Goal: Task Accomplishment & Management: Manage account settings

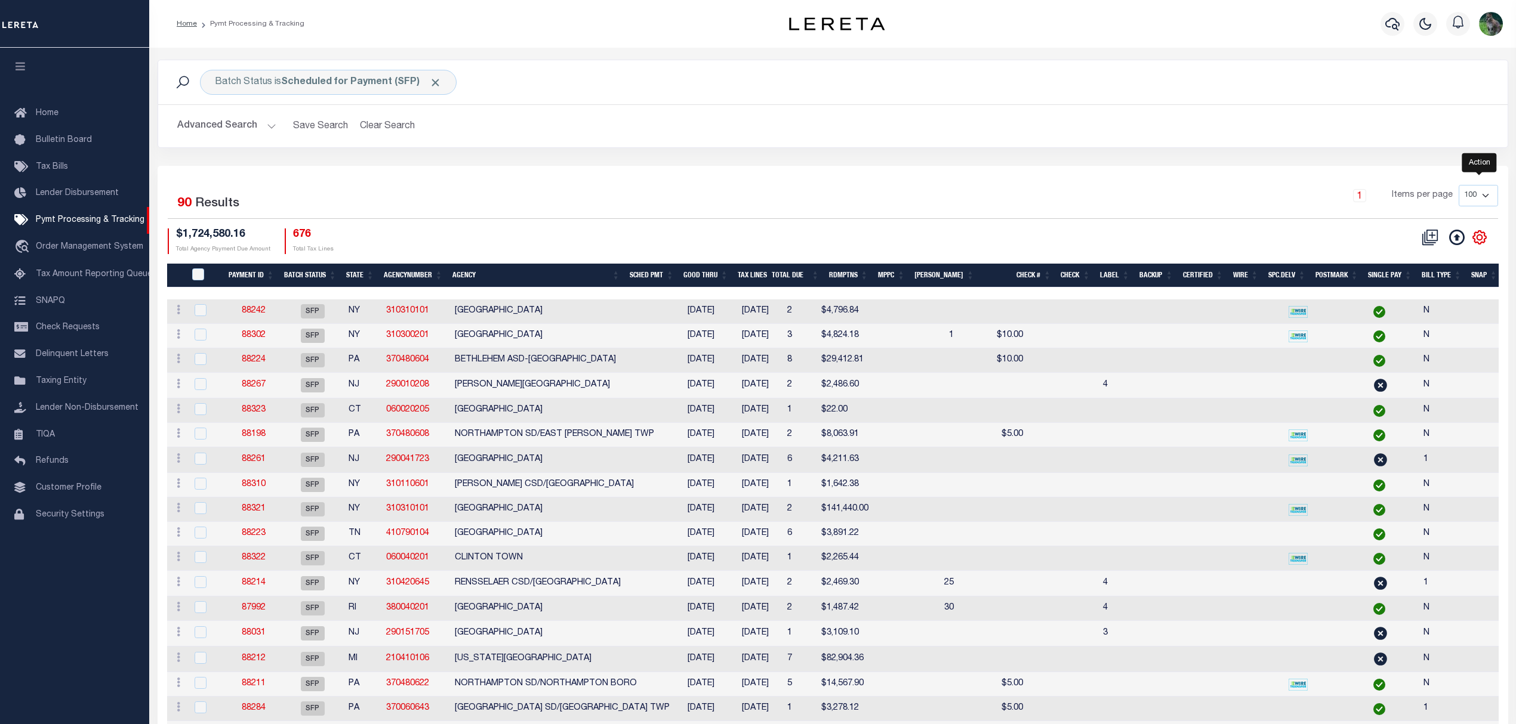
click at [1481, 239] on icon "" at bounding box center [1478, 236] width 5 height 5
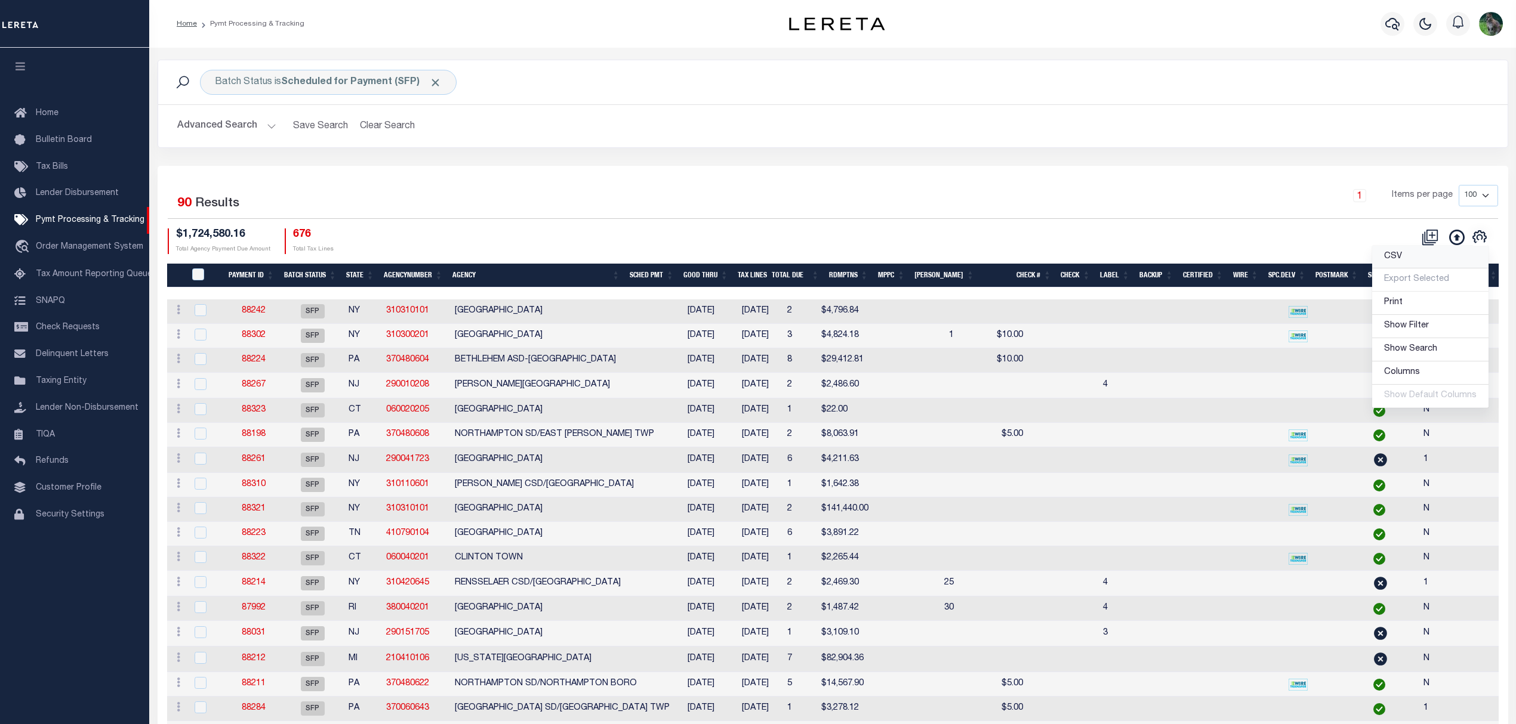
click at [1423, 263] on link "CSV" at bounding box center [1430, 257] width 116 height 23
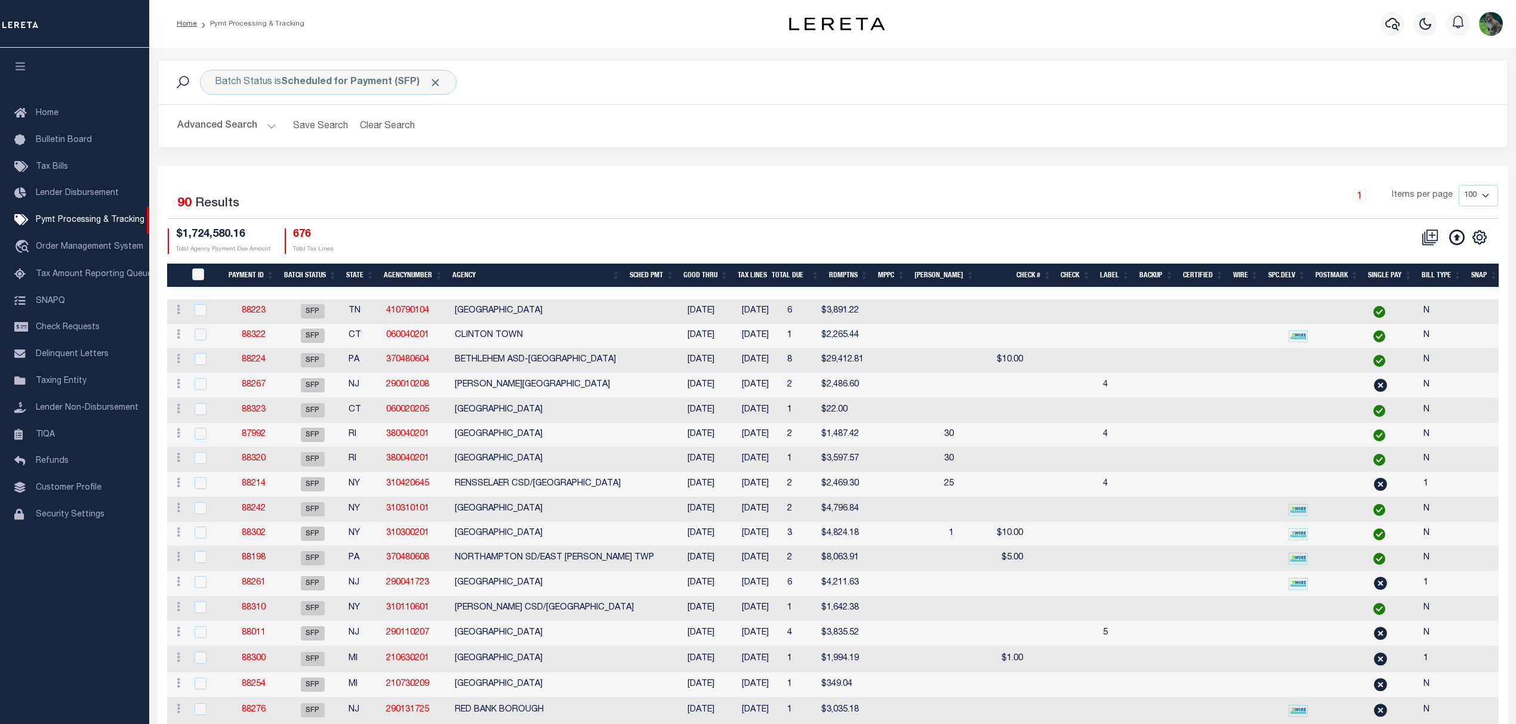
drag, startPoint x: 1248, startPoint y: 116, endPoint x: 1260, endPoint y: 103, distance: 17.7
drag, startPoint x: 1260, startPoint y: 103, endPoint x: 1370, endPoint y: 1, distance: 149.9
click at [1269, 36] on div "Profile Sign out" at bounding box center [1228, 24] width 558 height 42
click at [226, 129] on button "Advanced Search" at bounding box center [226, 126] width 99 height 23
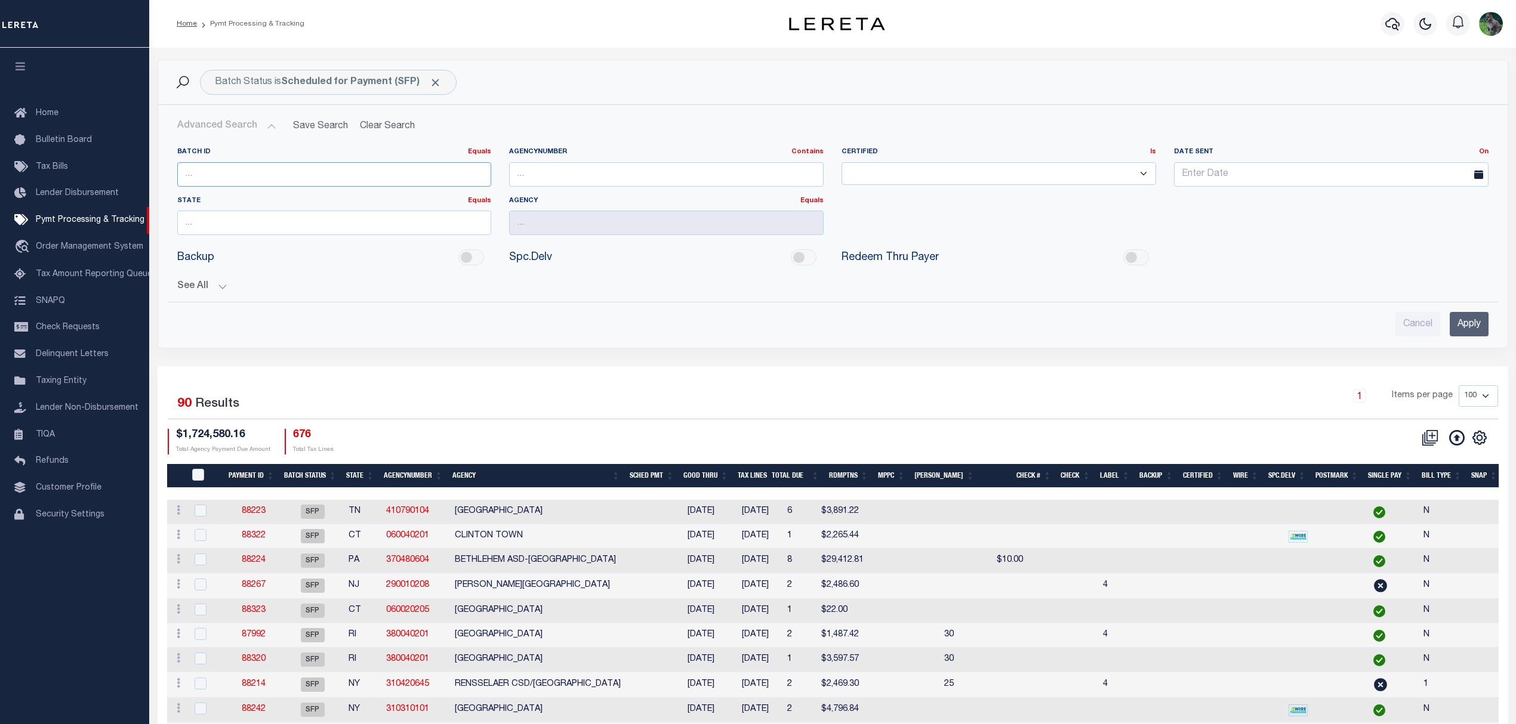
click at [271, 175] on input "number" at bounding box center [334, 174] width 314 height 24
paste input "83196"
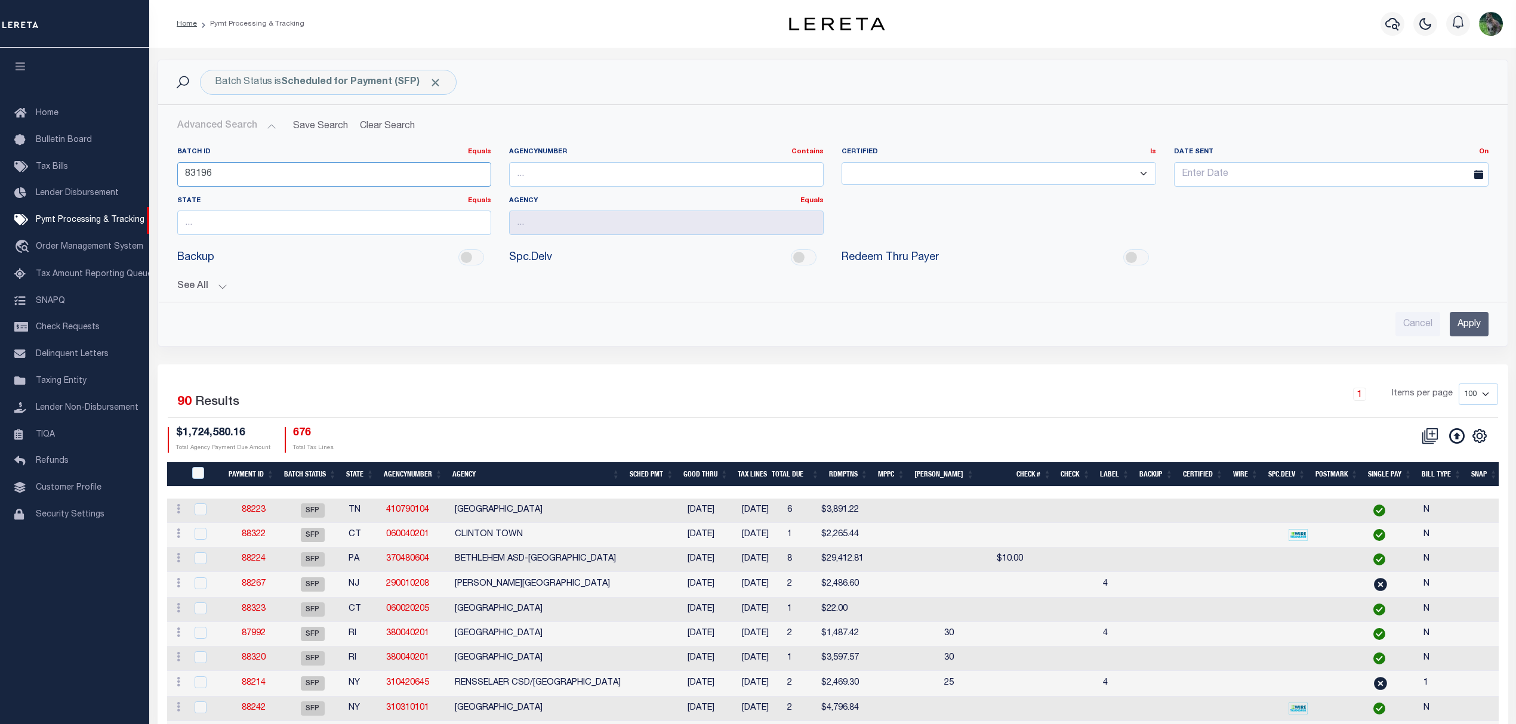
type input "83196"
click at [1483, 331] on input "Apply" at bounding box center [1468, 324] width 39 height 24
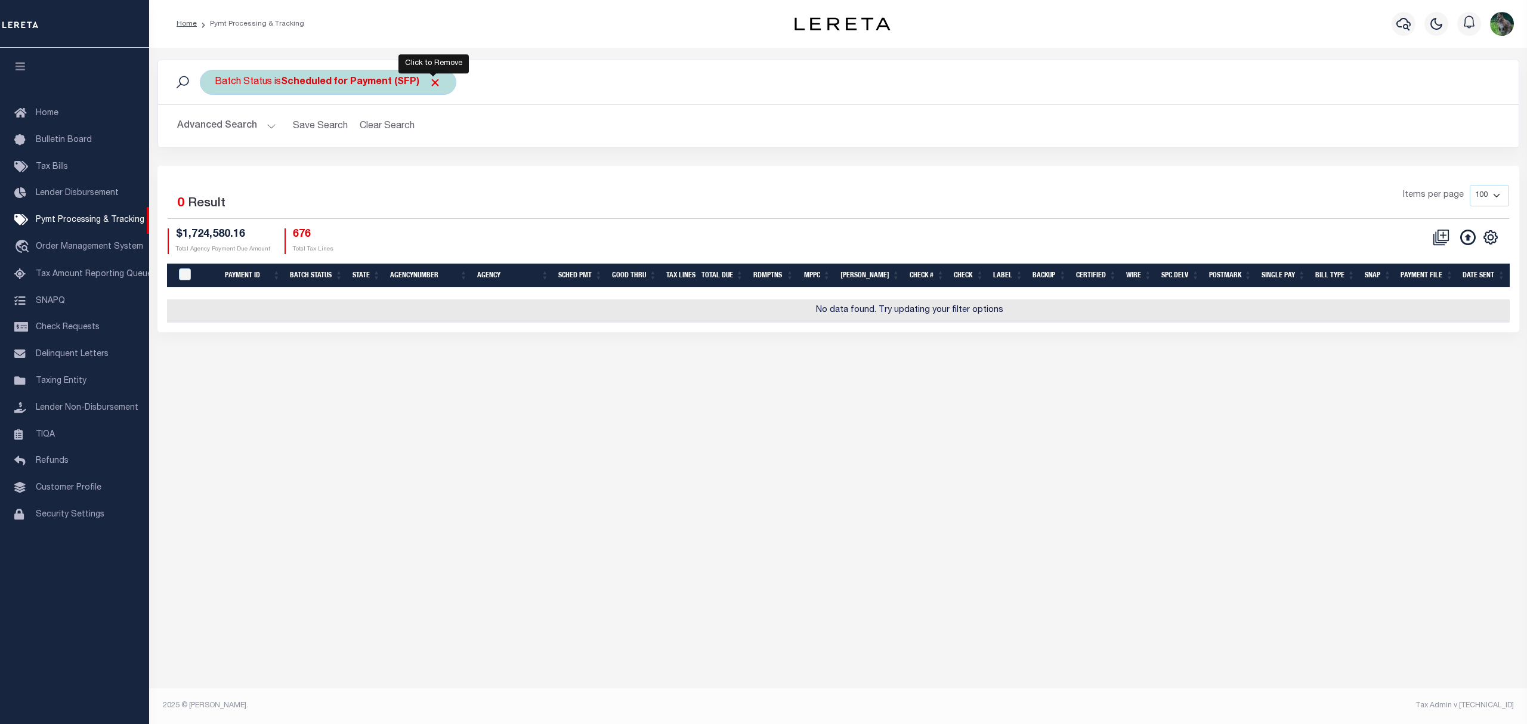
click at [430, 82] on span "Click to Remove" at bounding box center [435, 82] width 13 height 13
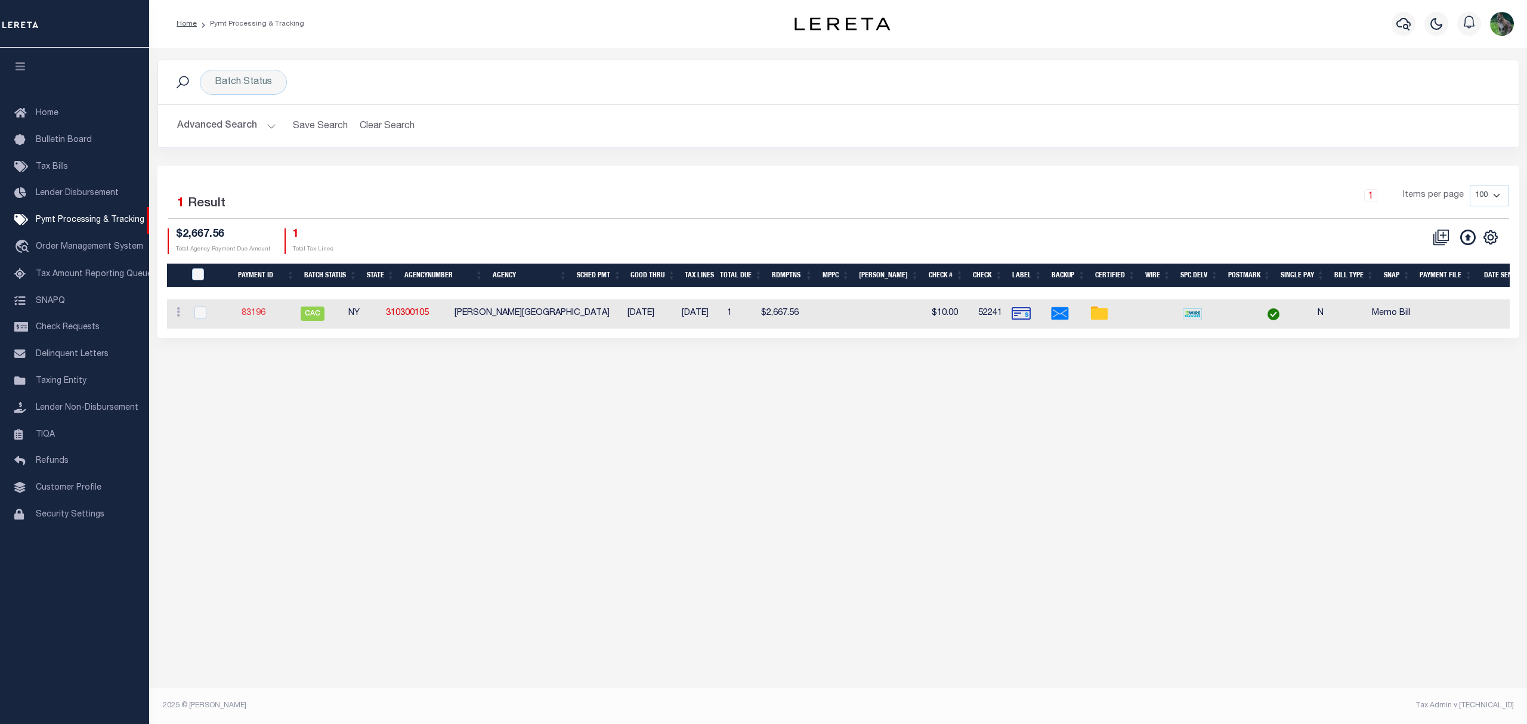
click at [258, 315] on link "83196" at bounding box center [254, 313] width 24 height 8
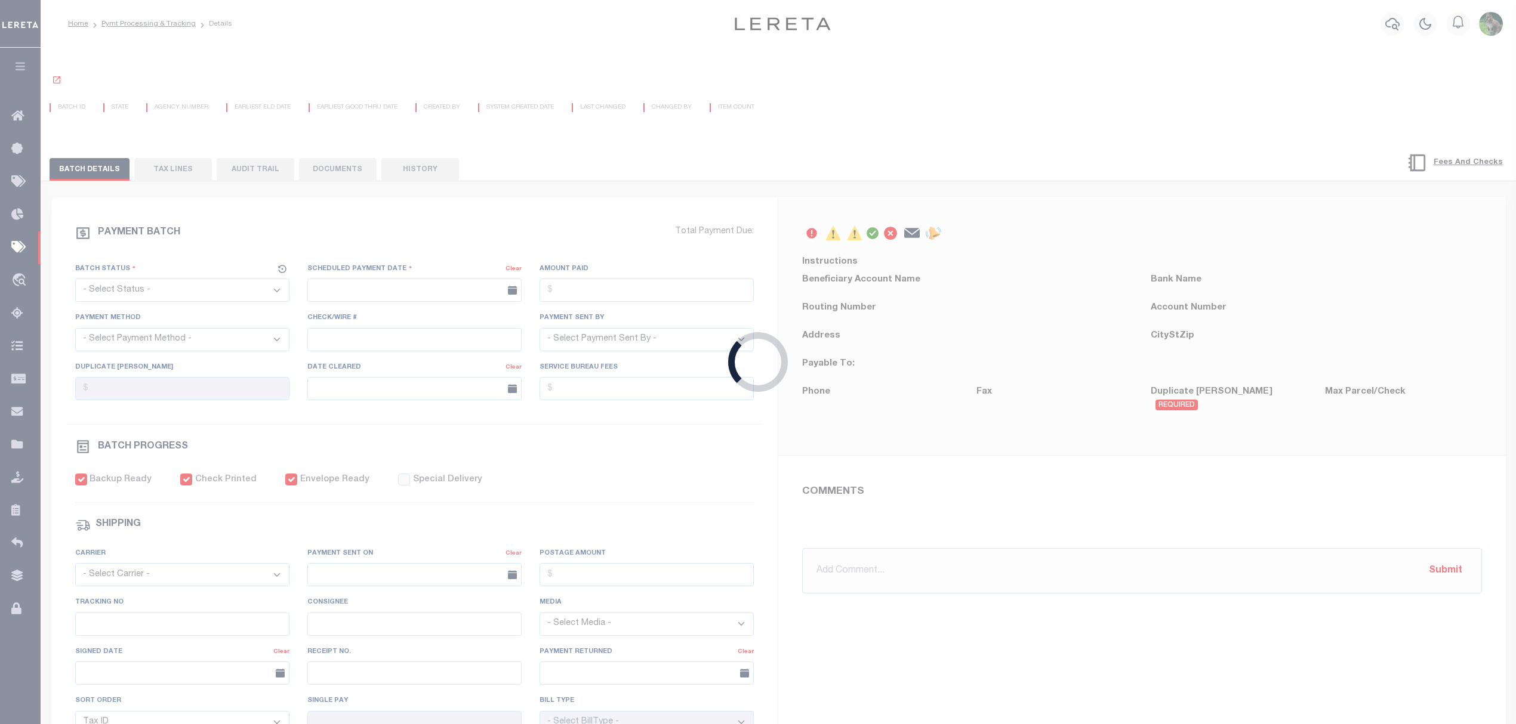
select select "CAC"
type input "07/30/2025"
type input "$2,667.56"
select select "CHK"
type input "52241"
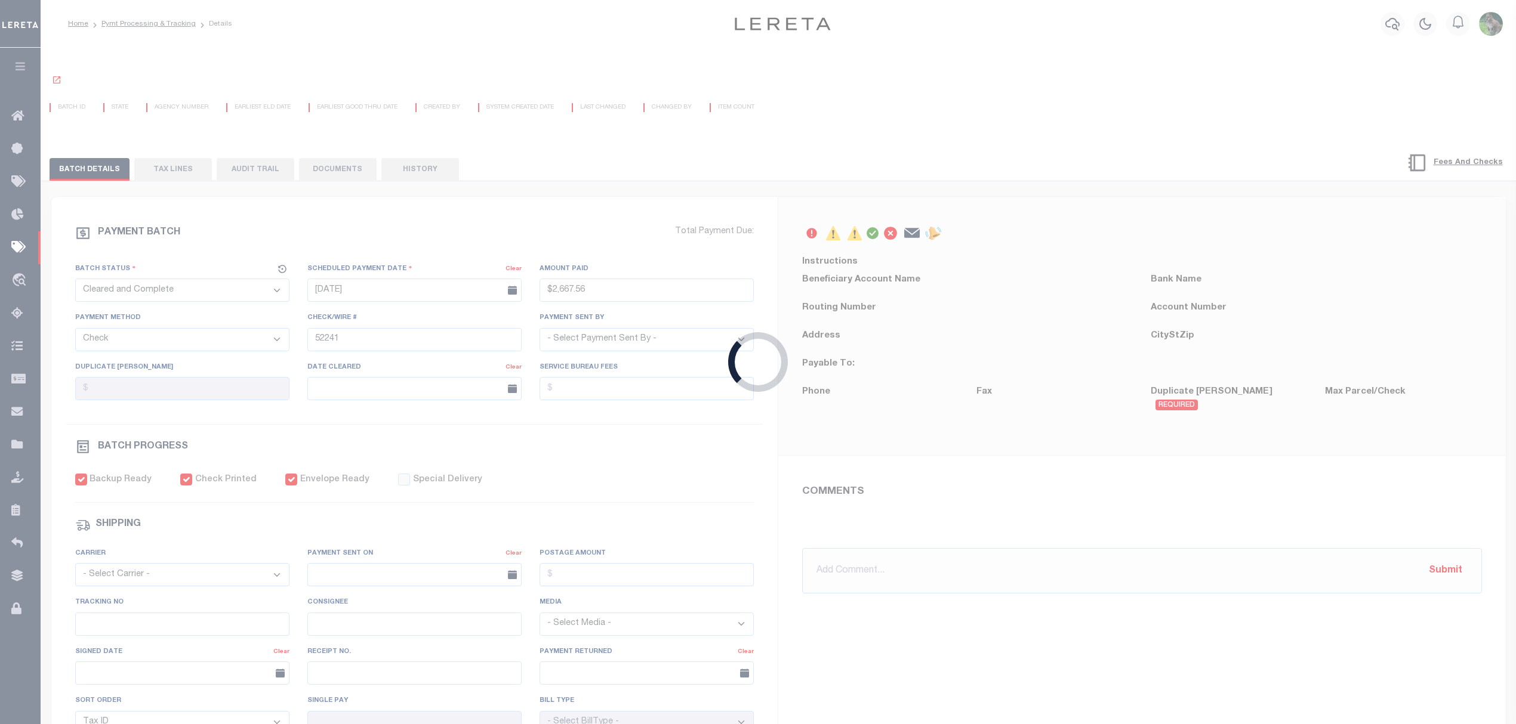
select select "Urbina, Matthew"
type input "08/04/2025"
checkbox input "true"
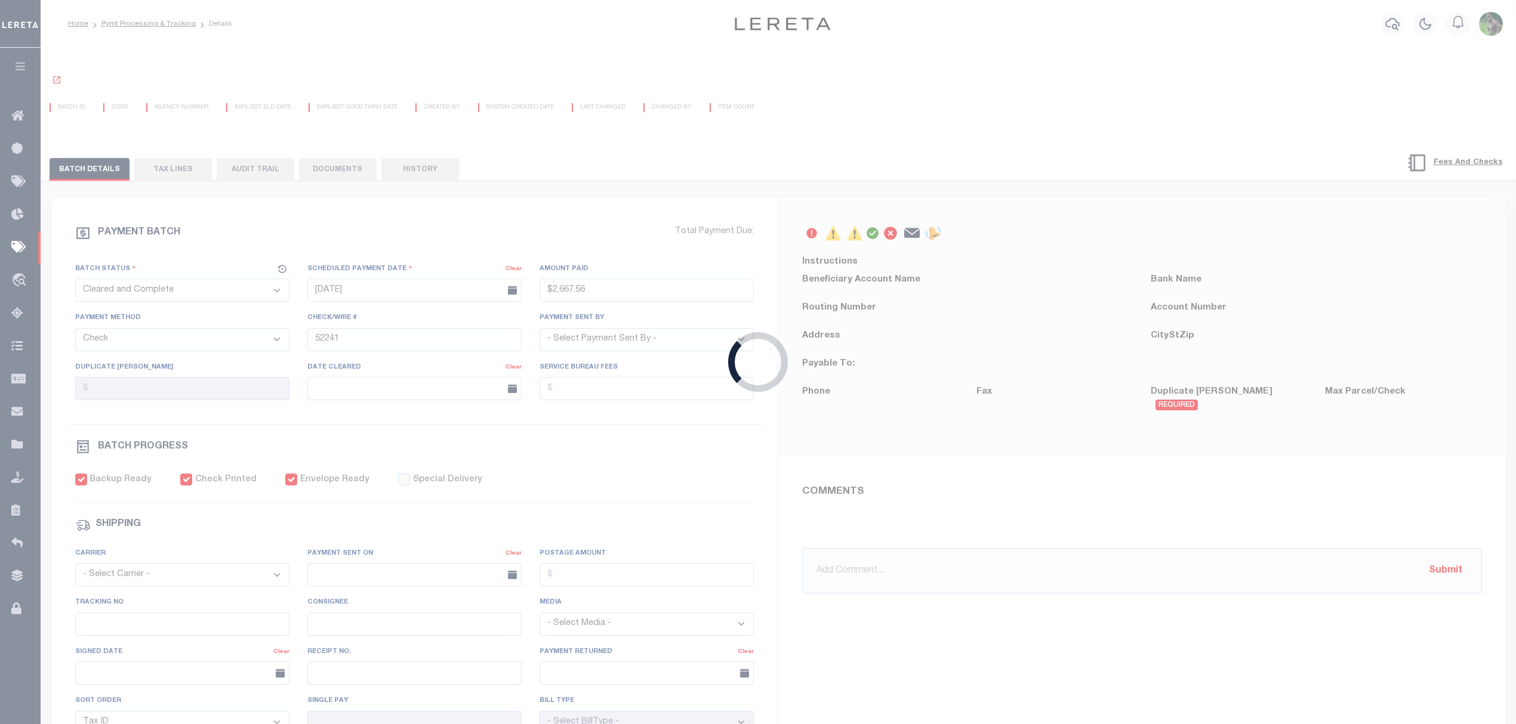
select select "FDX"
type input "07/30/2025"
type input "883187320871"
type input "N"
select select "37"
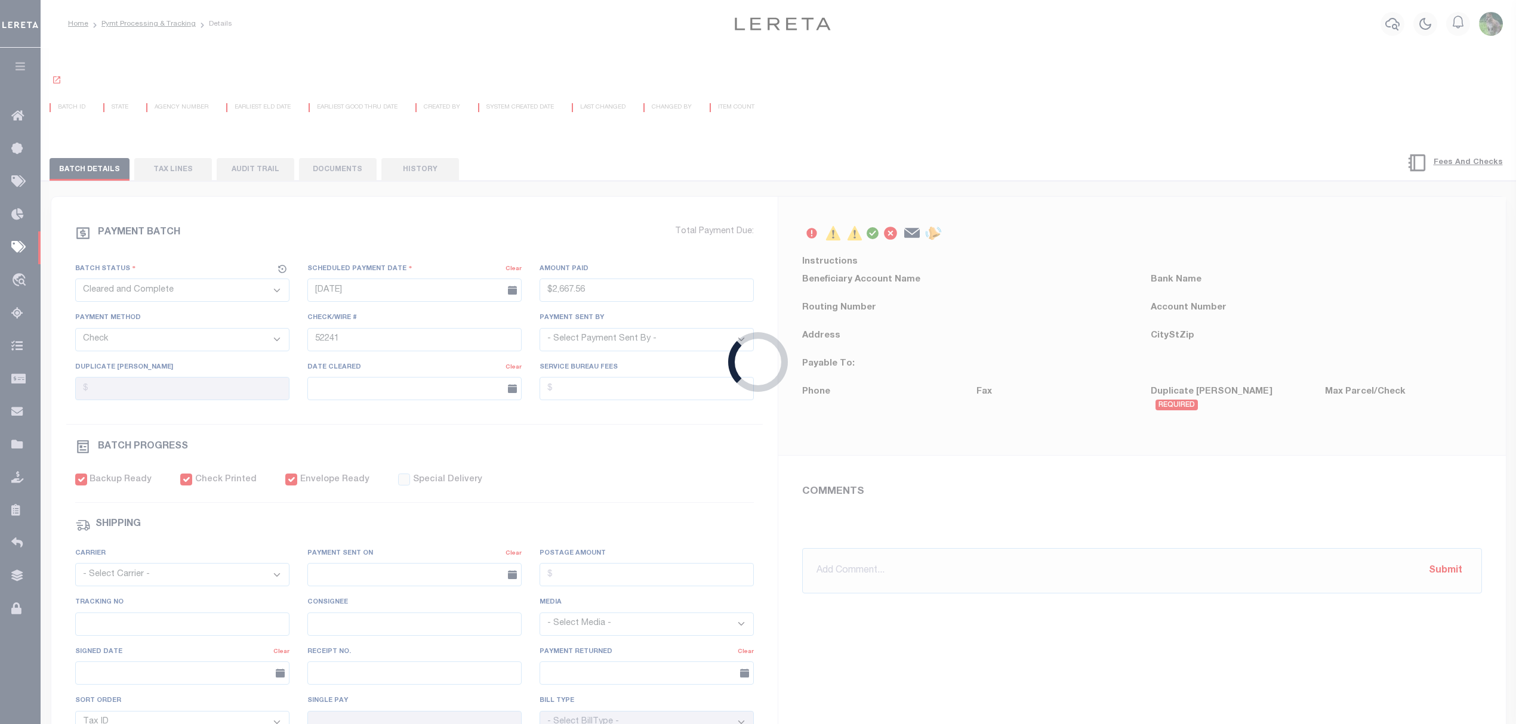
radio input "true"
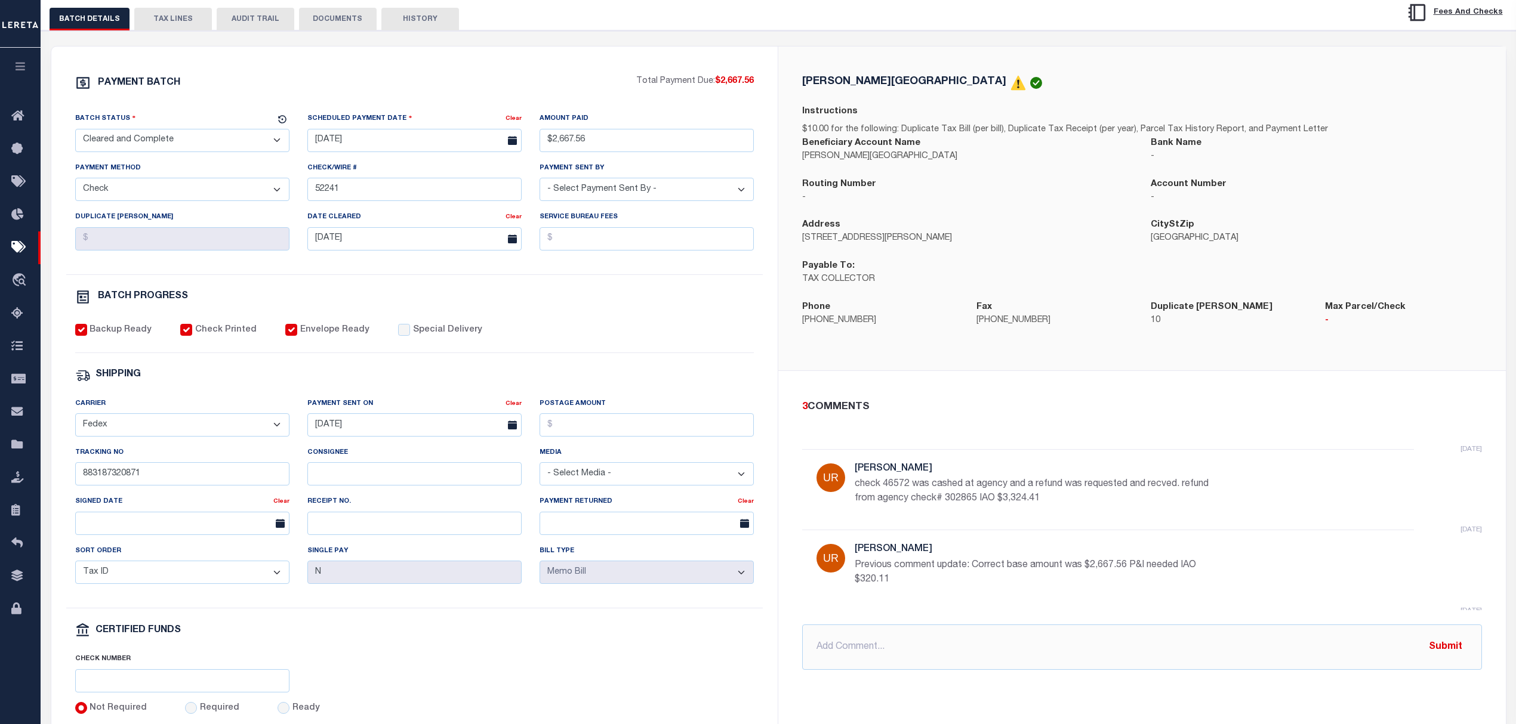
scroll to position [159, 0]
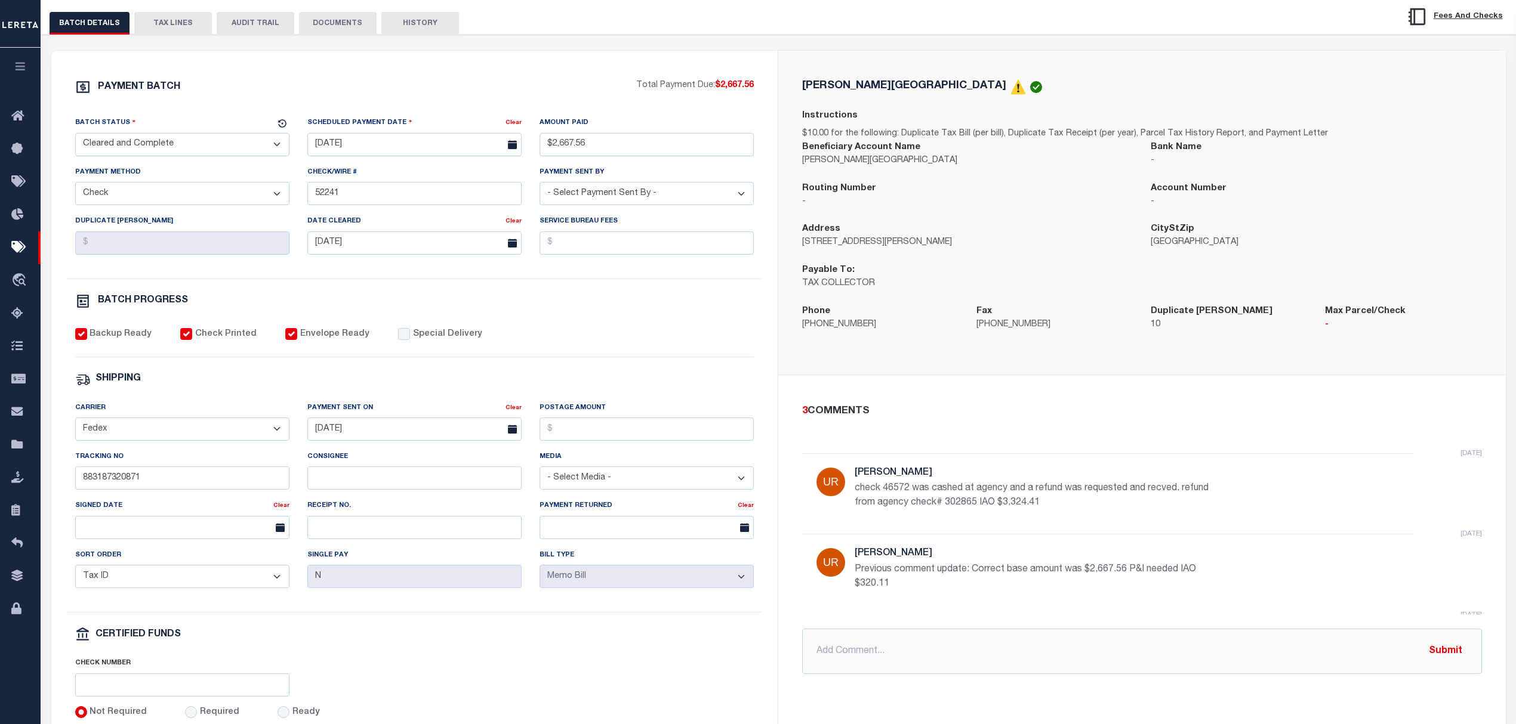
click at [170, 24] on button "TAX LINES" at bounding box center [173, 23] width 78 height 23
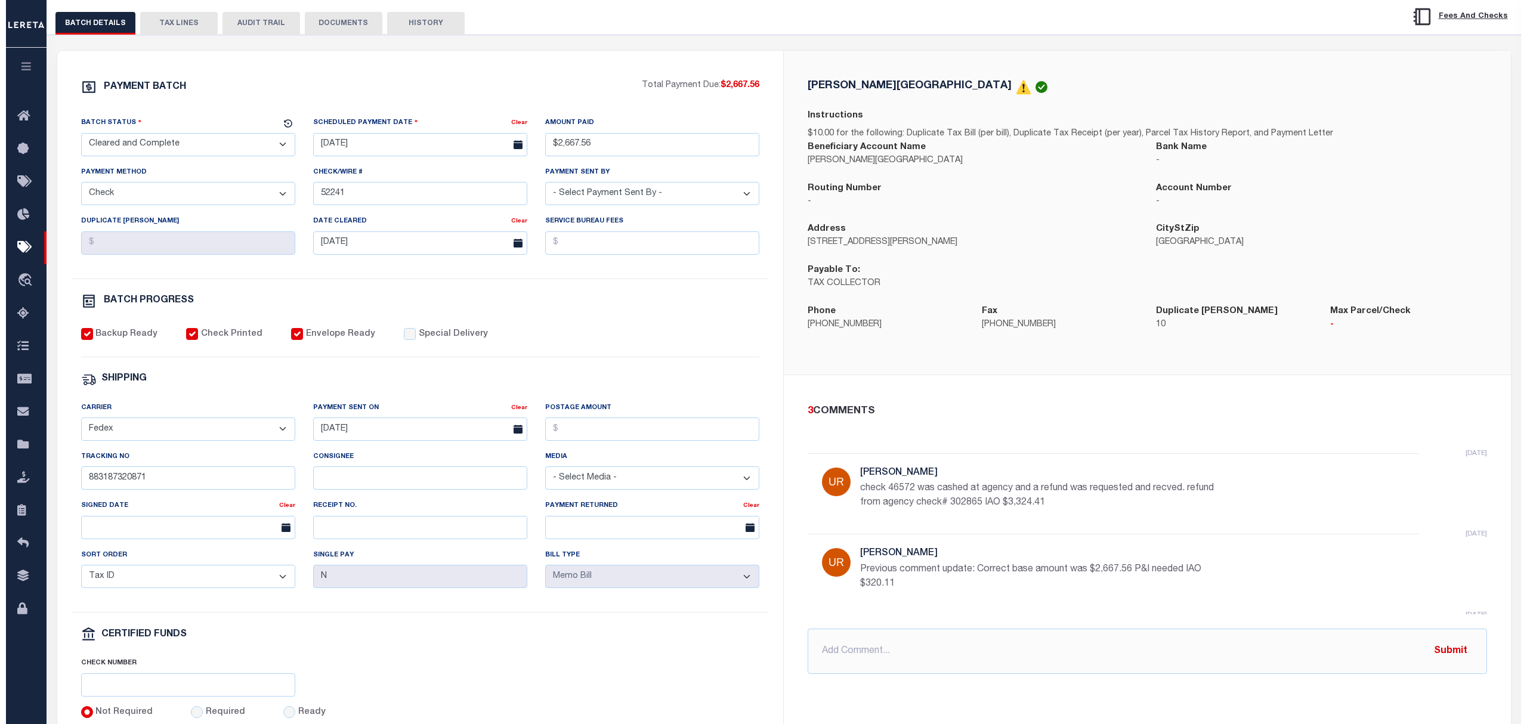
scroll to position [0, 0]
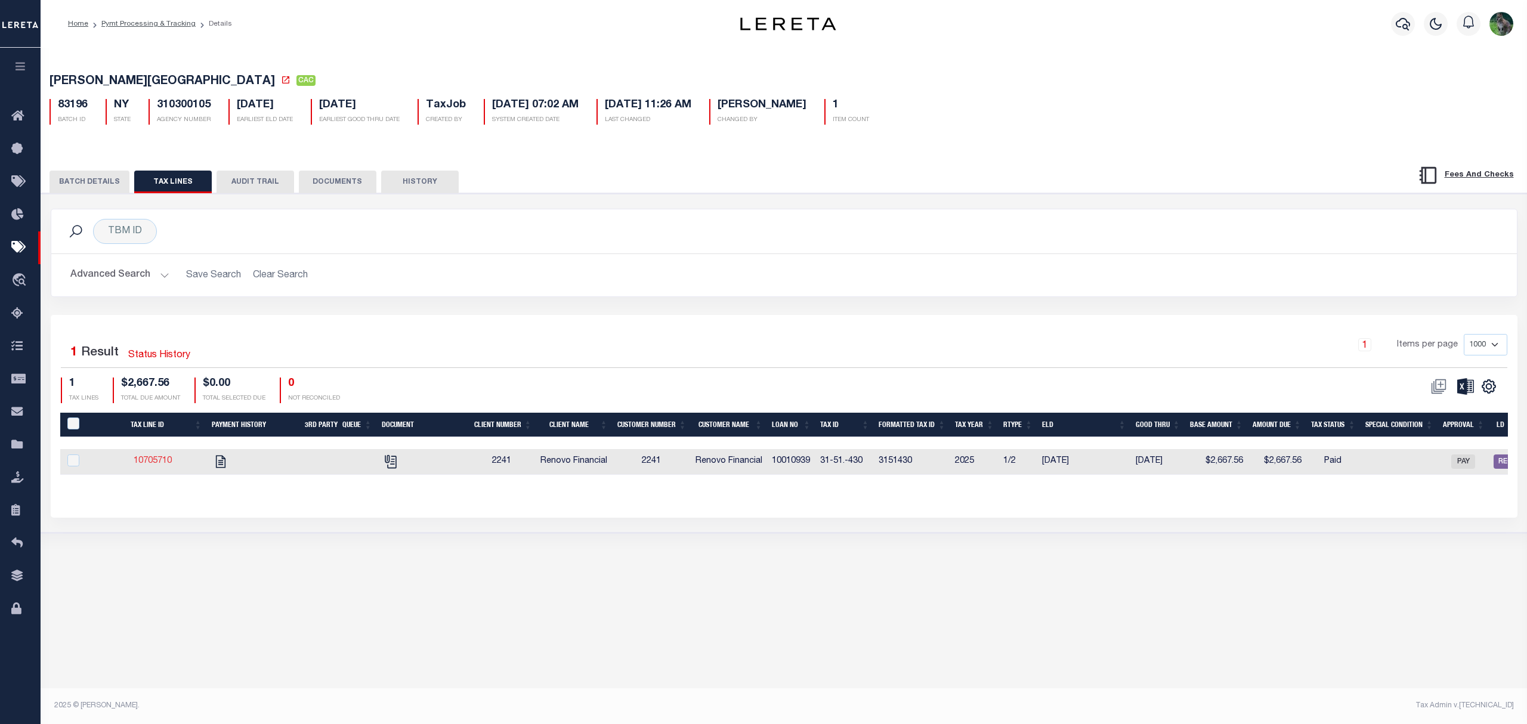
drag, startPoint x: 138, startPoint y: 459, endPoint x: 146, endPoint y: 470, distance: 13.2
drag, startPoint x: 146, startPoint y: 470, endPoint x: 150, endPoint y: 464, distance: 7.3
click at [87, 185] on button "BATCH DETAILS" at bounding box center [90, 182] width 80 height 23
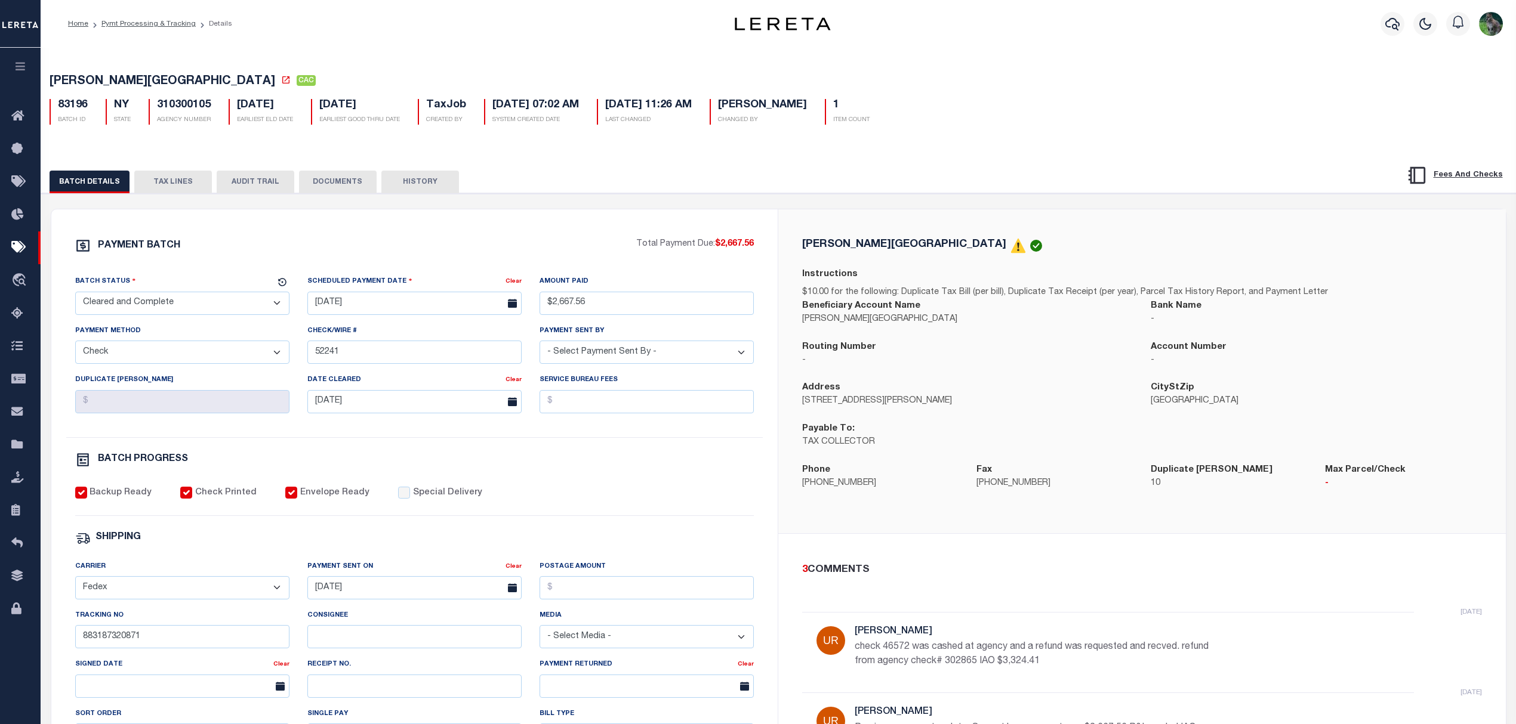
click at [129, 189] on div "BATCH DETAILS TAX LINES AUDIT TRAIL DOCUMENTS HISTORY" at bounding box center [703, 182] width 1306 height 22
click at [156, 184] on button "TAX LINES" at bounding box center [173, 182] width 78 height 23
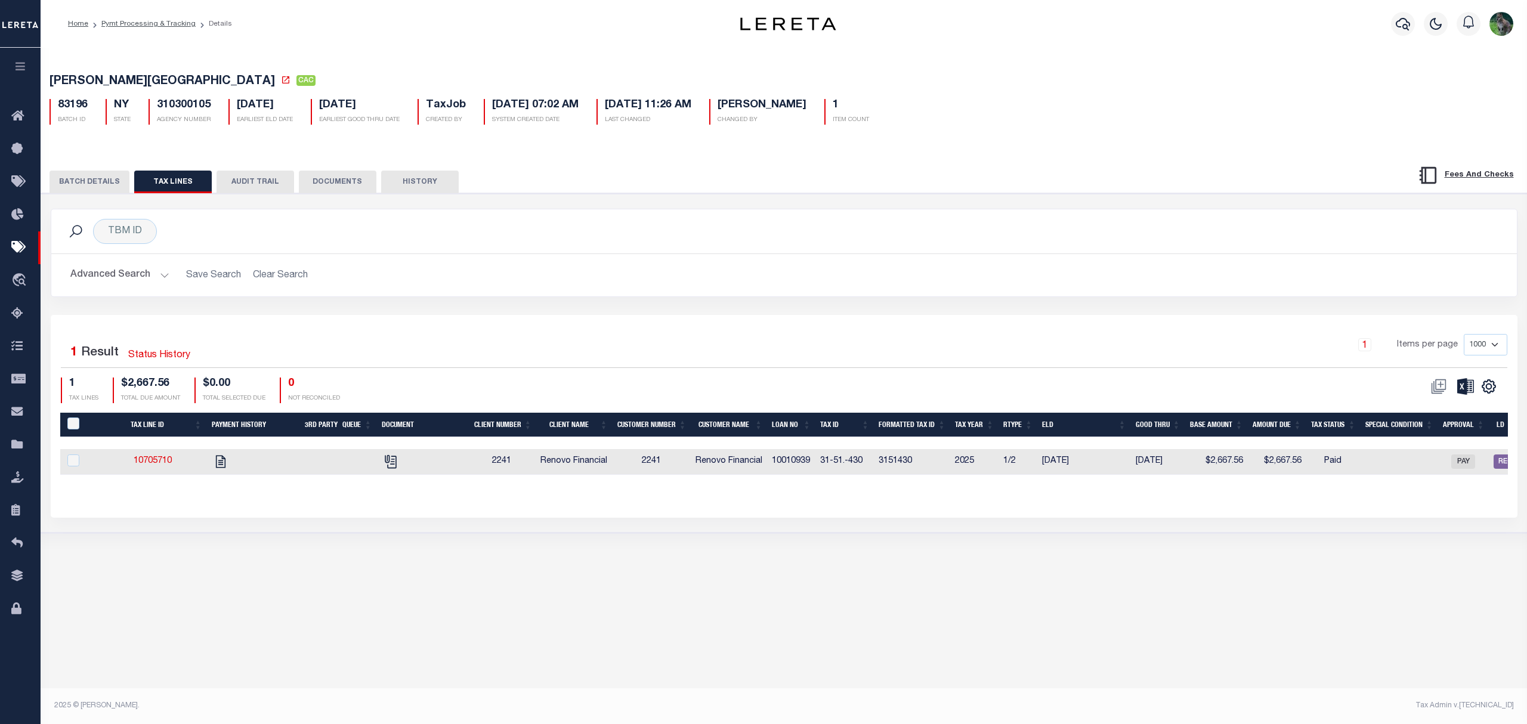
click at [803, 468] on td "10010939" at bounding box center [791, 462] width 48 height 26
checkbox input "true"
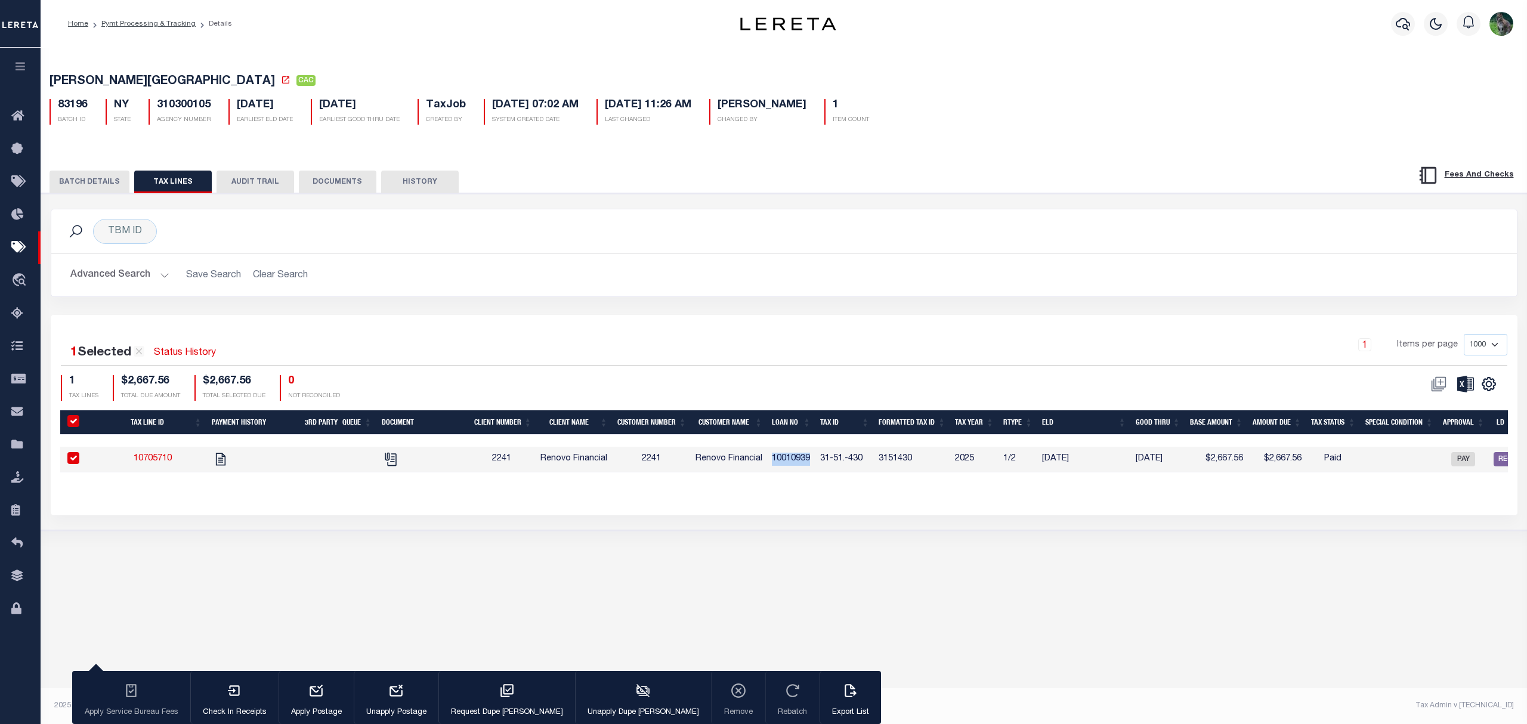
click at [803, 468] on td "10010939" at bounding box center [791, 460] width 48 height 26
checkbox input "false"
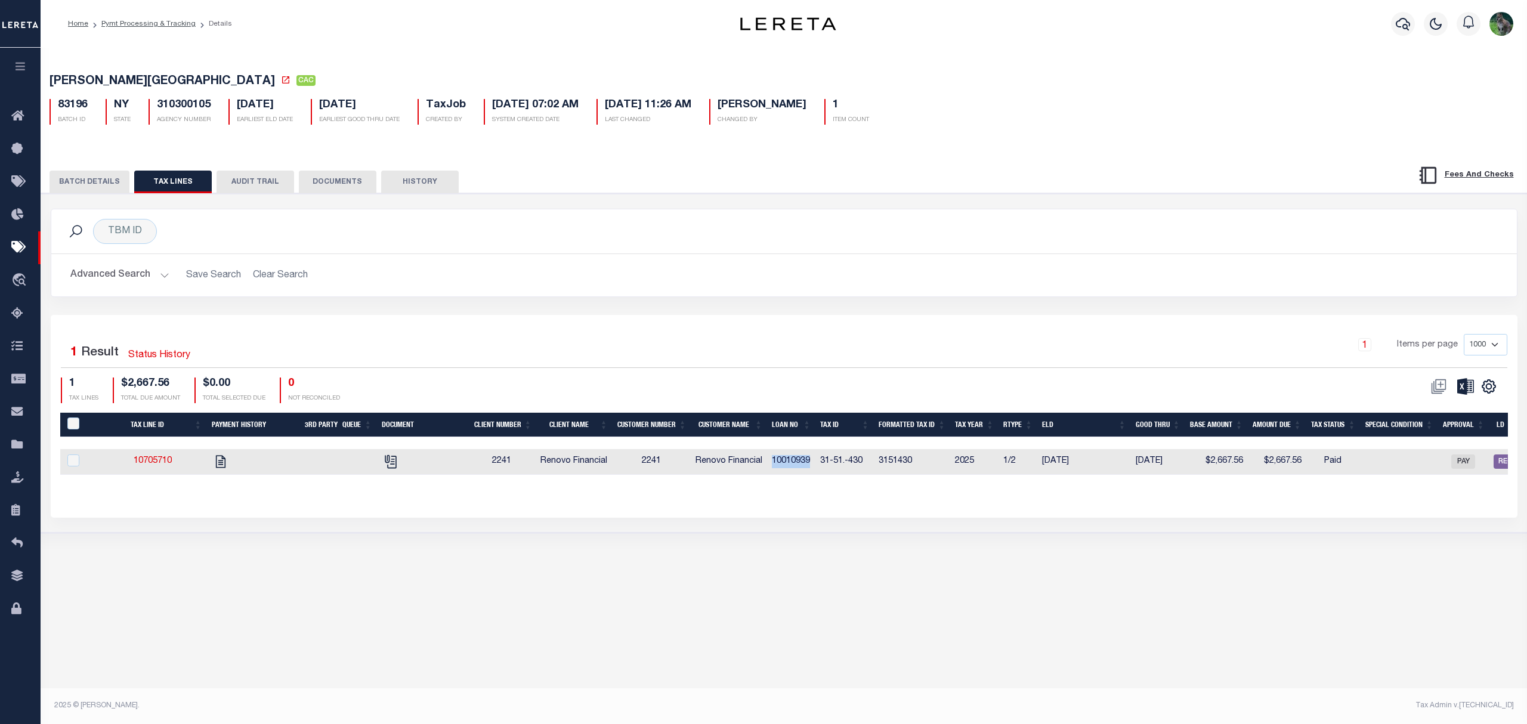
copy td "10010939"
click at [25, 242] on icon at bounding box center [20, 247] width 19 height 15
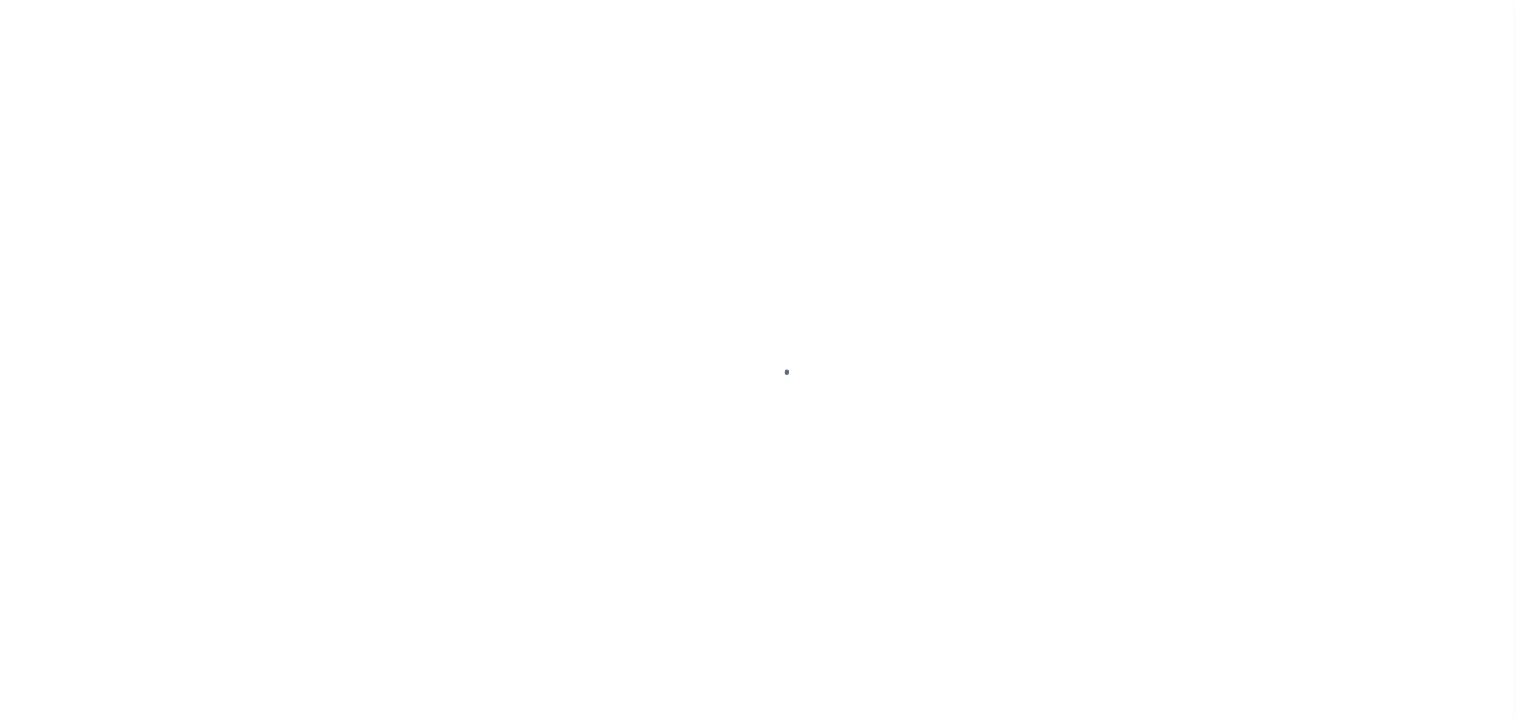
select select "SFP"
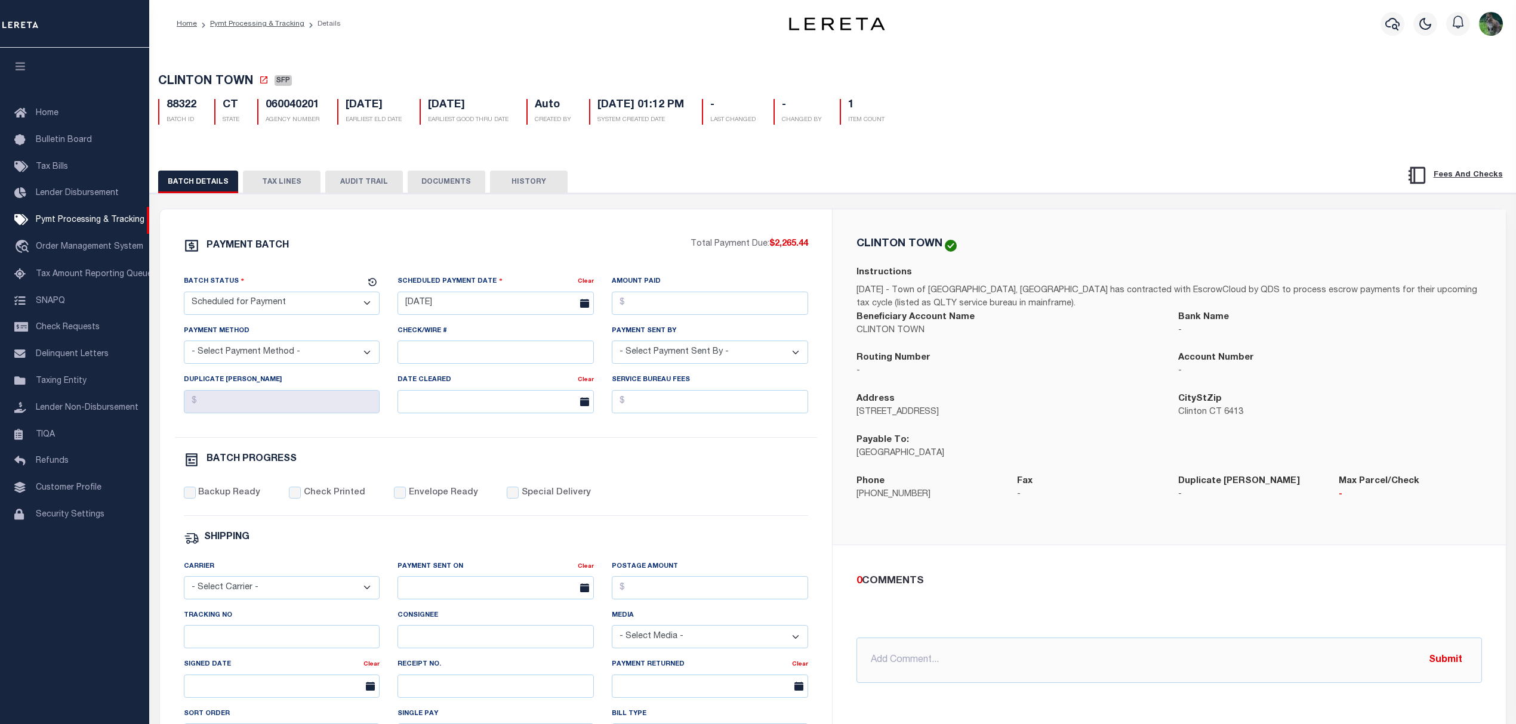
drag, startPoint x: 278, startPoint y: 192, endPoint x: 288, endPoint y: 193, distance: 9.7
click at [278, 193] on button "TAX LINES" at bounding box center [282, 182] width 78 height 23
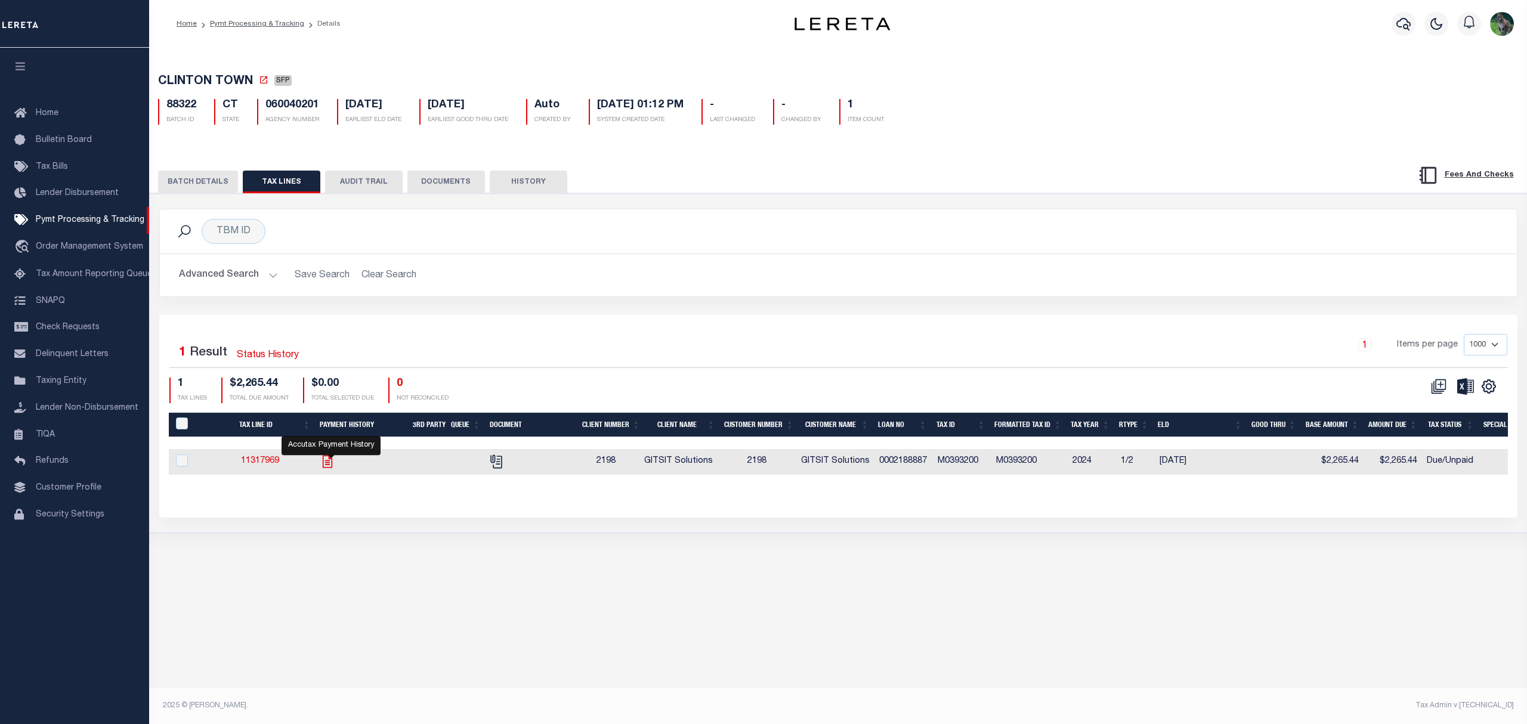
click at [332, 462] on icon "" at bounding box center [328, 461] width 10 height 13
checkbox input "true"
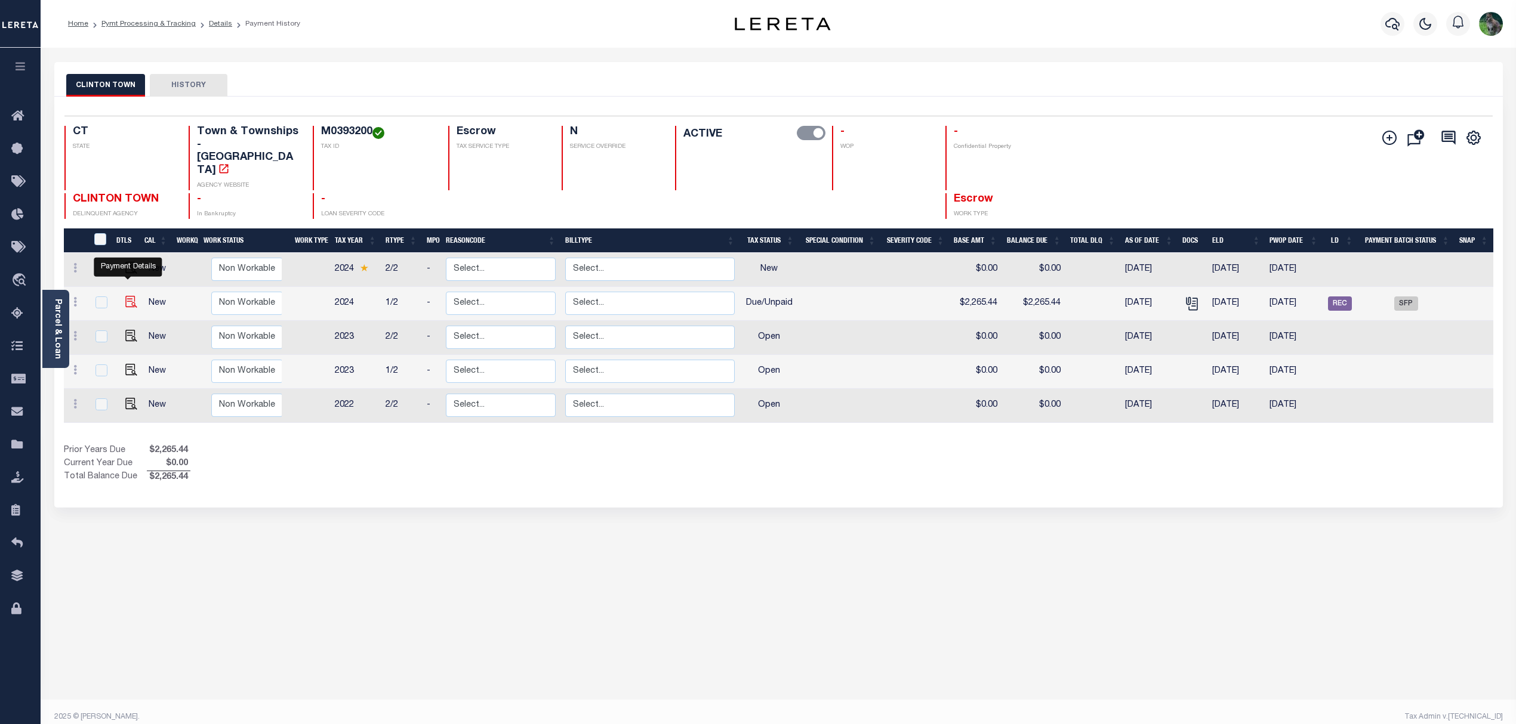
click at [125, 296] on img "" at bounding box center [131, 302] width 12 height 12
checkbox input "true"
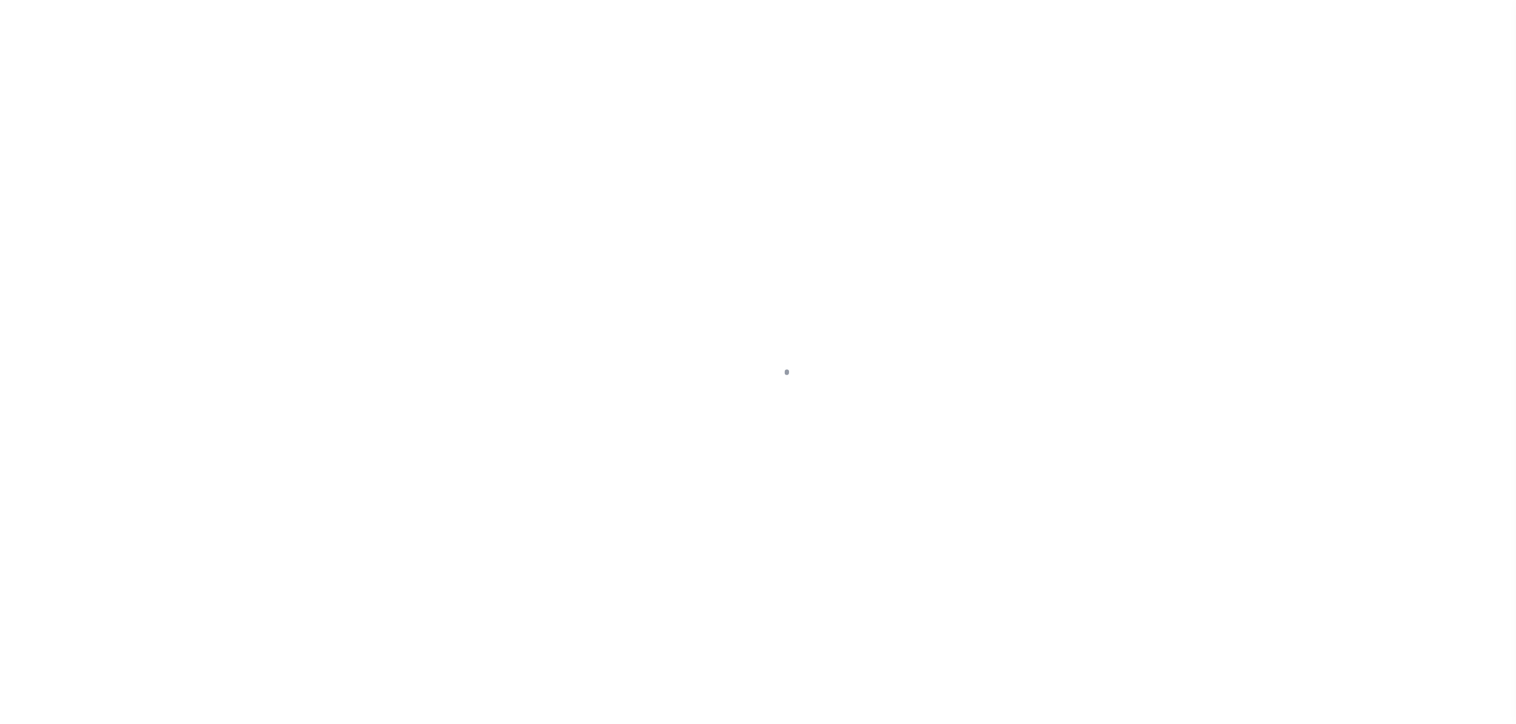
select select "DUE"
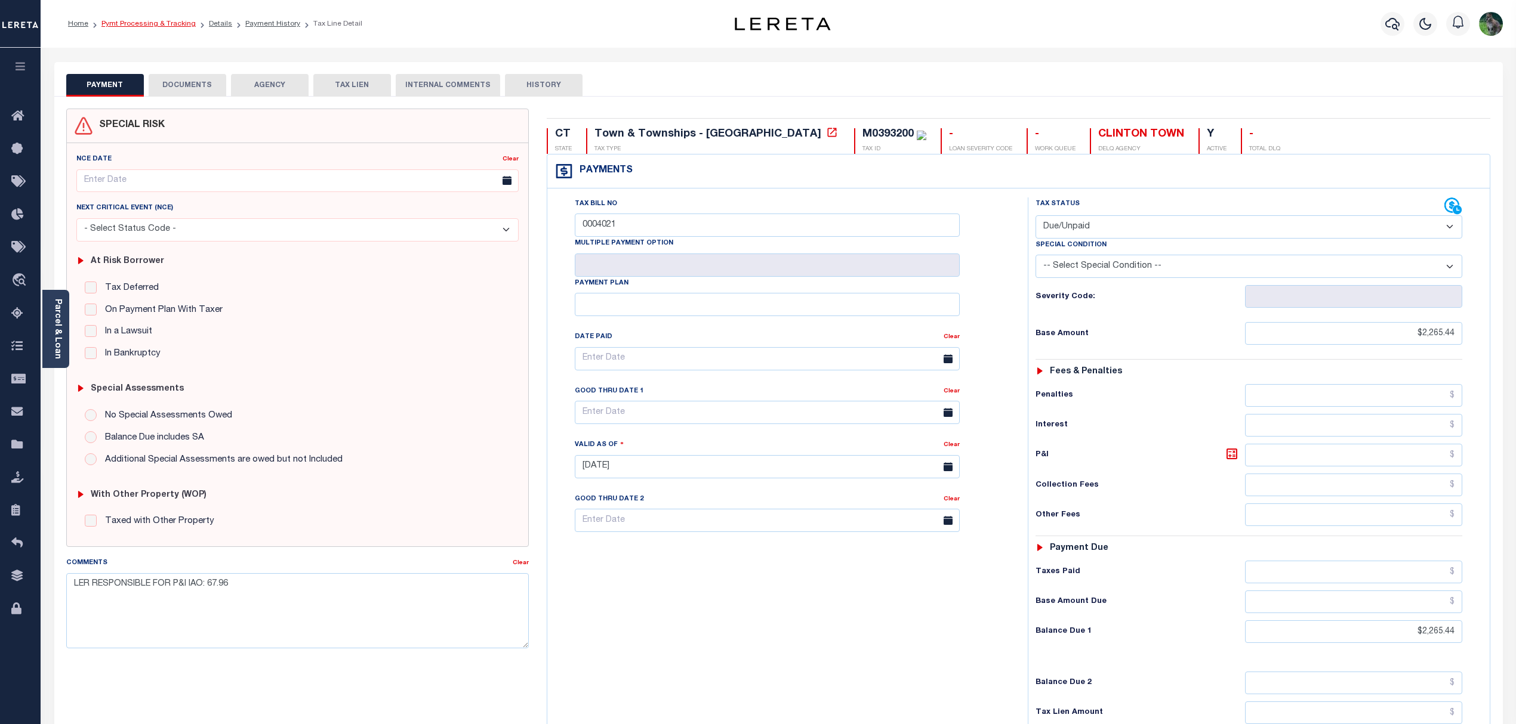
click at [132, 25] on link "Pymt Processing & Tracking" at bounding box center [148, 23] width 94 height 7
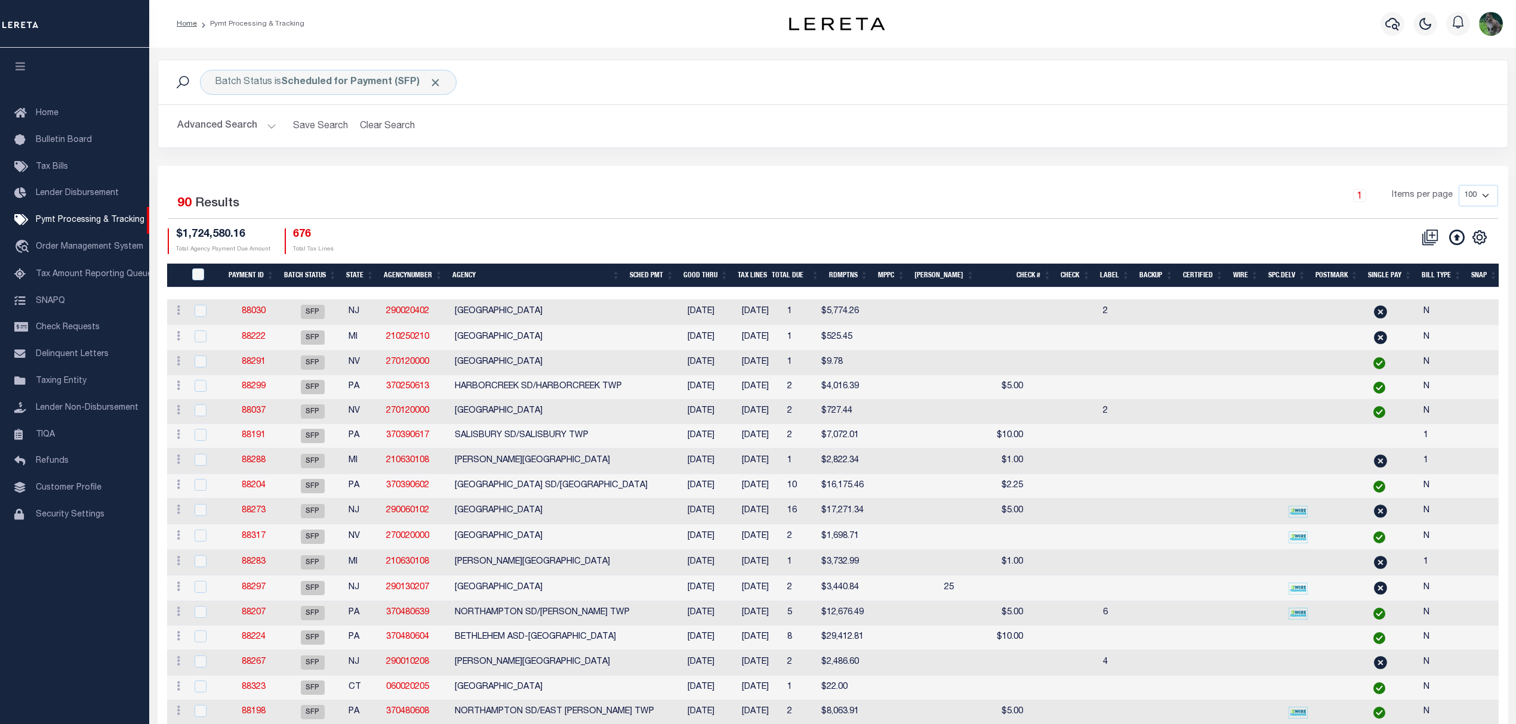
click at [220, 130] on button "Advanced Search" at bounding box center [226, 126] width 99 height 23
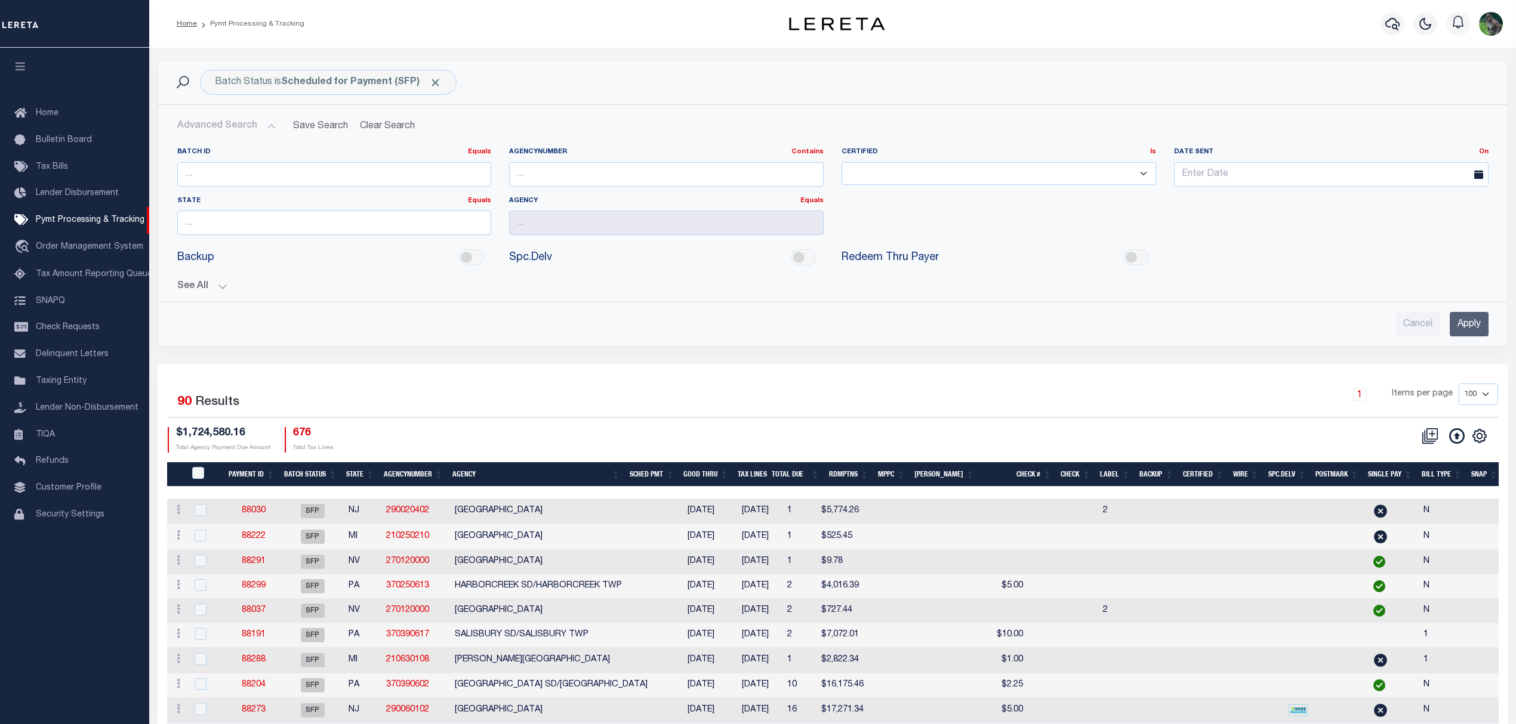
click at [203, 282] on div "See All Payment ID Equals Equals Is Not Equal To On On" at bounding box center [832, 281] width 1311 height 21
click at [163, 288] on div "Batch ID Equals Equals Is Not Equal To Is Greater Than Is Less Than AgencyNumbe…" at bounding box center [833, 215] width 1348 height 155
click at [186, 291] on button "See All" at bounding box center [832, 286] width 1311 height 11
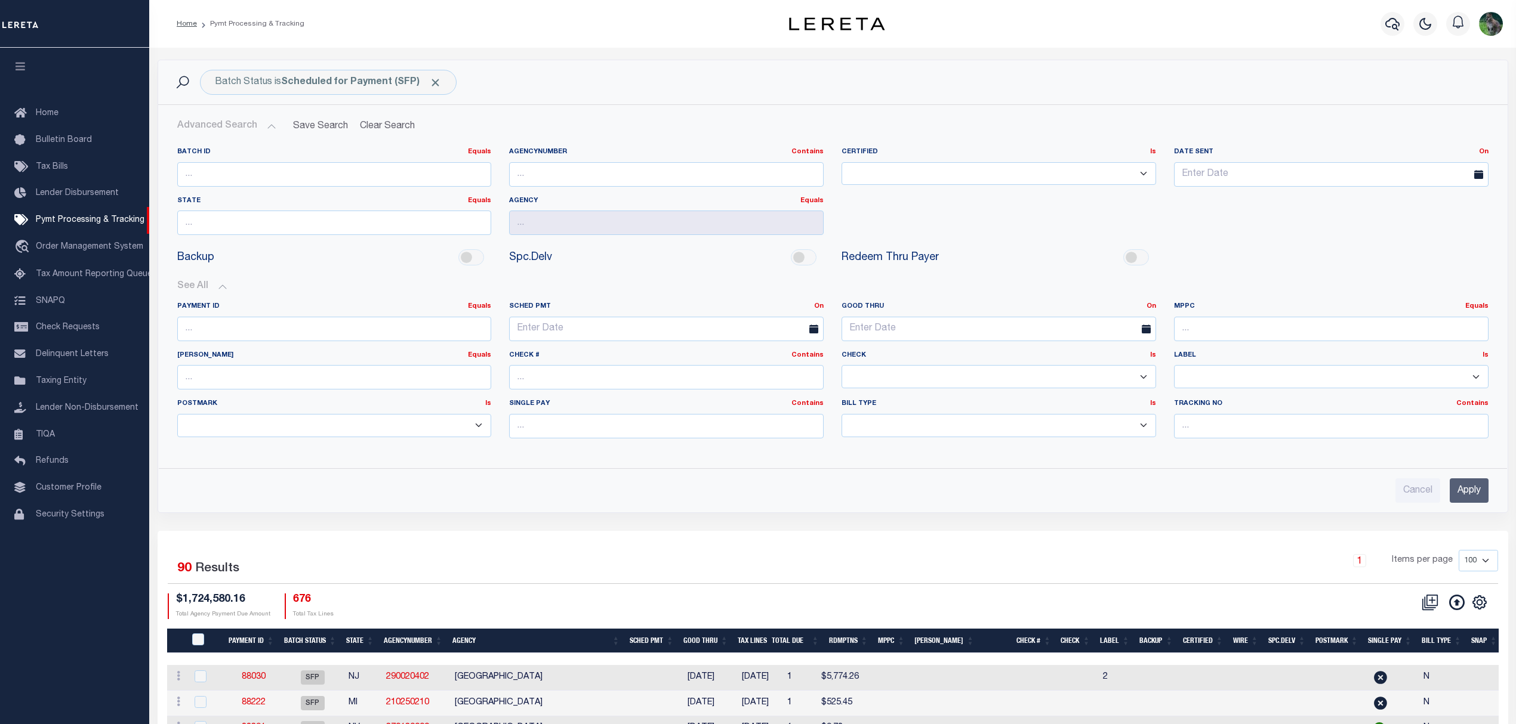
drag, startPoint x: 1237, startPoint y: 381, endPoint x: 1244, endPoint y: 381, distance: 7.2
click at [1237, 382] on select "Yes No" at bounding box center [1331, 376] width 314 height 23
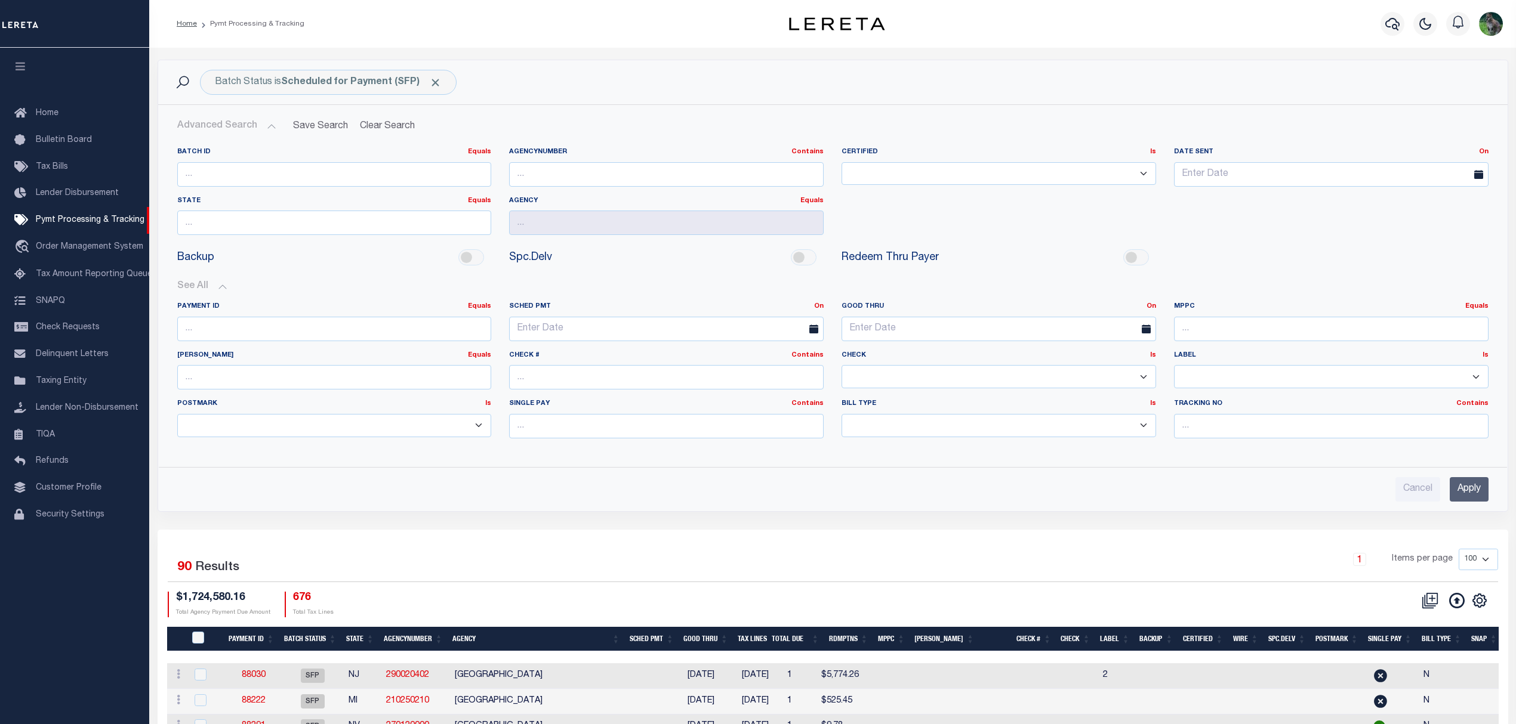
click at [1278, 316] on div "MPPC Equals Equals Is Not Equal To Is Greater Than Is Less Than" at bounding box center [1331, 321] width 314 height 39
click at [1217, 425] on input "text" at bounding box center [1331, 426] width 314 height 24
type input "Barbara"
click at [1475, 494] on input "Apply" at bounding box center [1468, 489] width 39 height 24
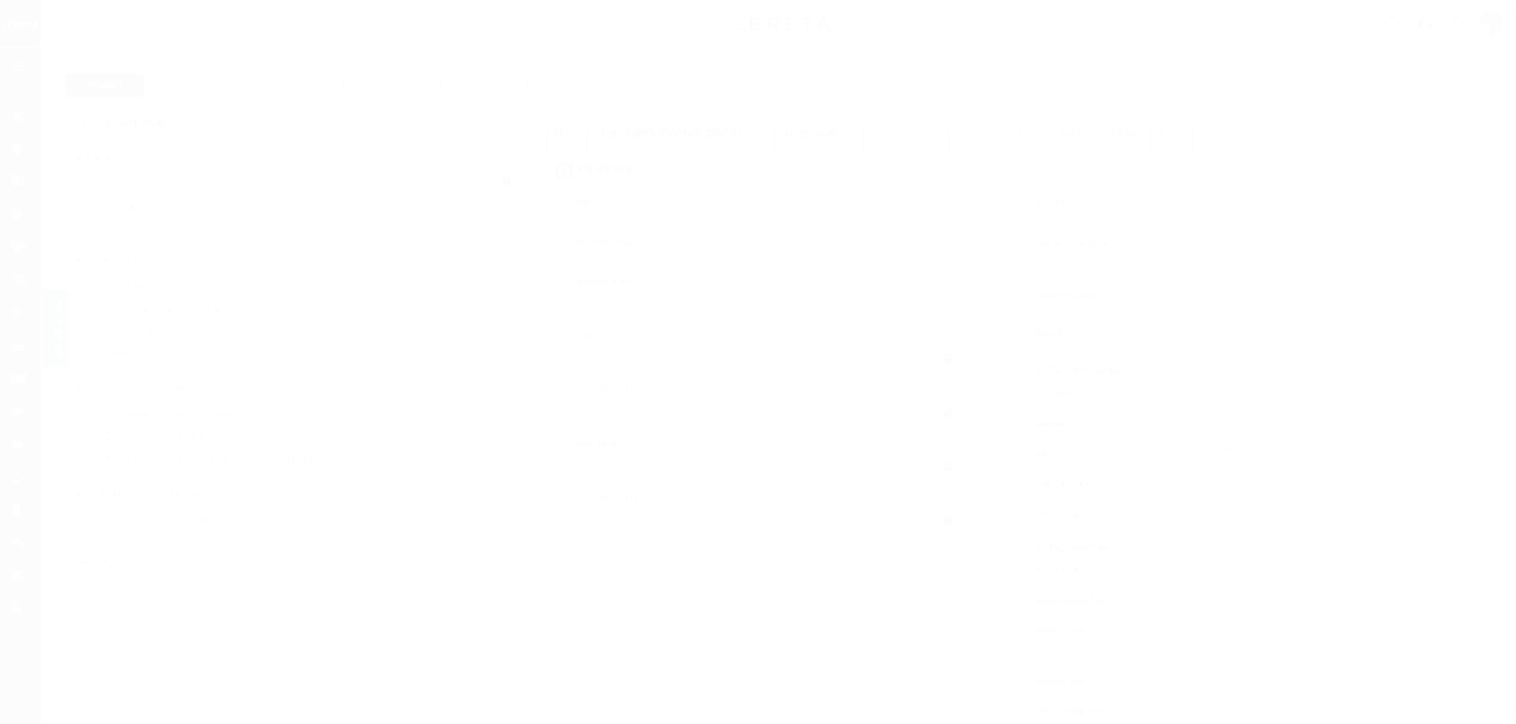
select select "PYD"
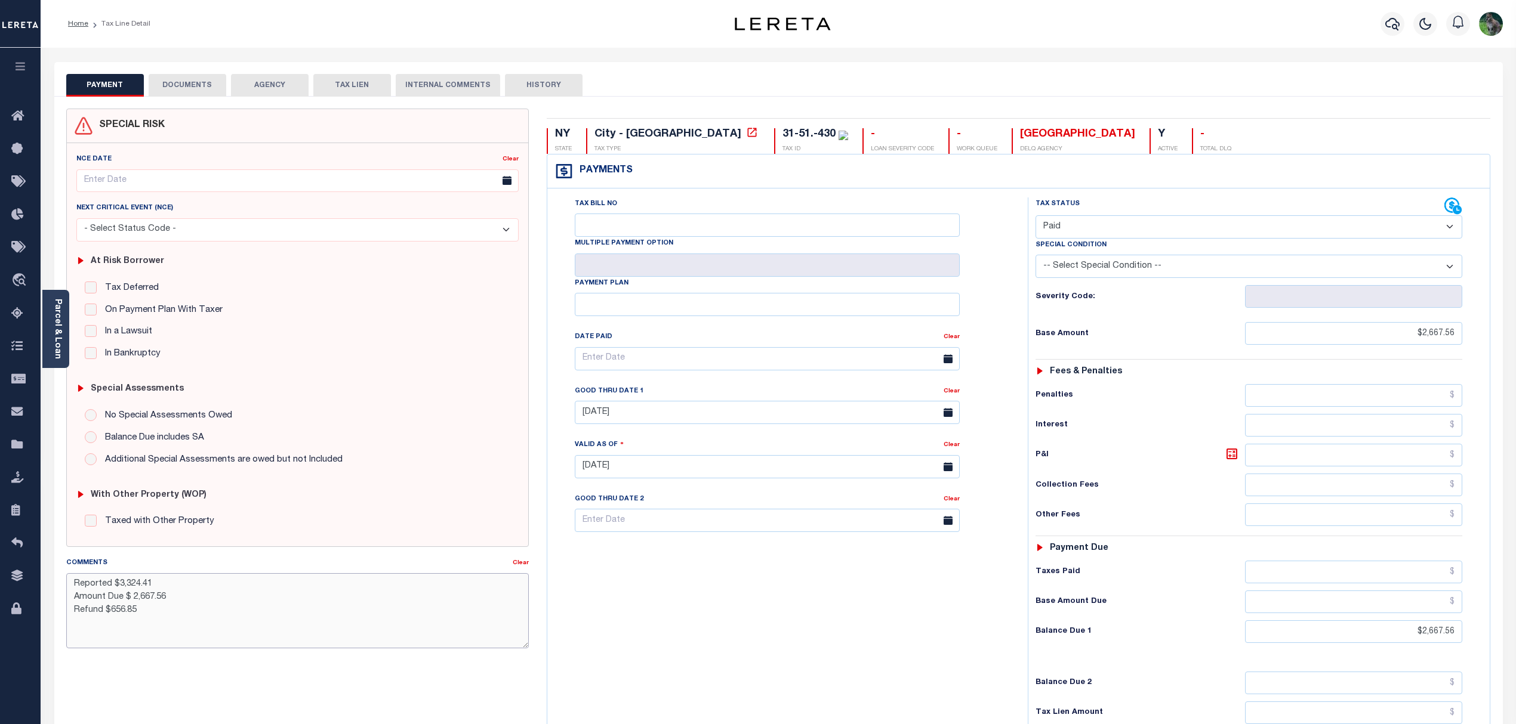
click at [143, 601] on textarea "Reported $3,324.41 Amount Due $ 2,667.56 Refund $656.85" at bounding box center [297, 610] width 463 height 75
drag, startPoint x: 163, startPoint y: 585, endPoint x: 75, endPoint y: 587, distance: 87.7
click at [75, 587] on textarea "Reported $3,324.41 Amount Due $ 2,667.56 Refund $656.85" at bounding box center [297, 610] width 463 height 75
drag, startPoint x: 141, startPoint y: 613, endPoint x: 51, endPoint y: 576, distance: 97.1
click at [51, 576] on div "PAYMENT DOCUMENTS AGENCY DELINQUENT PAYEE" at bounding box center [778, 469] width 1466 height 814
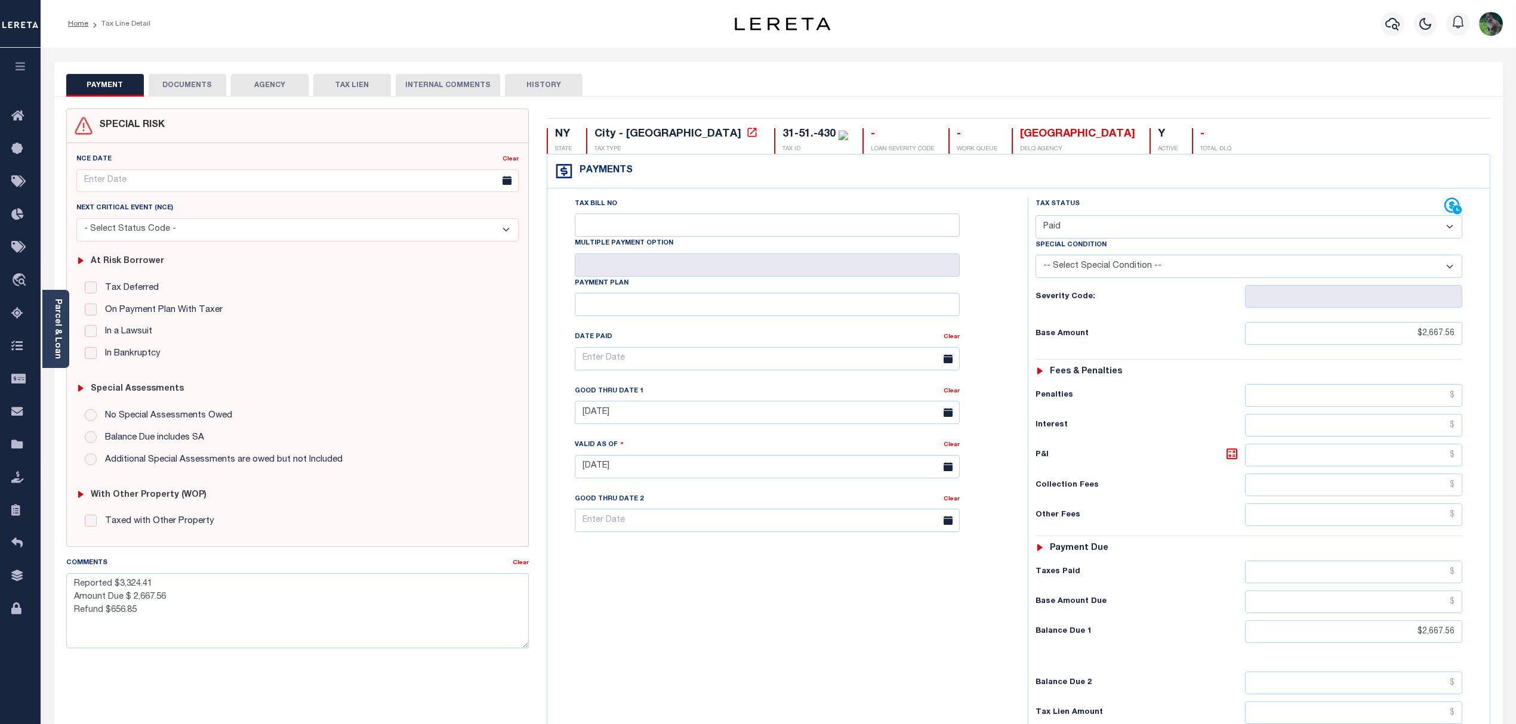
click at [870, 631] on div "Tax Bill No Multiple Payment Option Payment Plan Clear" at bounding box center [784, 460] width 468 height 527
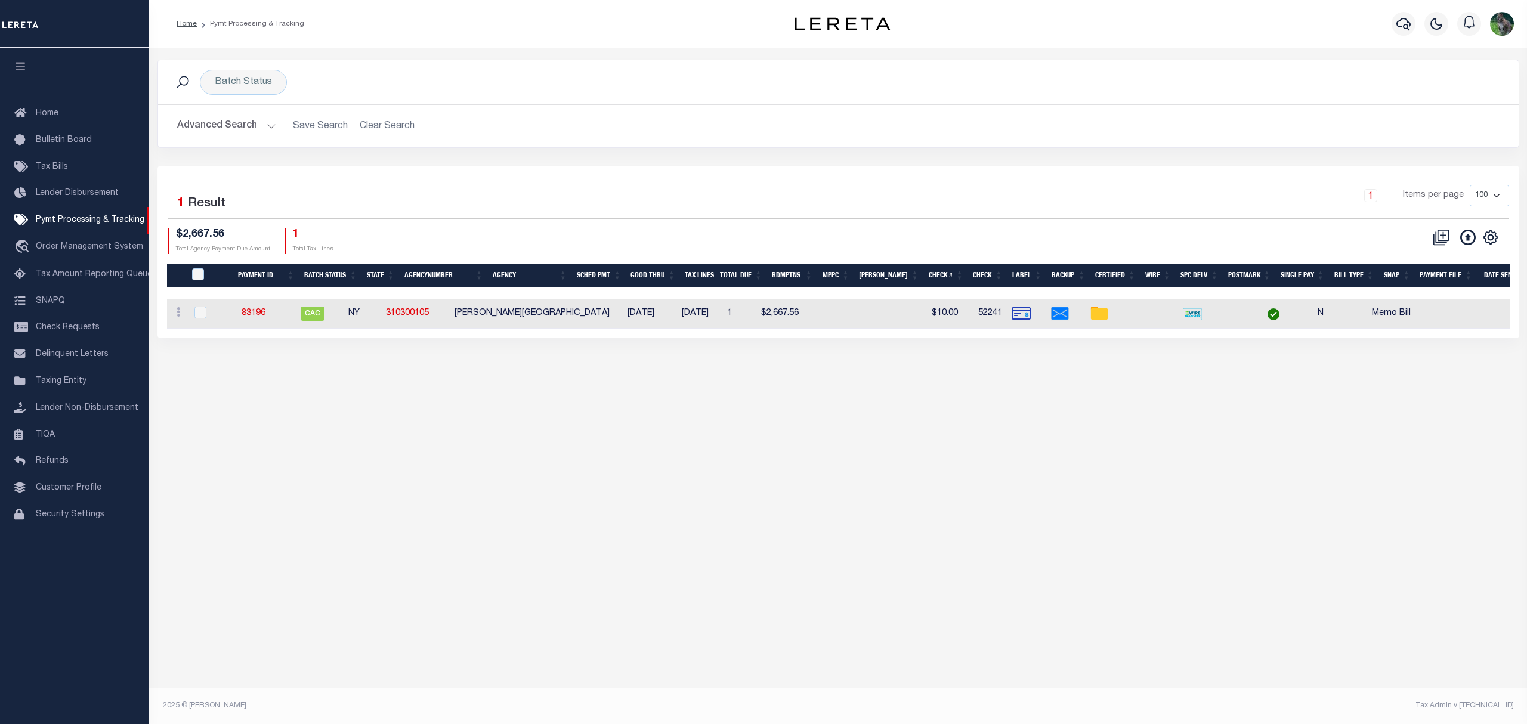
click at [423, 420] on div "Batch Status Search Advanced Search Save Search Clear Search PayeeSearchTable_d…" at bounding box center [838, 374] width 1378 height 652
click at [236, 125] on button "Advanced Search" at bounding box center [226, 126] width 99 height 23
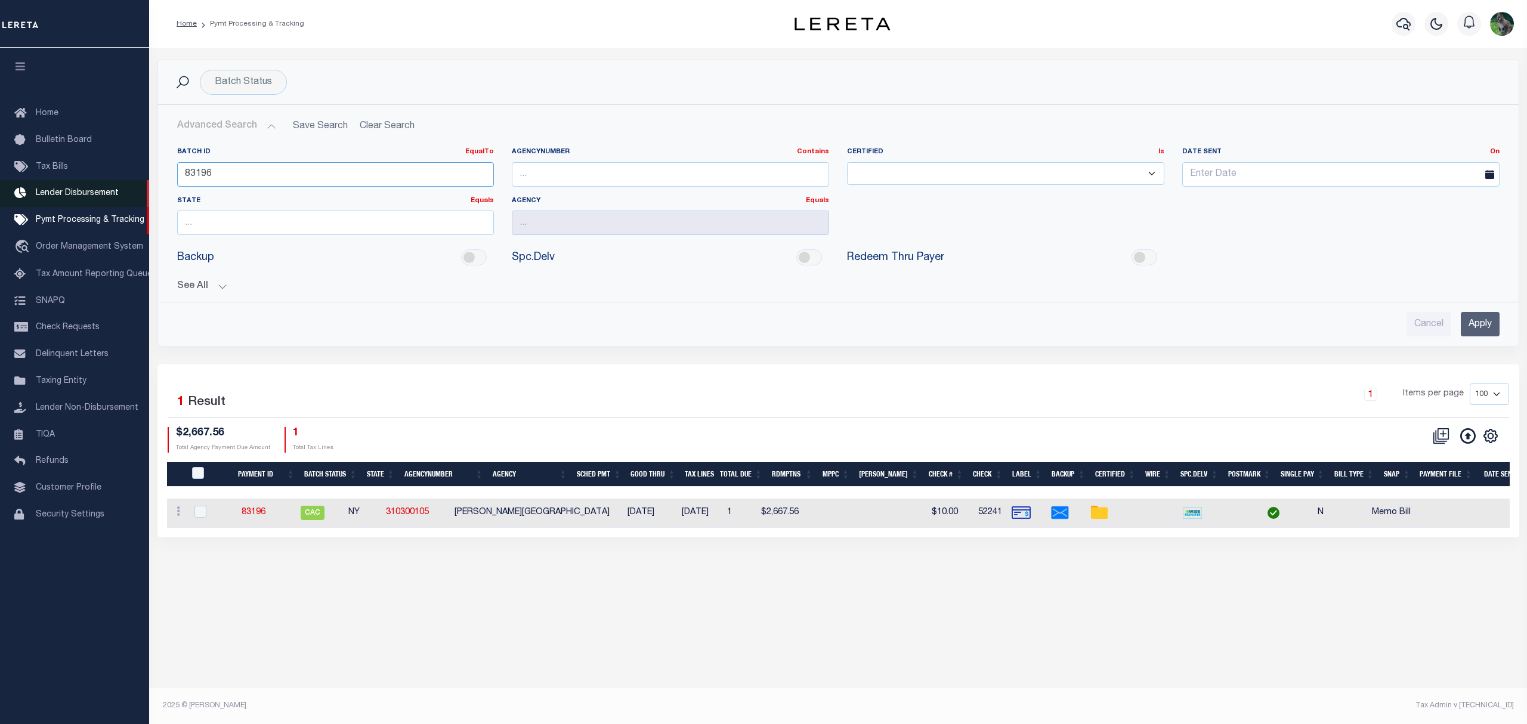
drag, startPoint x: 288, startPoint y: 175, endPoint x: 81, endPoint y: 185, distance: 206.7
click at [82, 185] on div "Home Pymt Processing & Tracking" at bounding box center [763, 350] width 1527 height 700
drag, startPoint x: 1489, startPoint y: 322, endPoint x: 1477, endPoint y: 322, distance: 11.9
click at [1489, 322] on input "Apply" at bounding box center [1480, 324] width 39 height 24
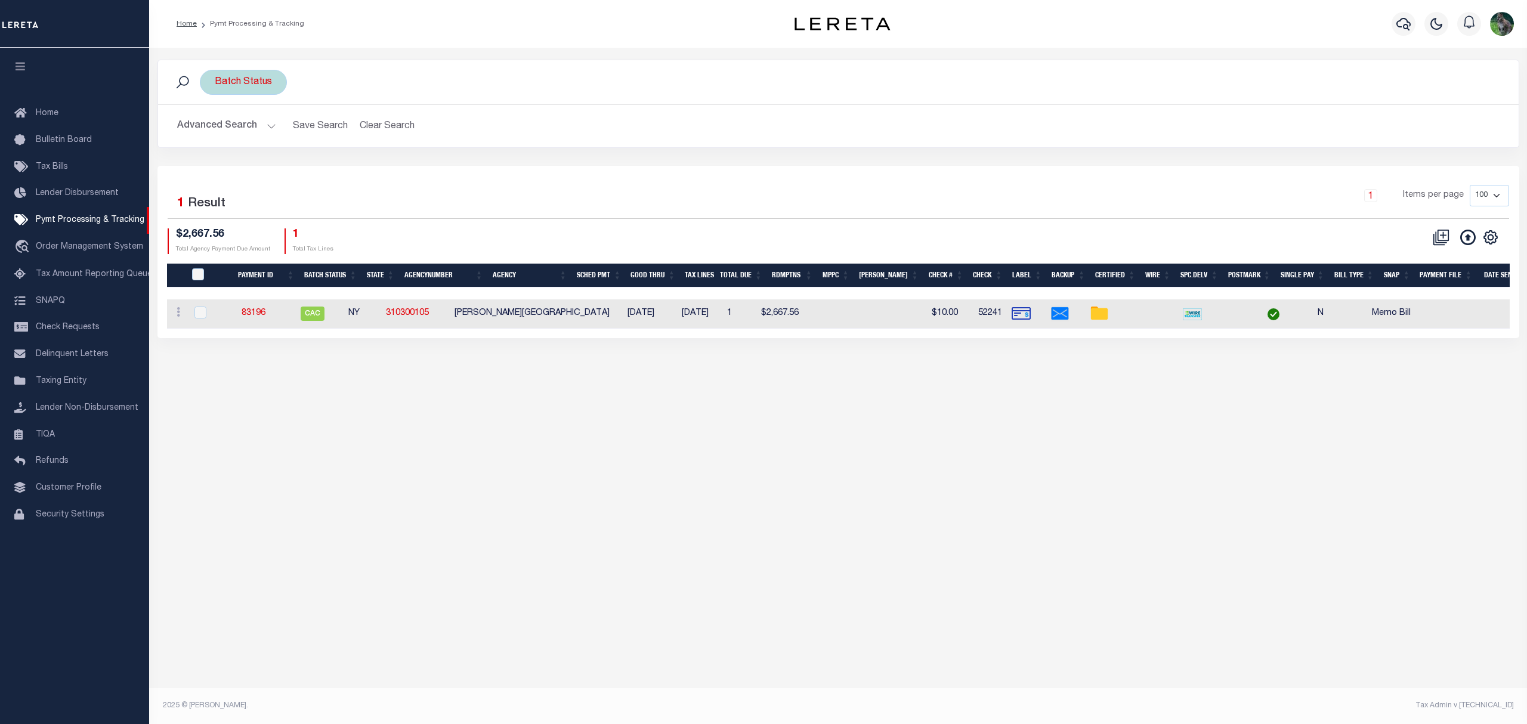
click at [255, 76] on div "Batch Status" at bounding box center [243, 82] width 87 height 25
click at [361, 163] on input "Apply" at bounding box center [373, 167] width 35 height 20
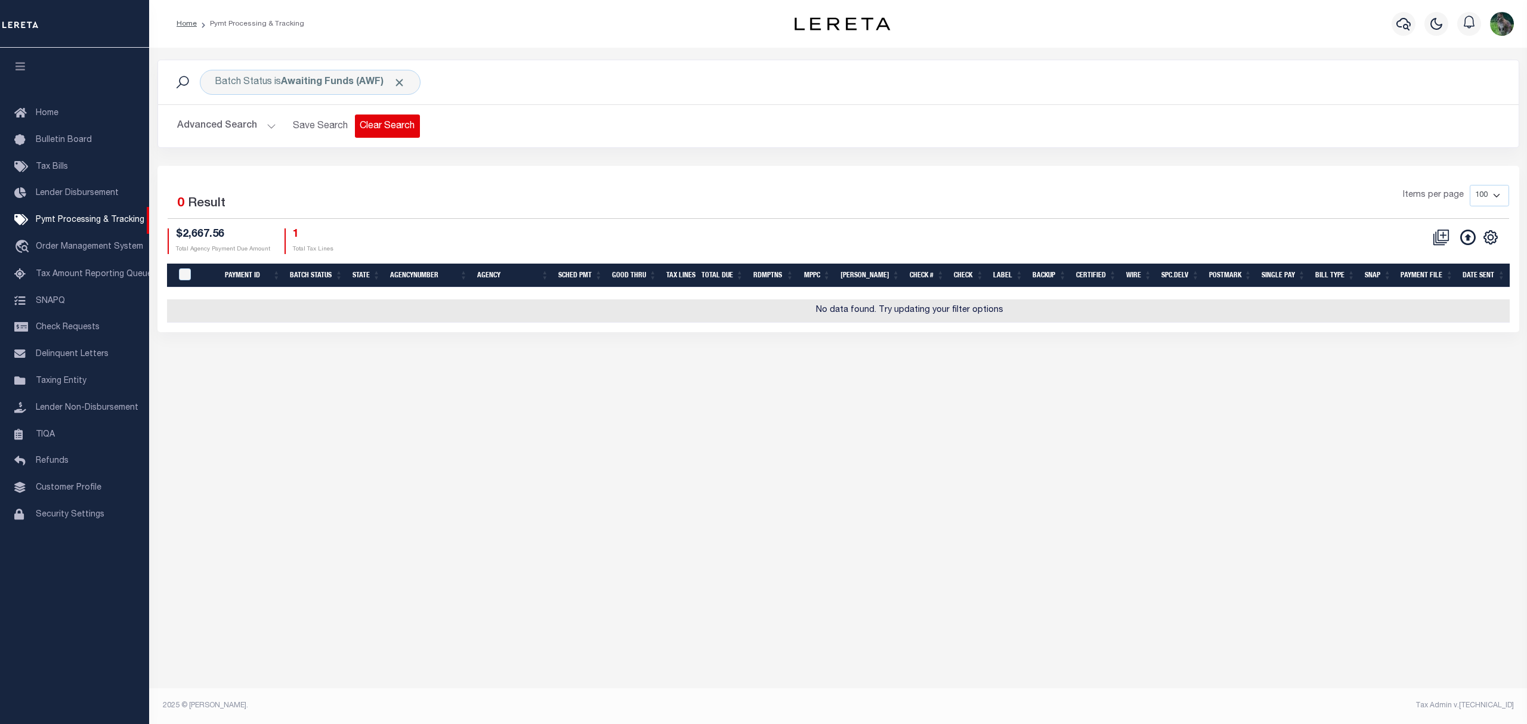
click at [397, 129] on button "Clear Search" at bounding box center [387, 126] width 65 height 23
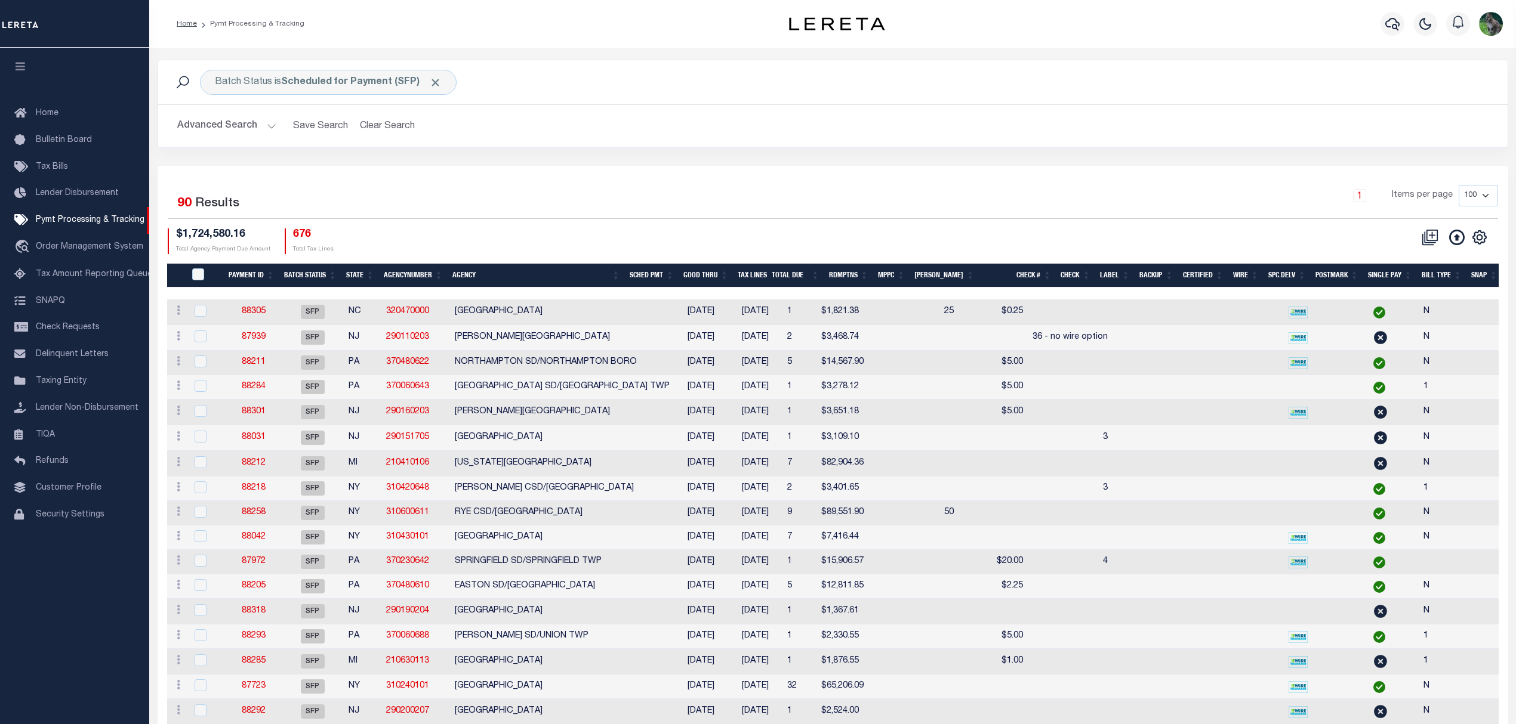
click at [196, 124] on button "Advanced Search" at bounding box center [226, 126] width 99 height 23
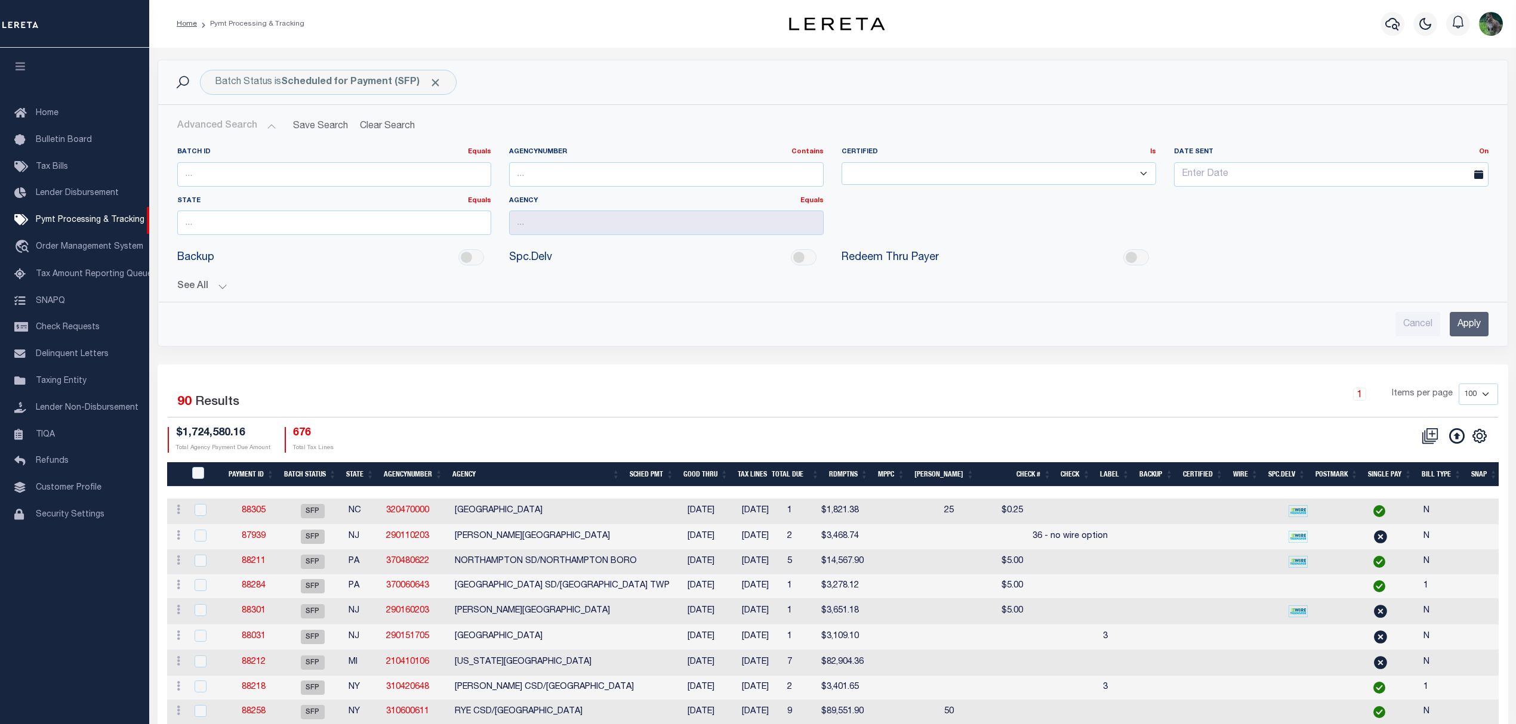
click at [172, 289] on div "Batch ID Equals Equals Is Not Equal To Is Greater Than Is Less Than AgencyNumbe…" at bounding box center [832, 219] width 1329 height 145
click at [206, 292] on button "See All" at bounding box center [832, 286] width 1311 height 11
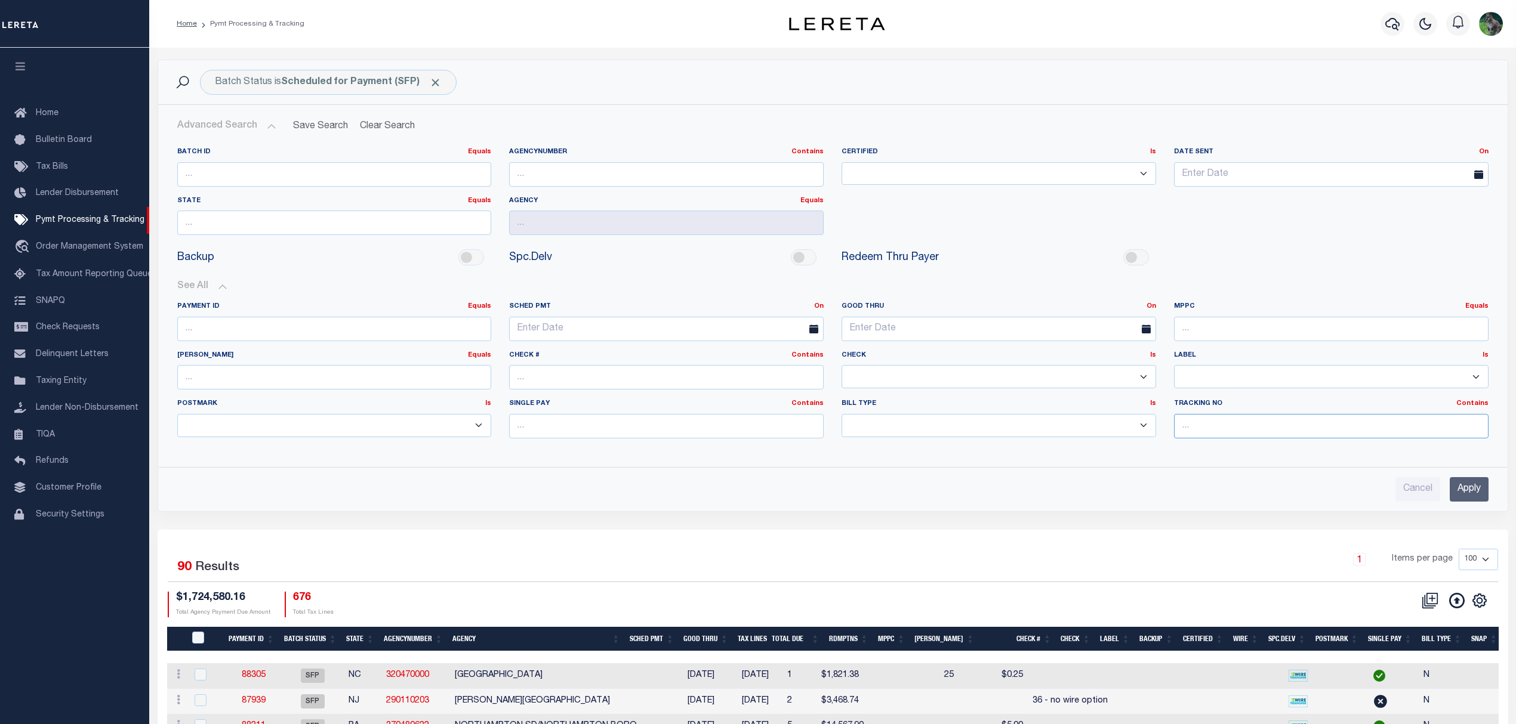
click at [1248, 433] on input "text" at bounding box center [1331, 426] width 314 height 24
type input "Matt"
click at [1480, 489] on input "Apply" at bounding box center [1468, 489] width 39 height 24
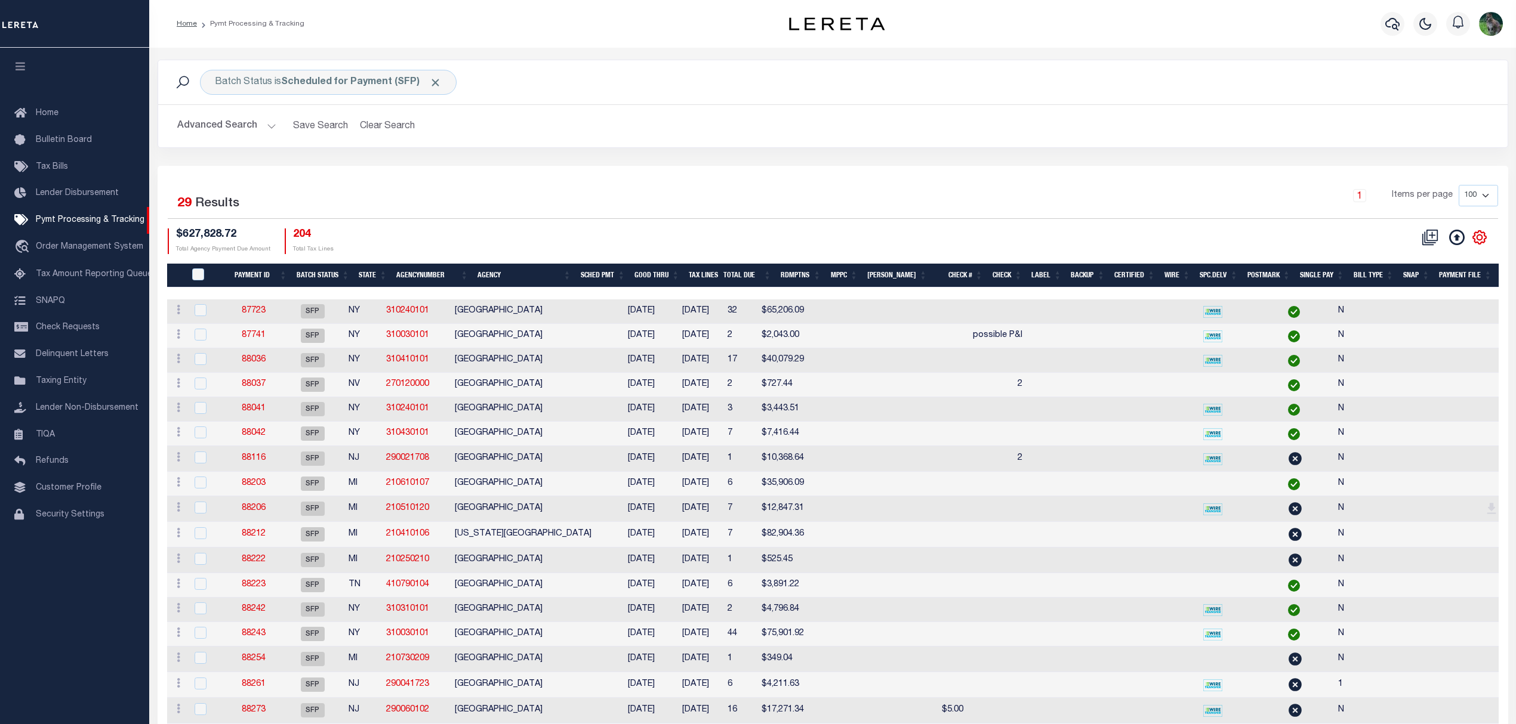
click at [1483, 237] on icon at bounding box center [1479, 237] width 13 height 13
click at [1409, 330] on span "Show Filter" at bounding box center [1406, 326] width 45 height 8
select select
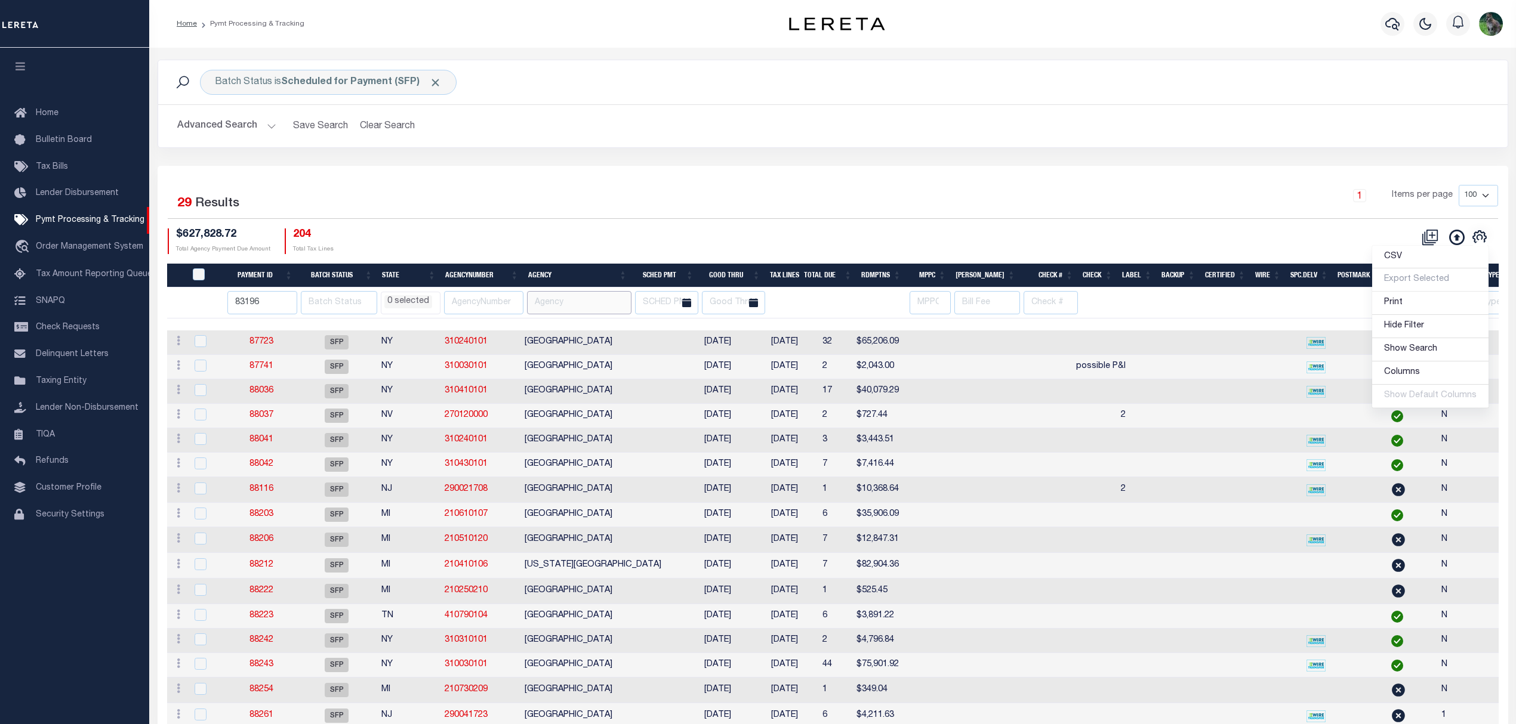
click at [584, 310] on input "text" at bounding box center [579, 302] width 105 height 23
type input "city"
select select
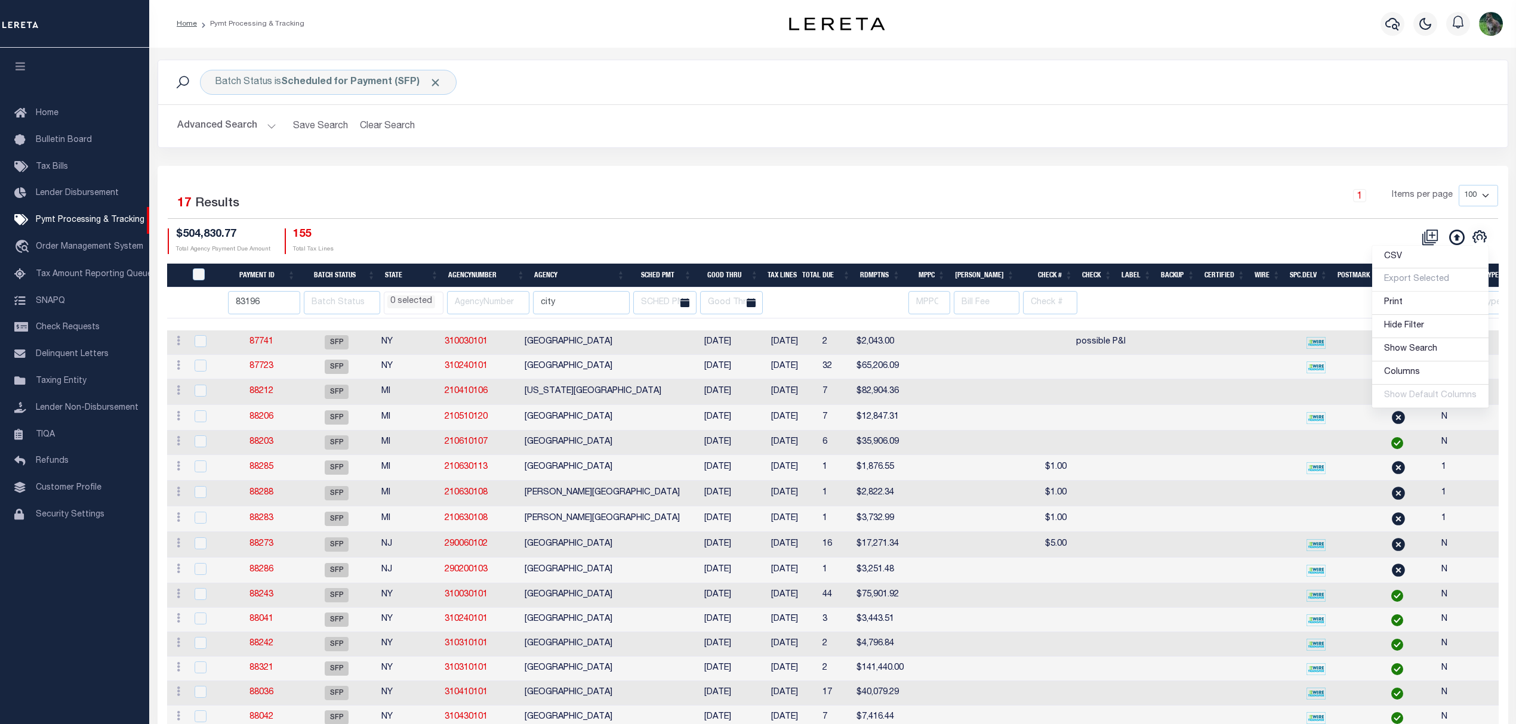
click at [554, 274] on th "Agency" at bounding box center [579, 276] width 100 height 24
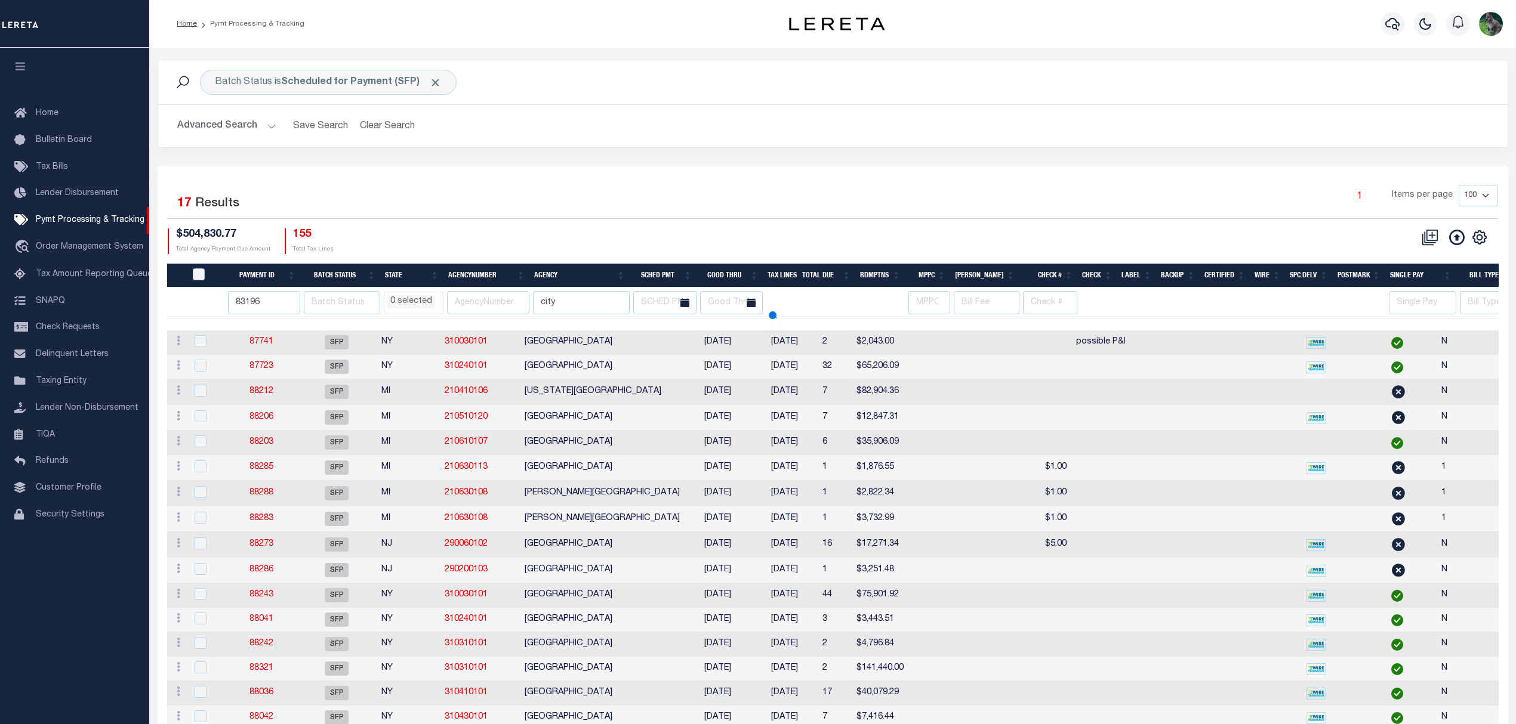
select select
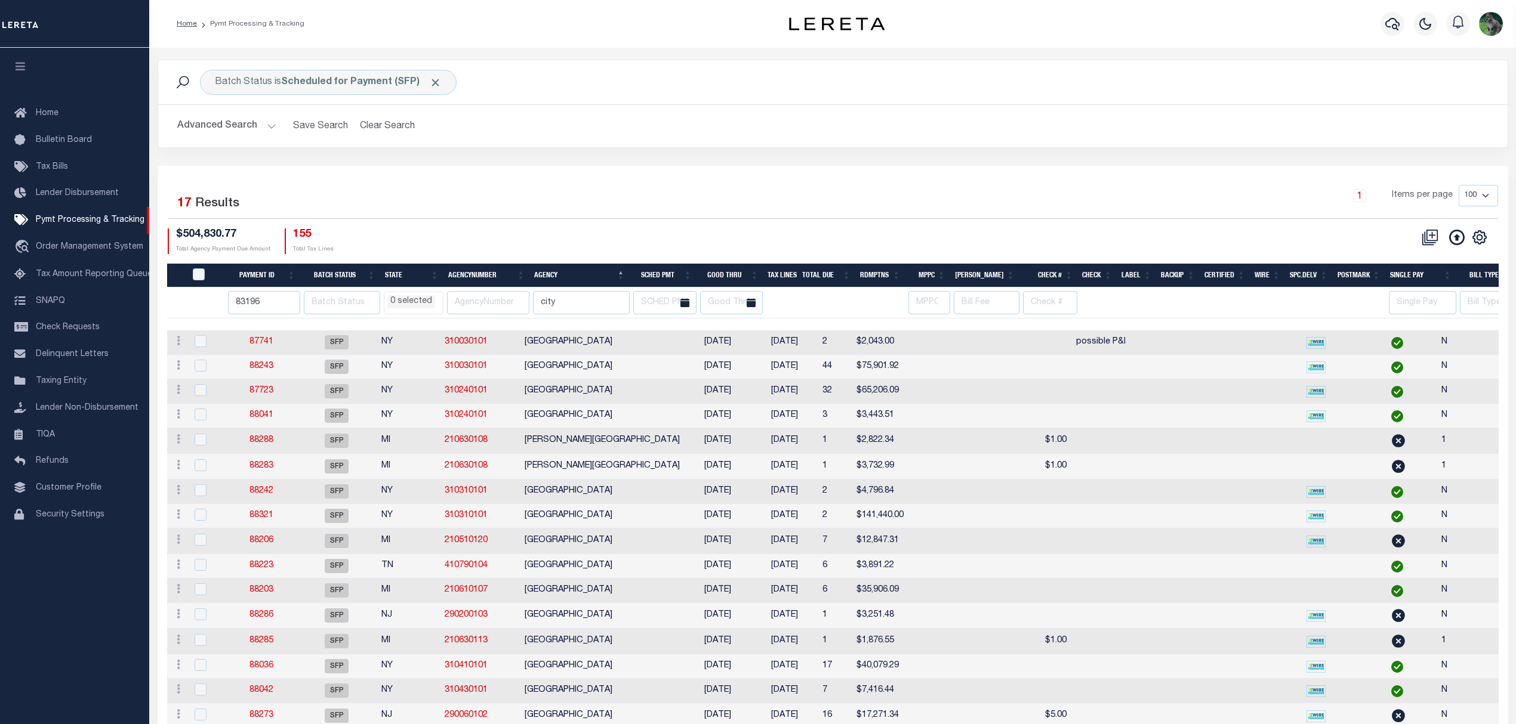
click at [421, 302] on li "0 selected" at bounding box center [411, 301] width 48 height 13
click at [399, 348] on li "NY" at bounding box center [401, 347] width 21 height 20
select select "NY"
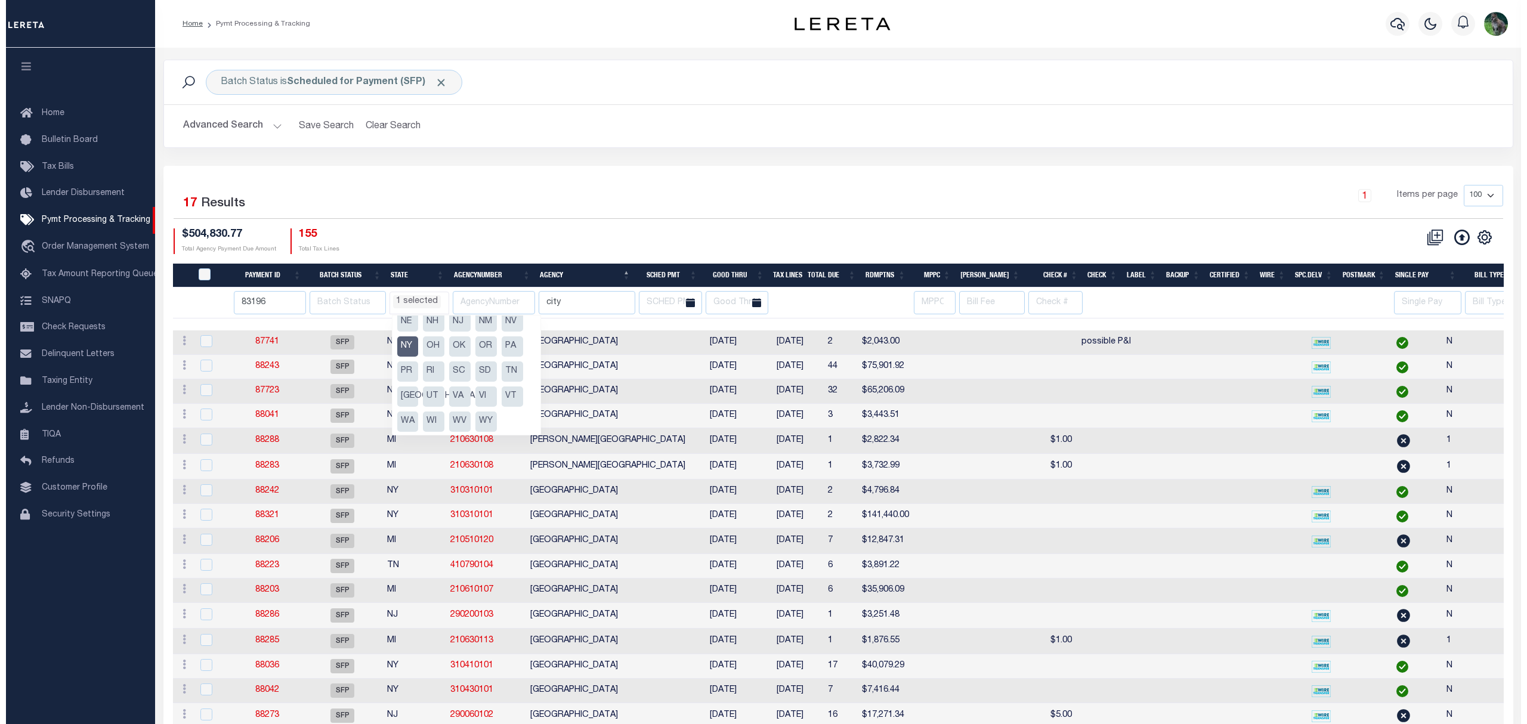
scroll to position [365, 0]
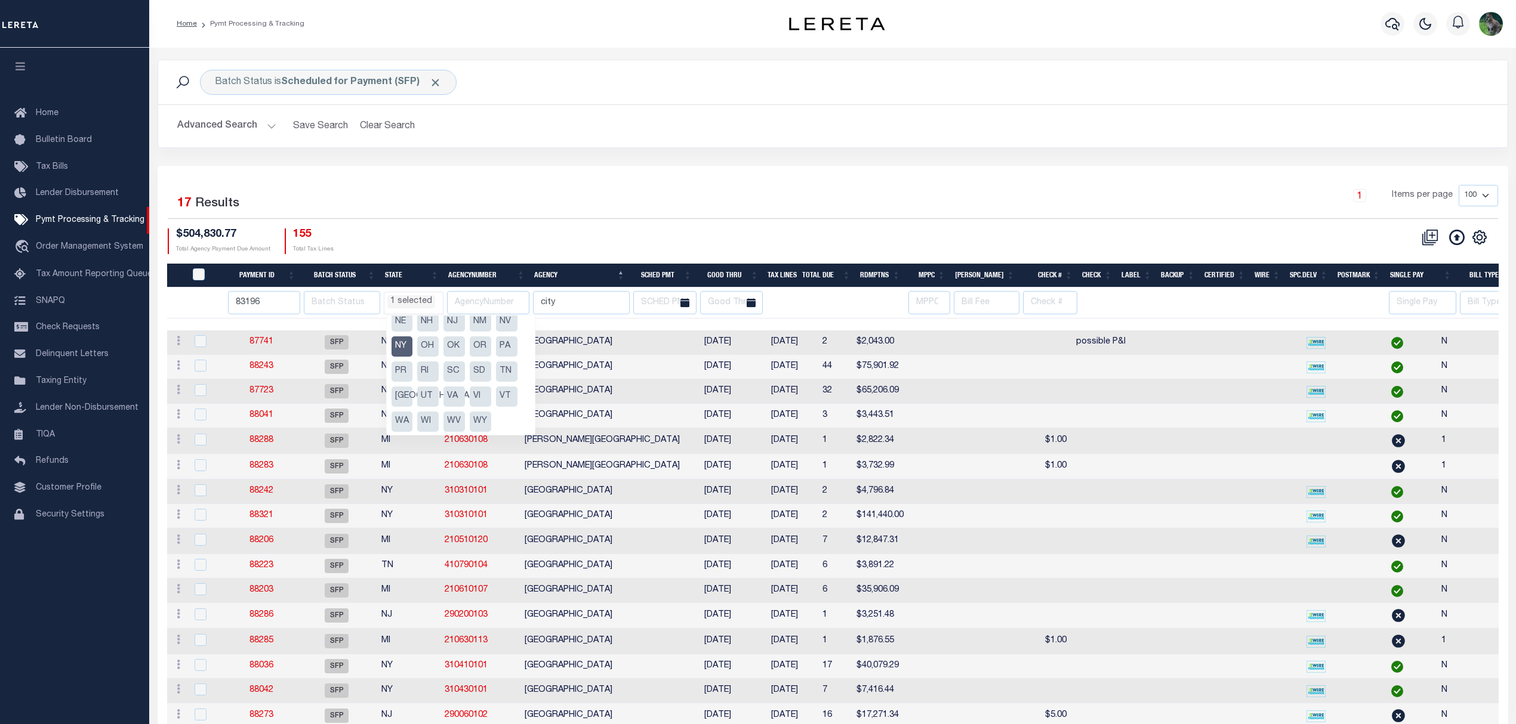
click at [416, 295] on ul "1 selected" at bounding box center [413, 300] width 58 height 16
select select "NY"
select select
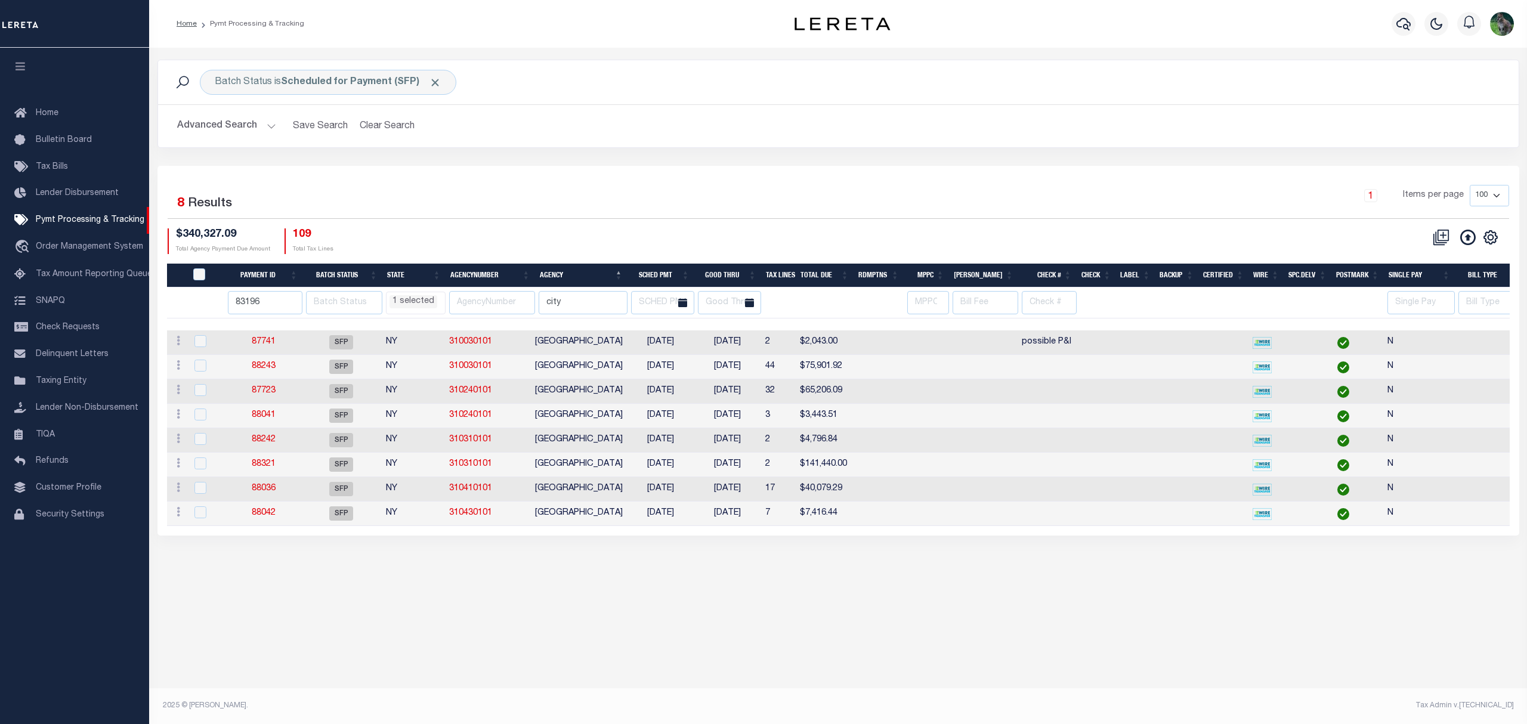
drag, startPoint x: 1374, startPoint y: 111, endPoint x: 1065, endPoint y: 113, distance: 308.5
click at [1069, 113] on div "Advanced Search Save Search Clear Search PayeeSearchTable_dynamictable_____Defa…" at bounding box center [838, 126] width 1361 height 42
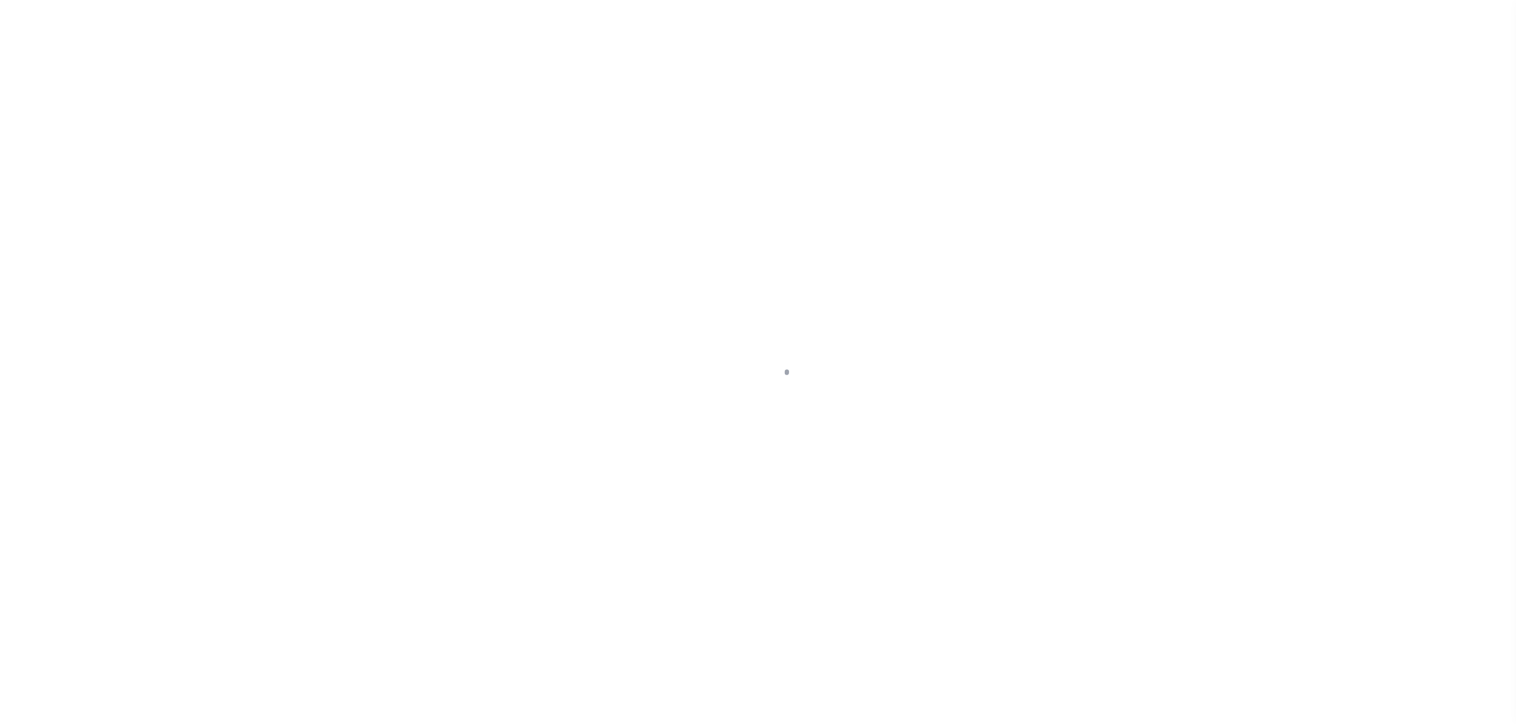
select select "SFP"
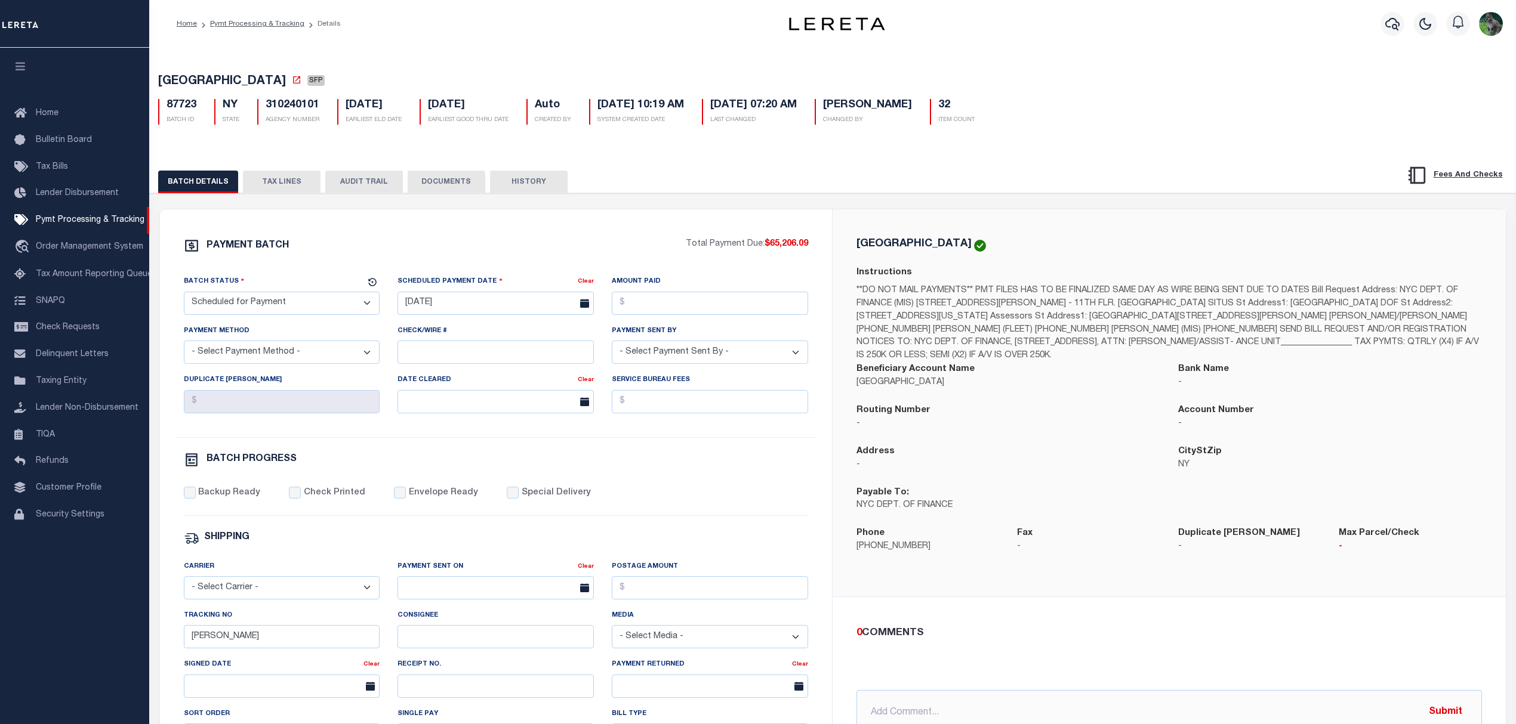
click at [304, 202] on div "PAYMENT BATCH Total Payment Due: $65,206.09 Batch Status" at bounding box center [833, 579] width 1378 height 772
click at [302, 192] on button "TAX LINES" at bounding box center [282, 182] width 78 height 23
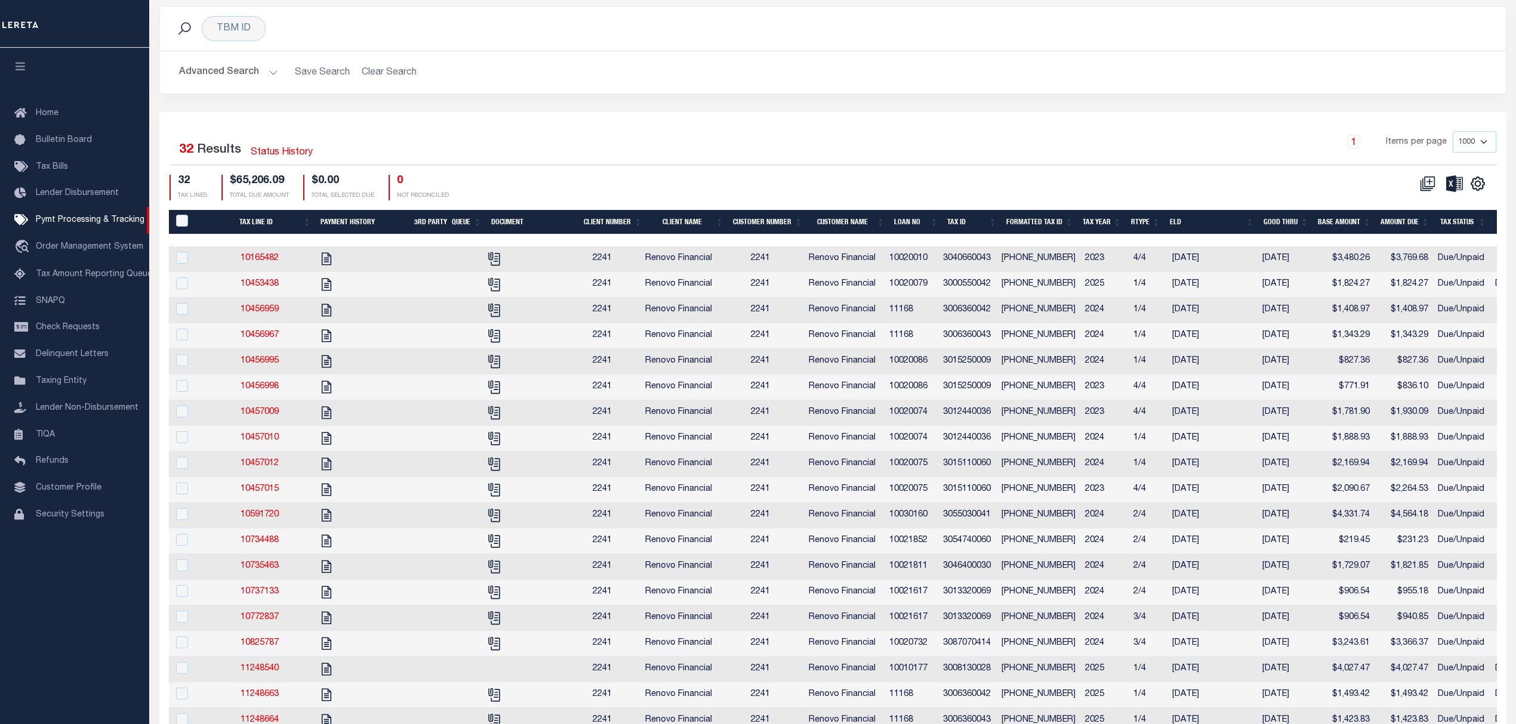
scroll to position [159, 0]
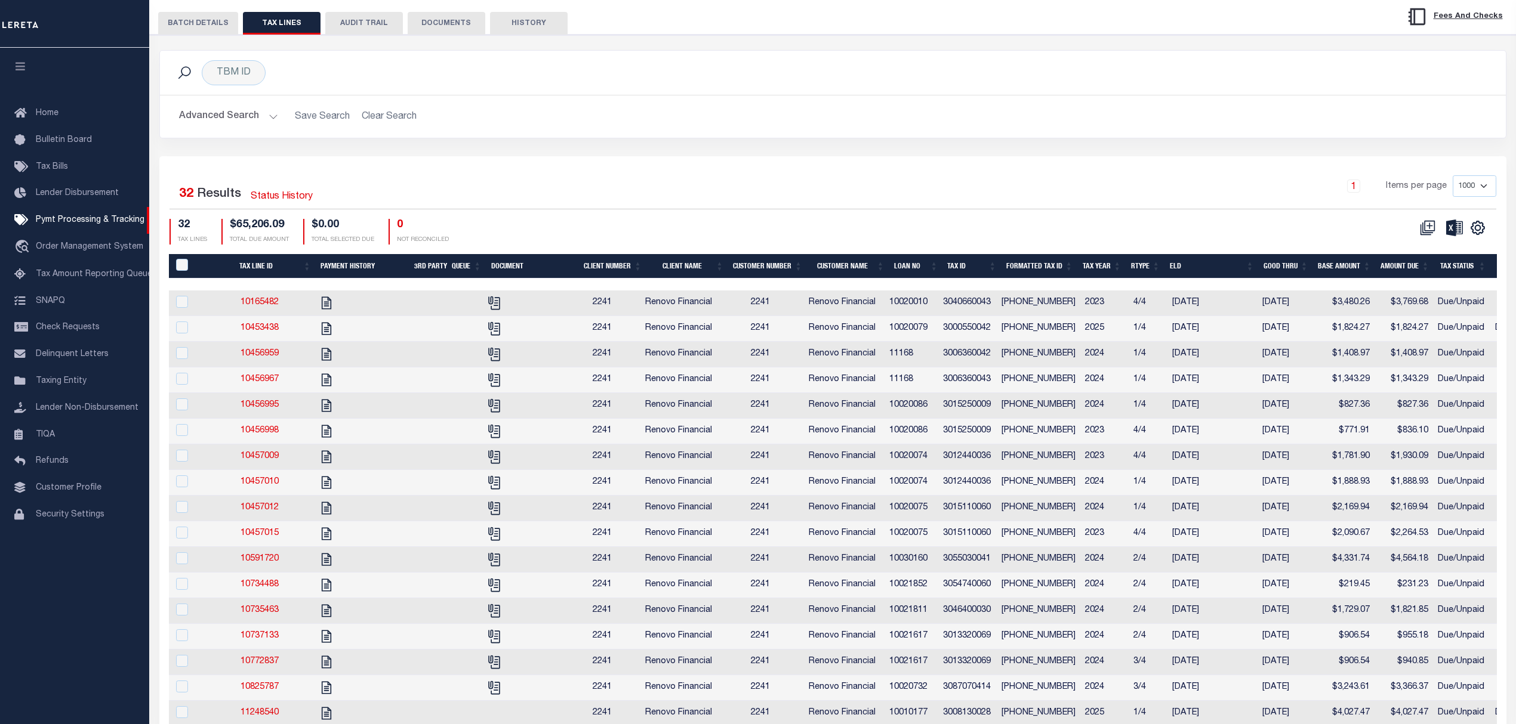
click at [961, 270] on th "Tax ID" at bounding box center [971, 266] width 58 height 24
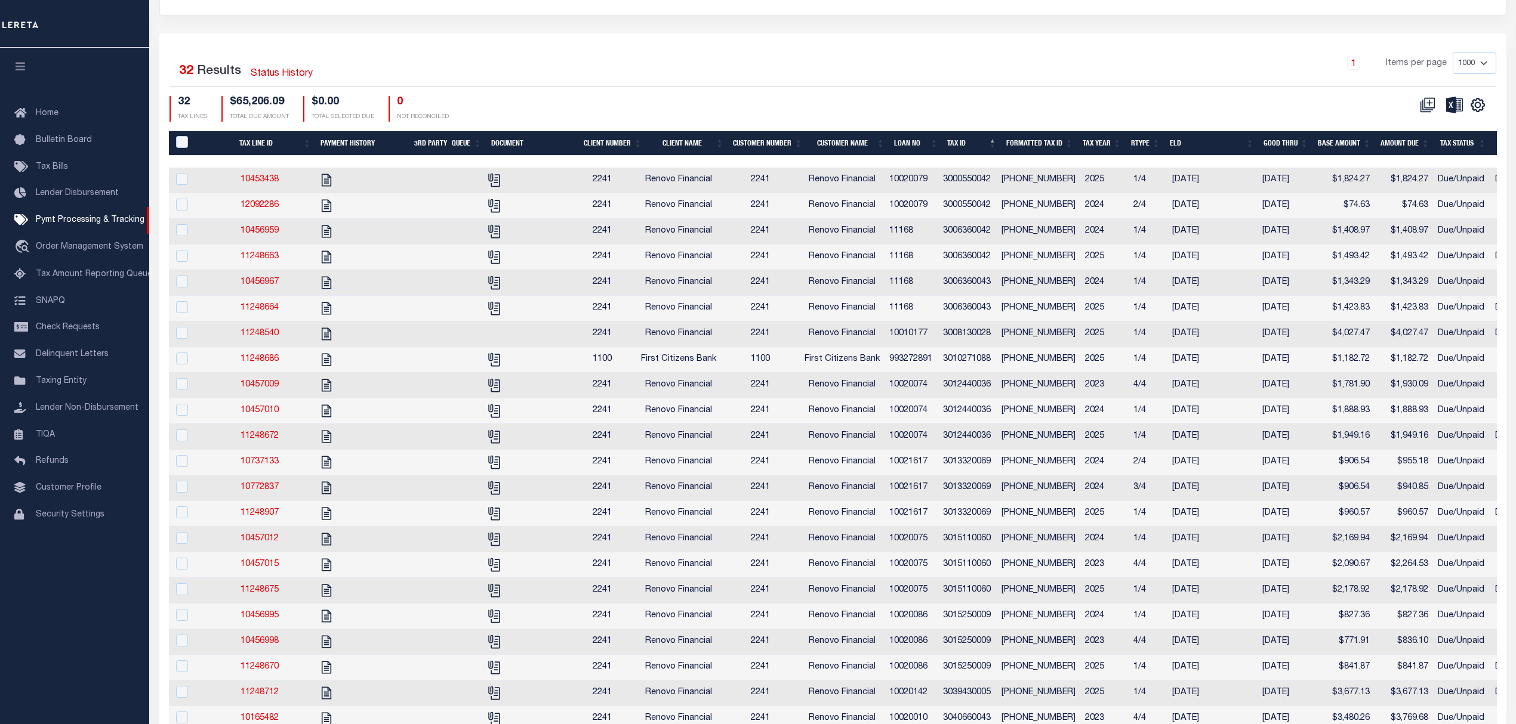
scroll to position [397, 0]
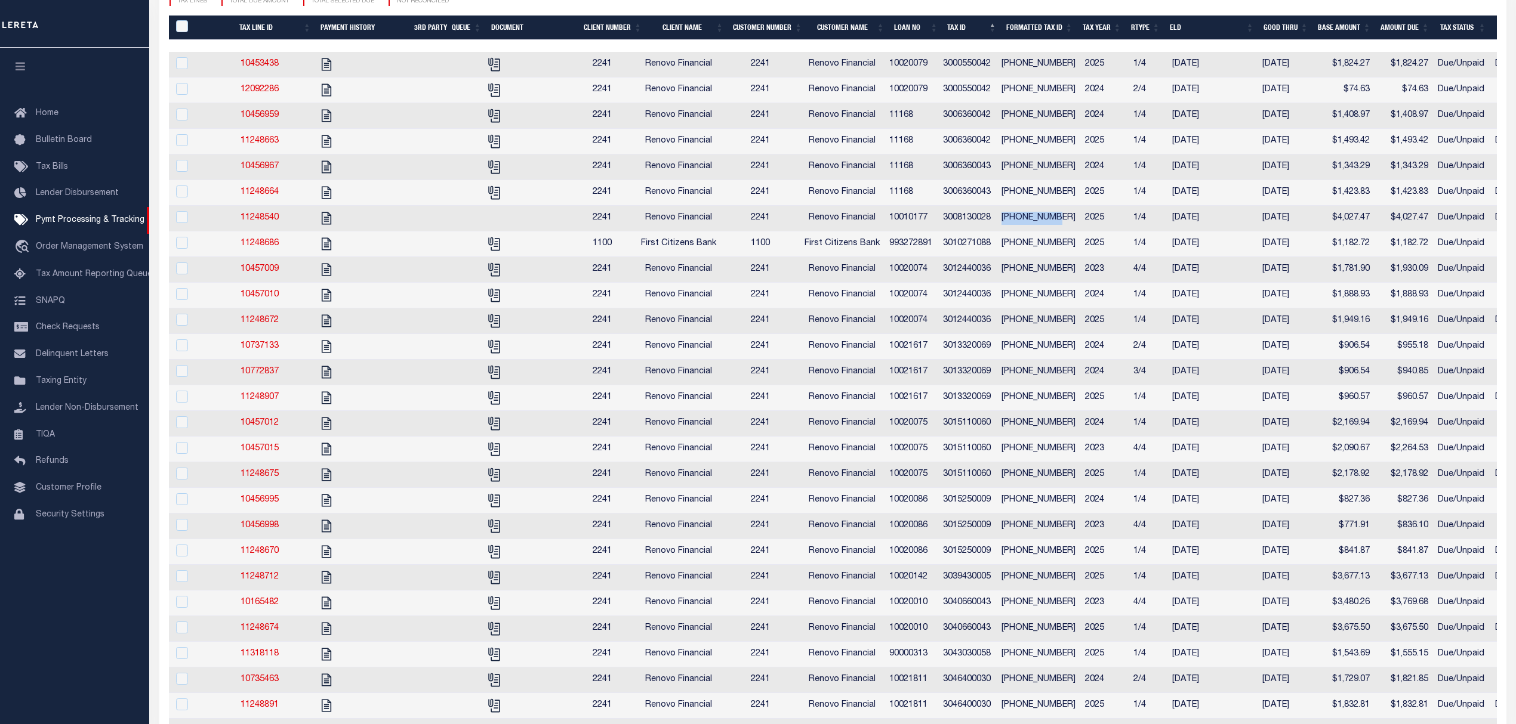
drag, startPoint x: 1062, startPoint y: 227, endPoint x: 1006, endPoint y: 229, distance: 56.1
click at [1006, 229] on td "[PHONE_NUMBER]" at bounding box center [1038, 219] width 84 height 26
checkbox input "true"
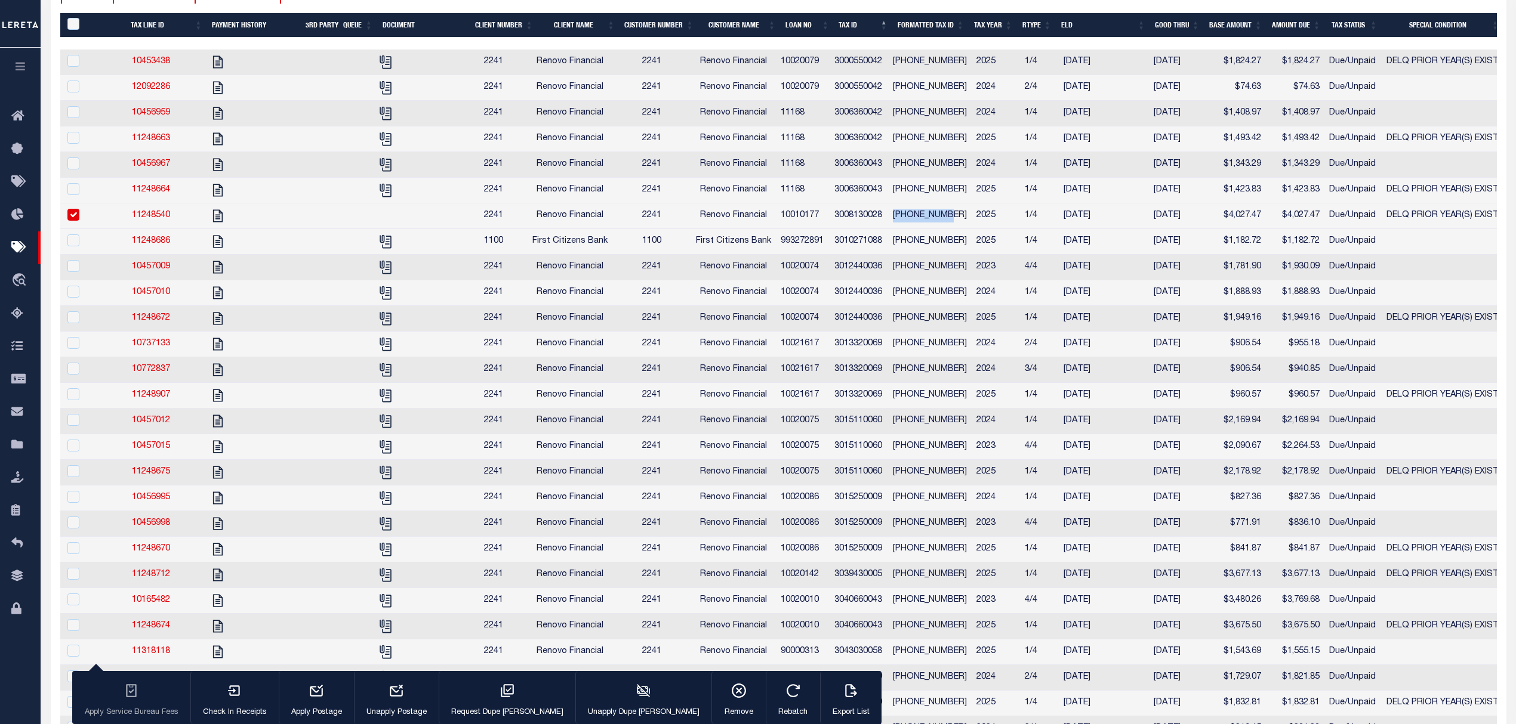
scroll to position [396, 0]
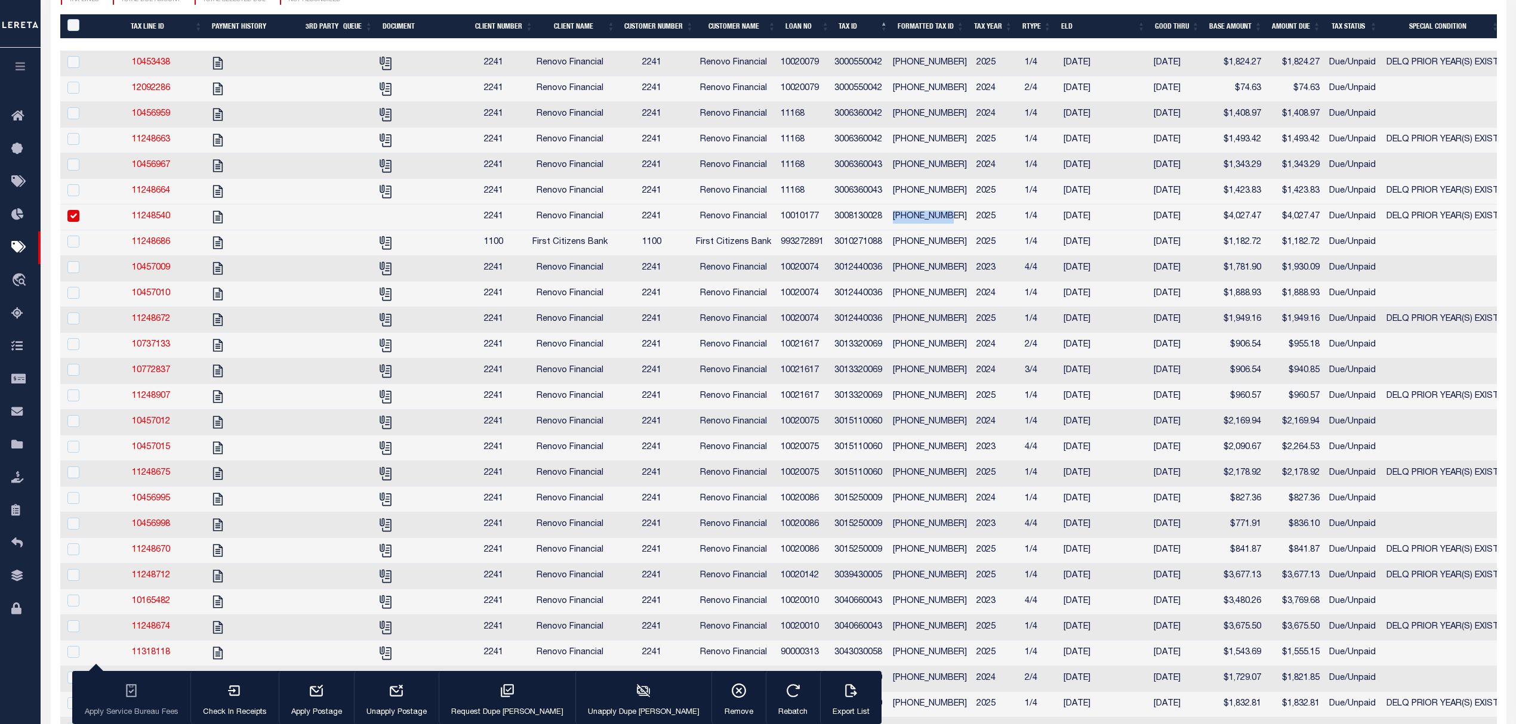
click at [607, 246] on span "First Citizens Bank" at bounding box center [569, 242] width 75 height 8
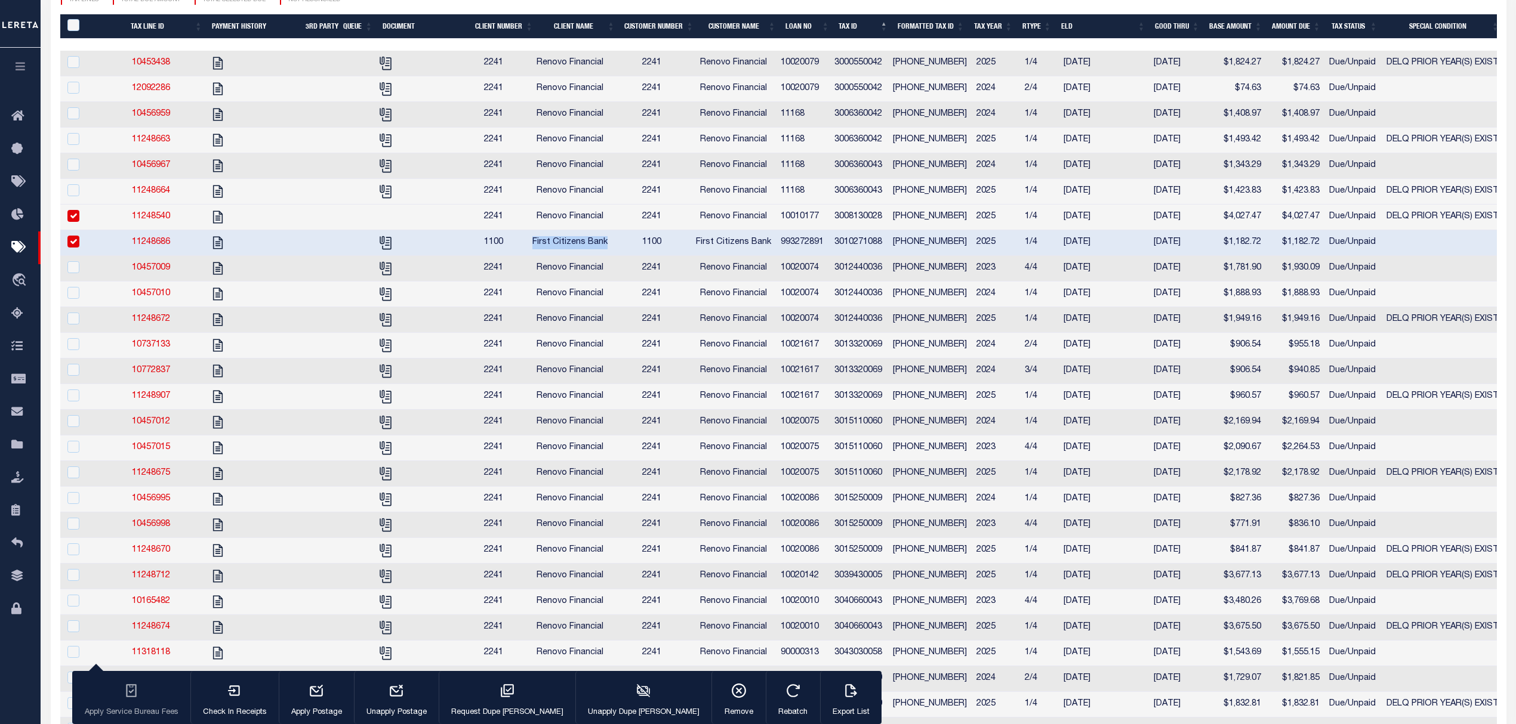
drag, startPoint x: 614, startPoint y: 255, endPoint x: 551, endPoint y: 253, distance: 62.7
click at [551, 246] on span "First Citizens Bank" at bounding box center [569, 242] width 75 height 8
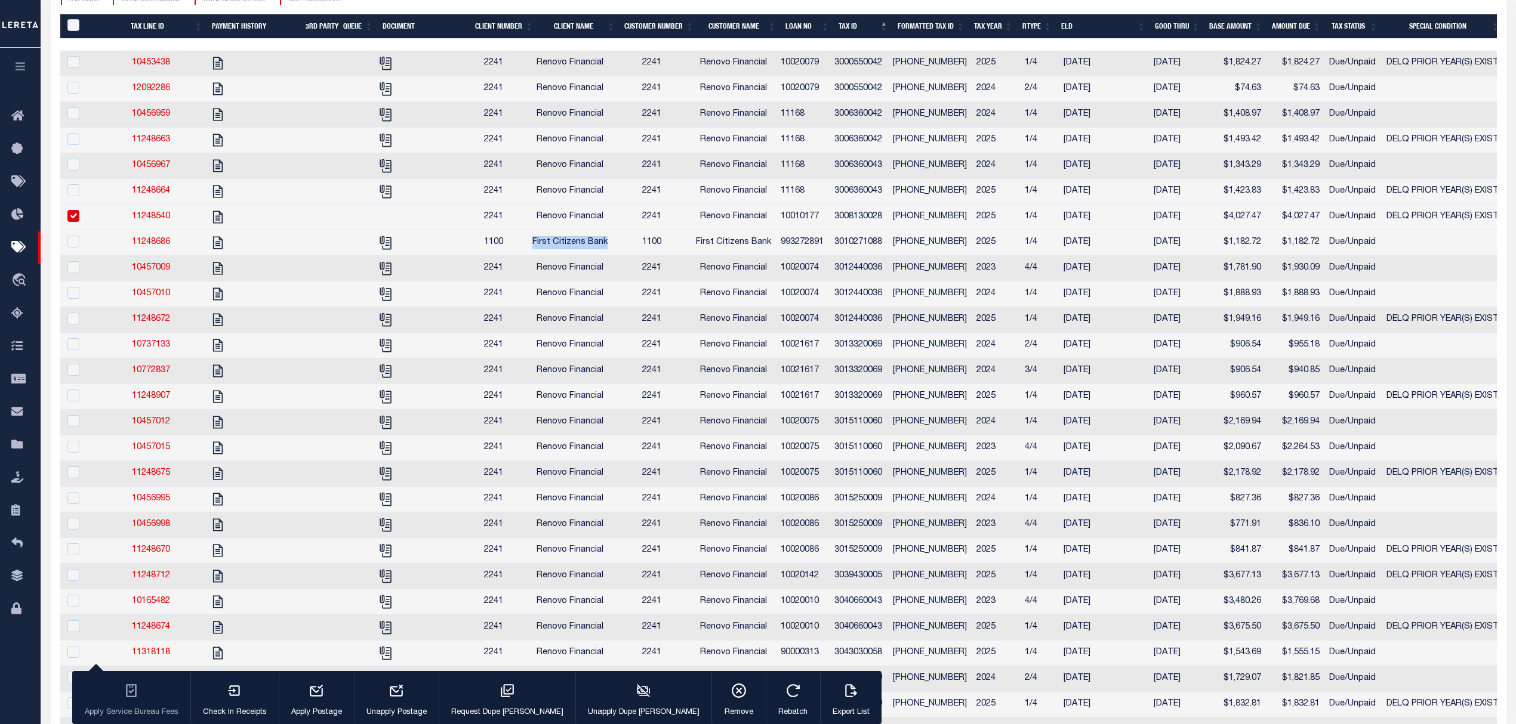
copy span "First Citizens Bank"
click at [809, 254] on td "993272891" at bounding box center [803, 243] width 54 height 26
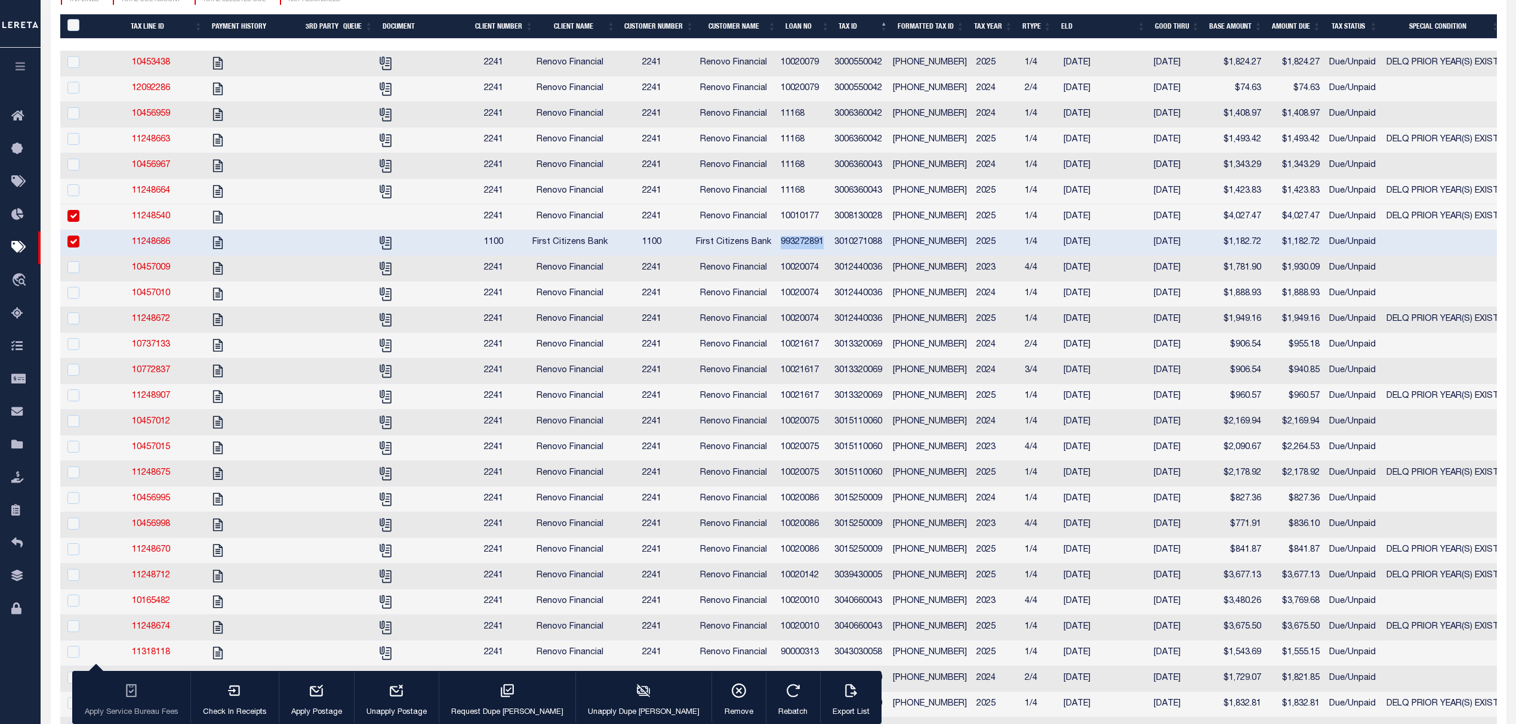
click at [809, 254] on td "993272891" at bounding box center [803, 243] width 54 height 26
checkbox input "false"
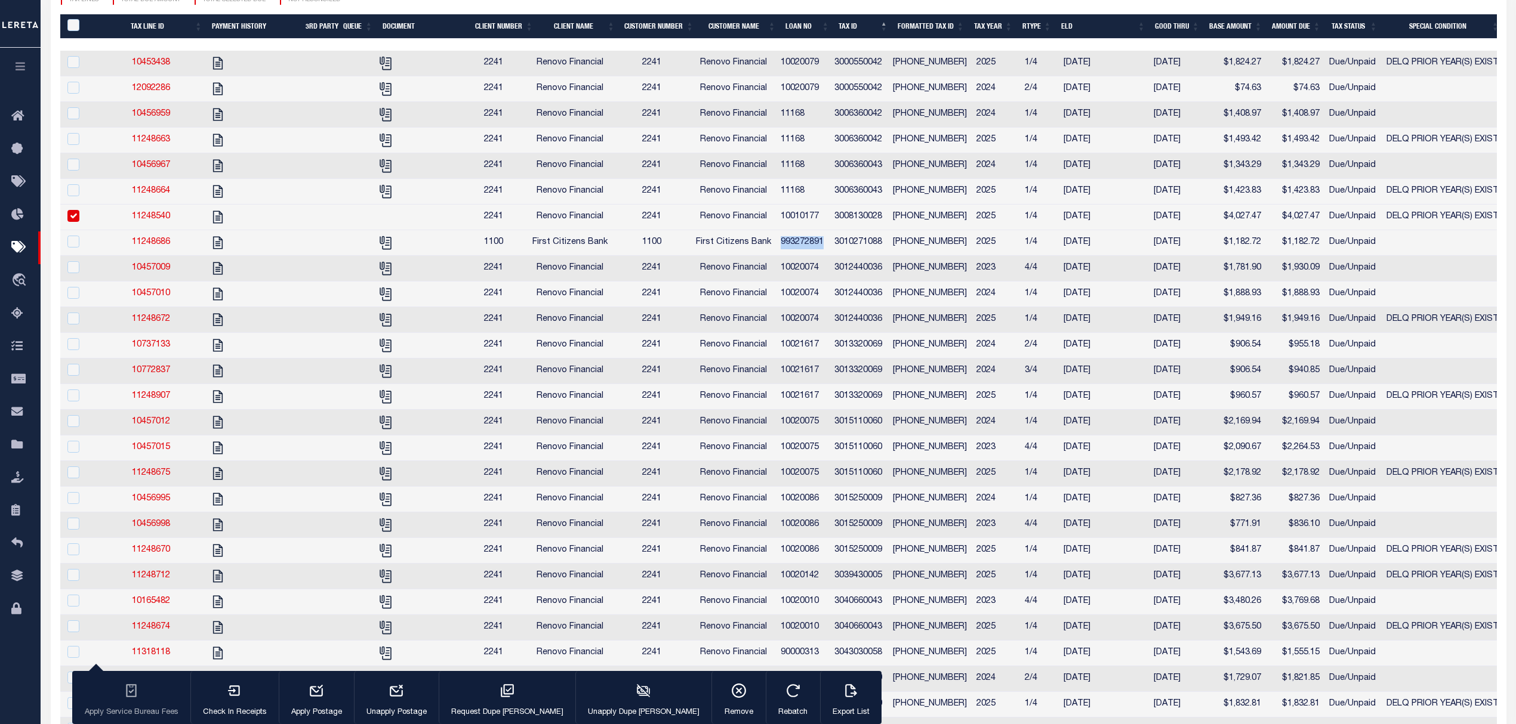
copy td "993272891"
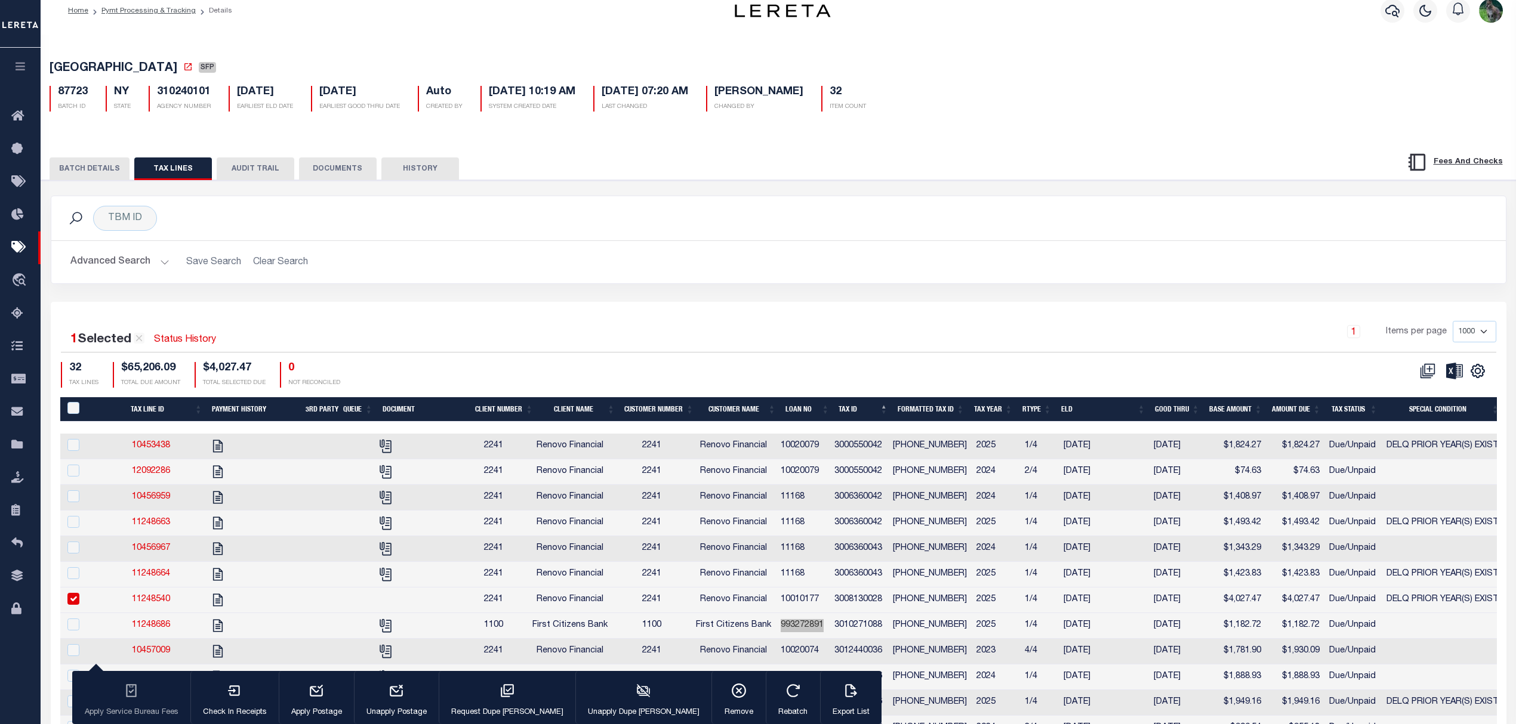
scroll to position [0, 0]
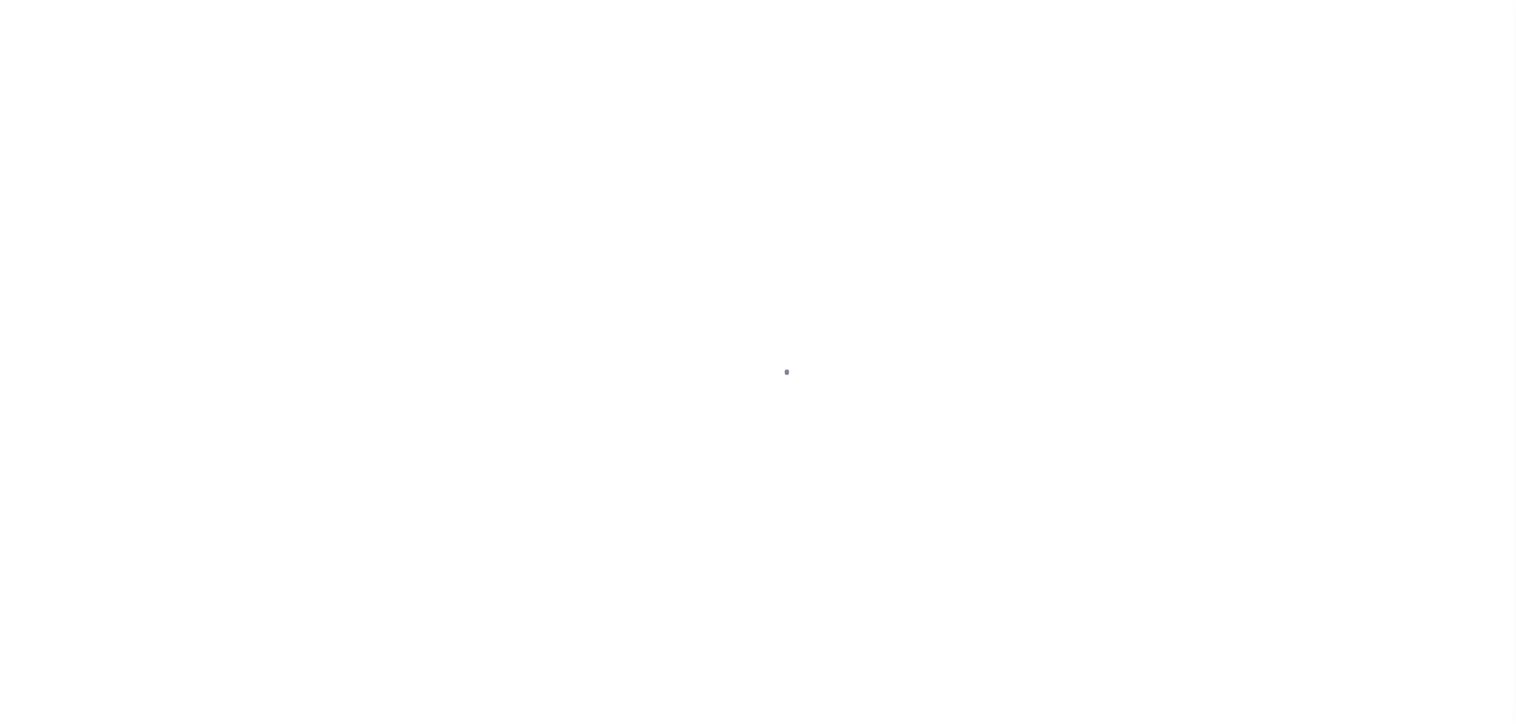
select select "DUE"
select select "18"
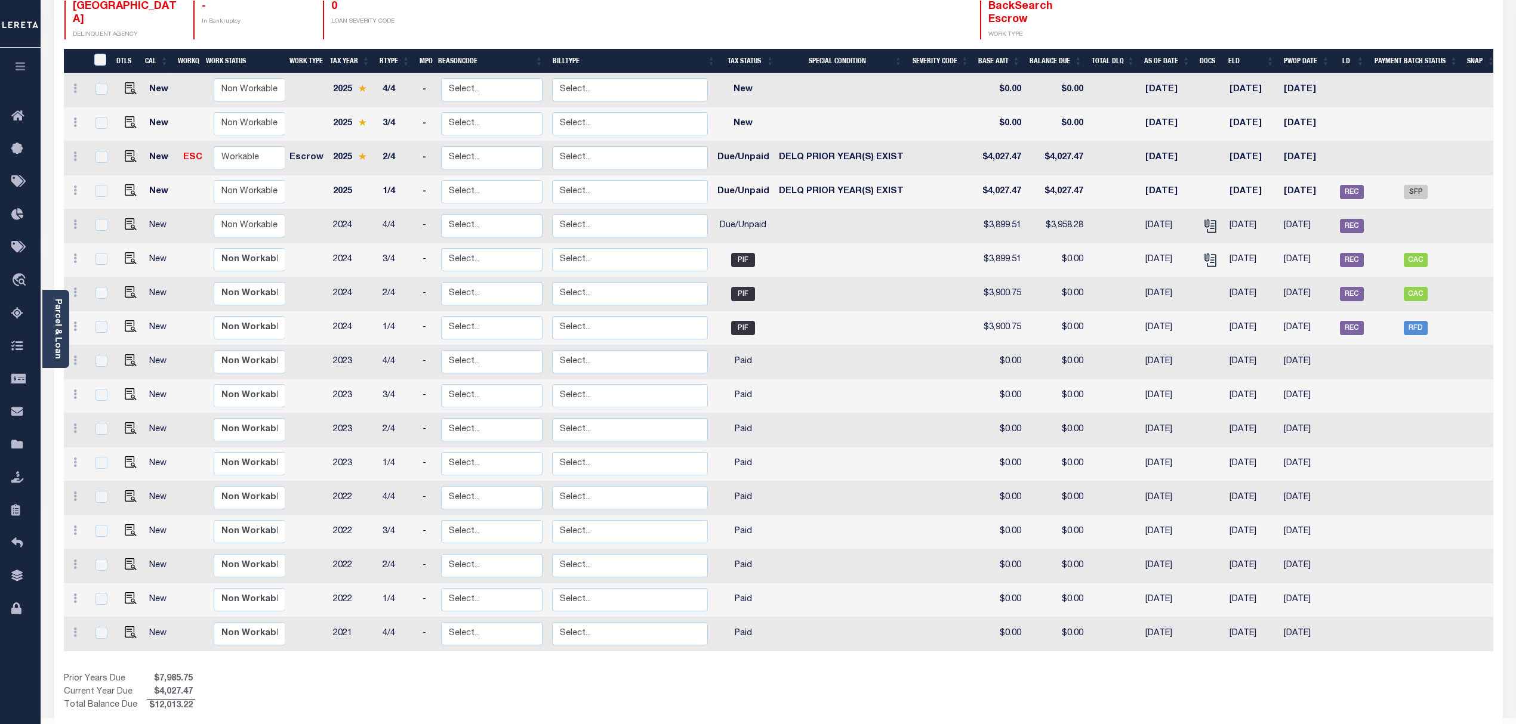
scroll to position [186, 0]
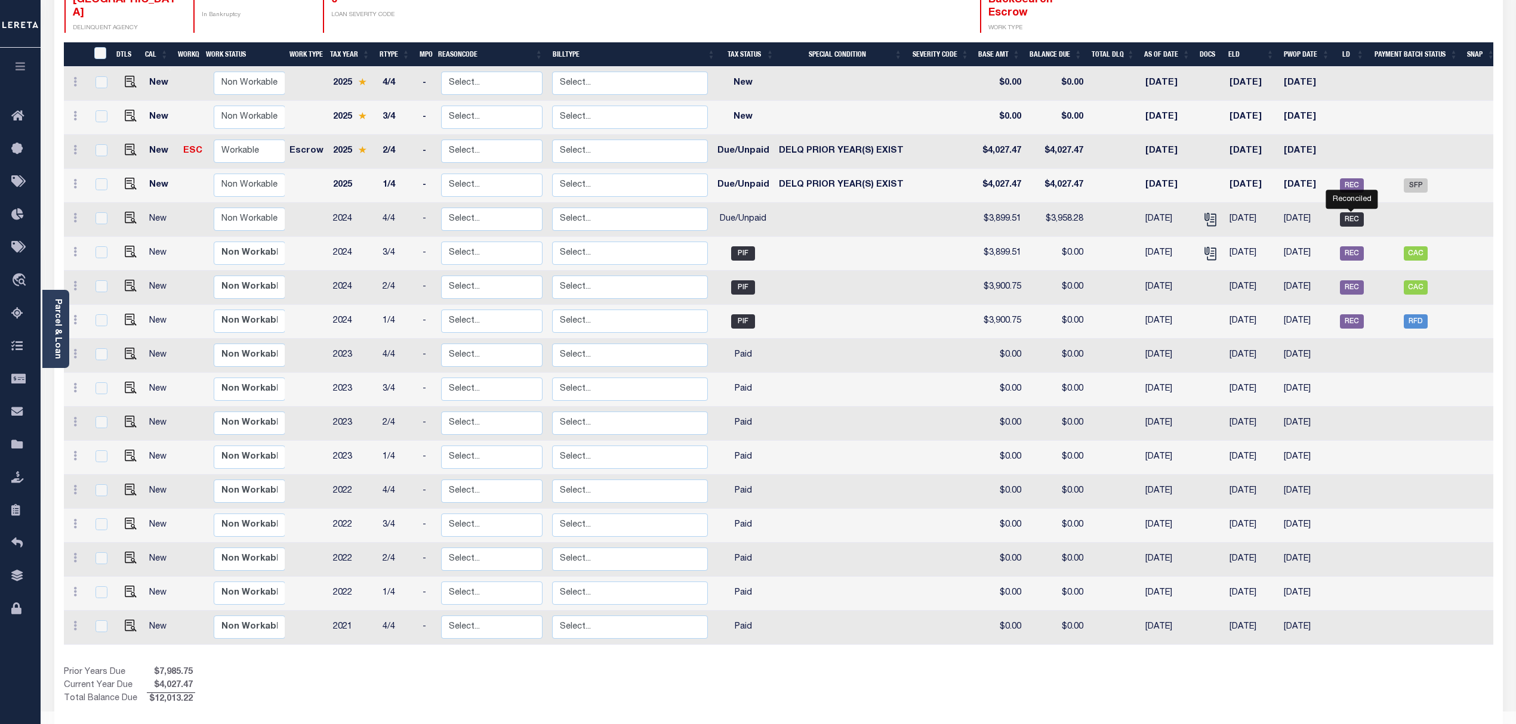
click at [1360, 212] on span "REC" at bounding box center [1352, 219] width 24 height 14
checkbox input "true"
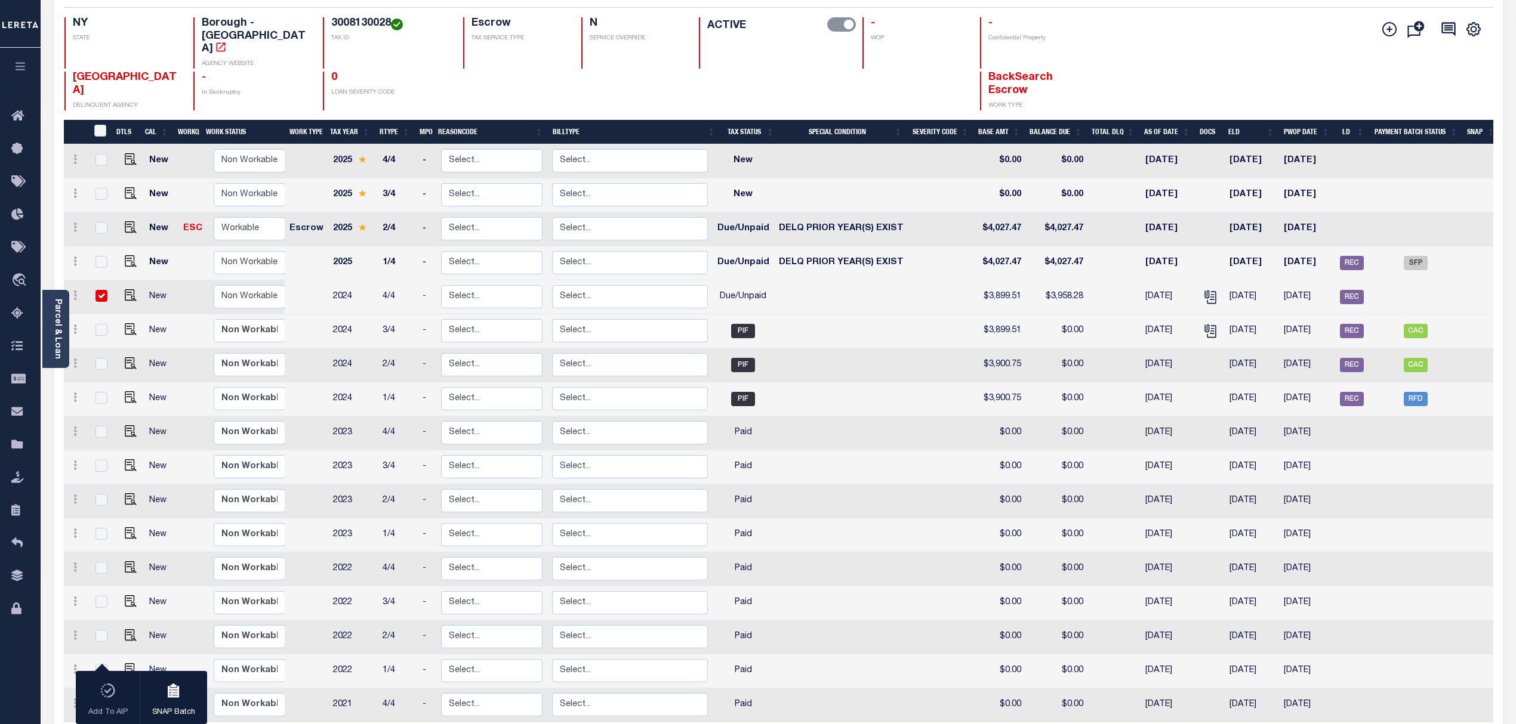
scroll to position [106, 0]
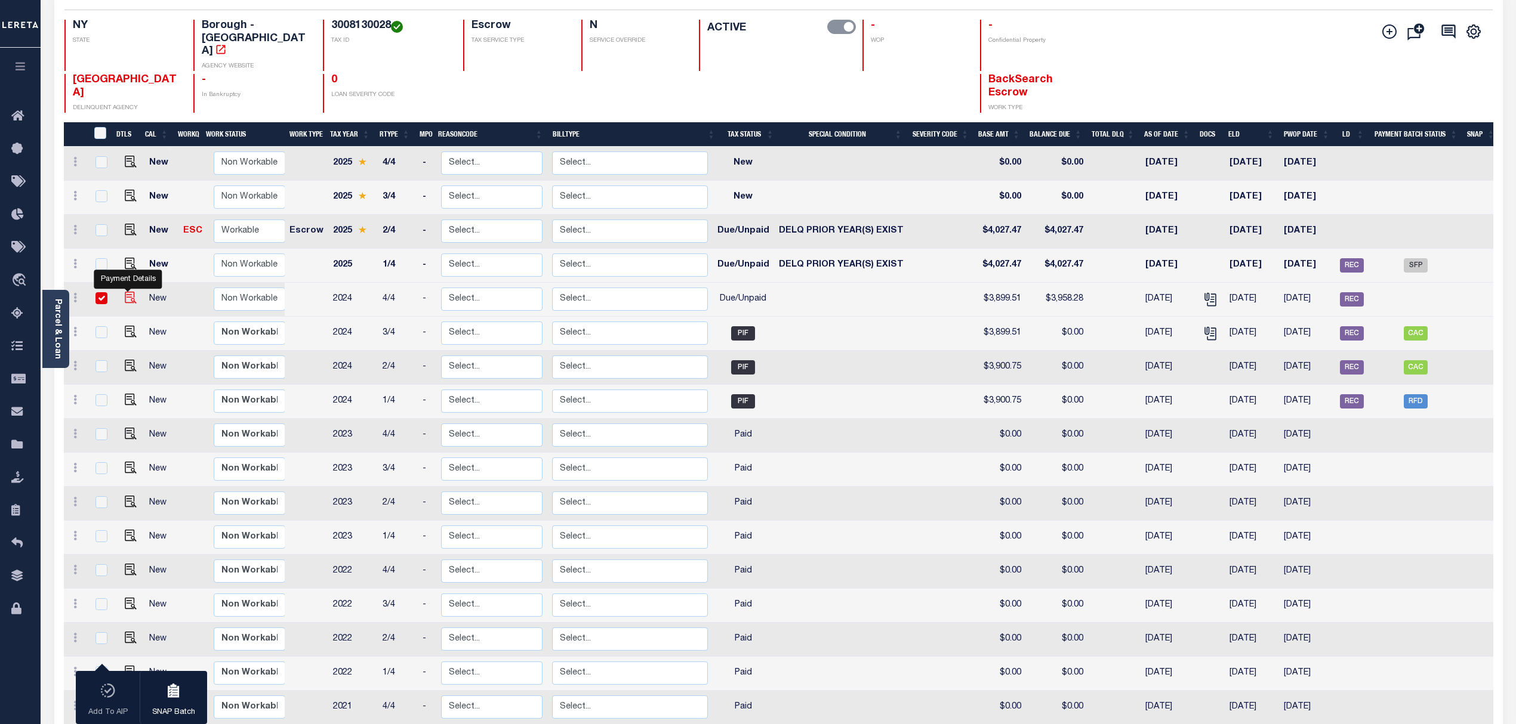
click at [127, 292] on img "" at bounding box center [131, 298] width 12 height 12
checkbox input "false"
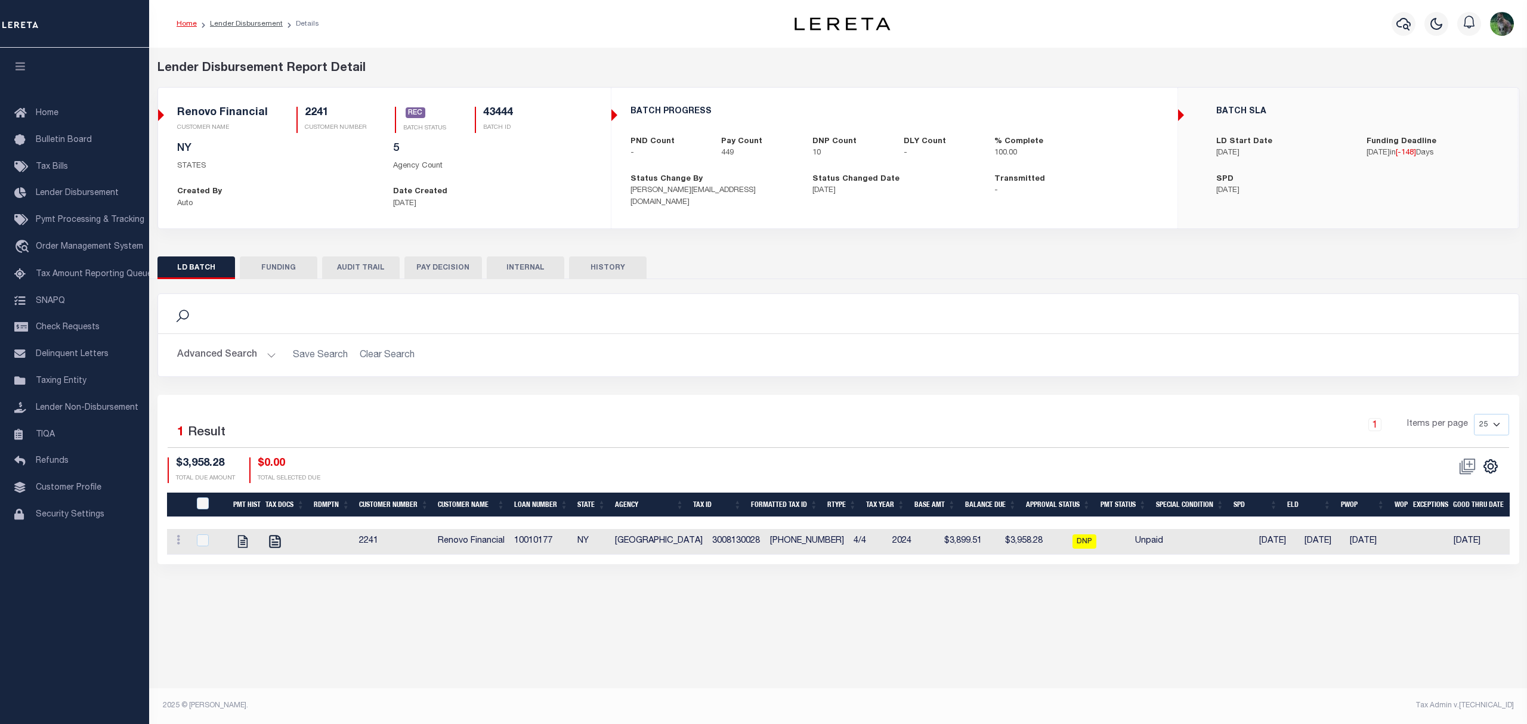
click at [261, 275] on button "FUNDING" at bounding box center [279, 268] width 78 height 23
type input "$1,087,082.24"
type input "$0"
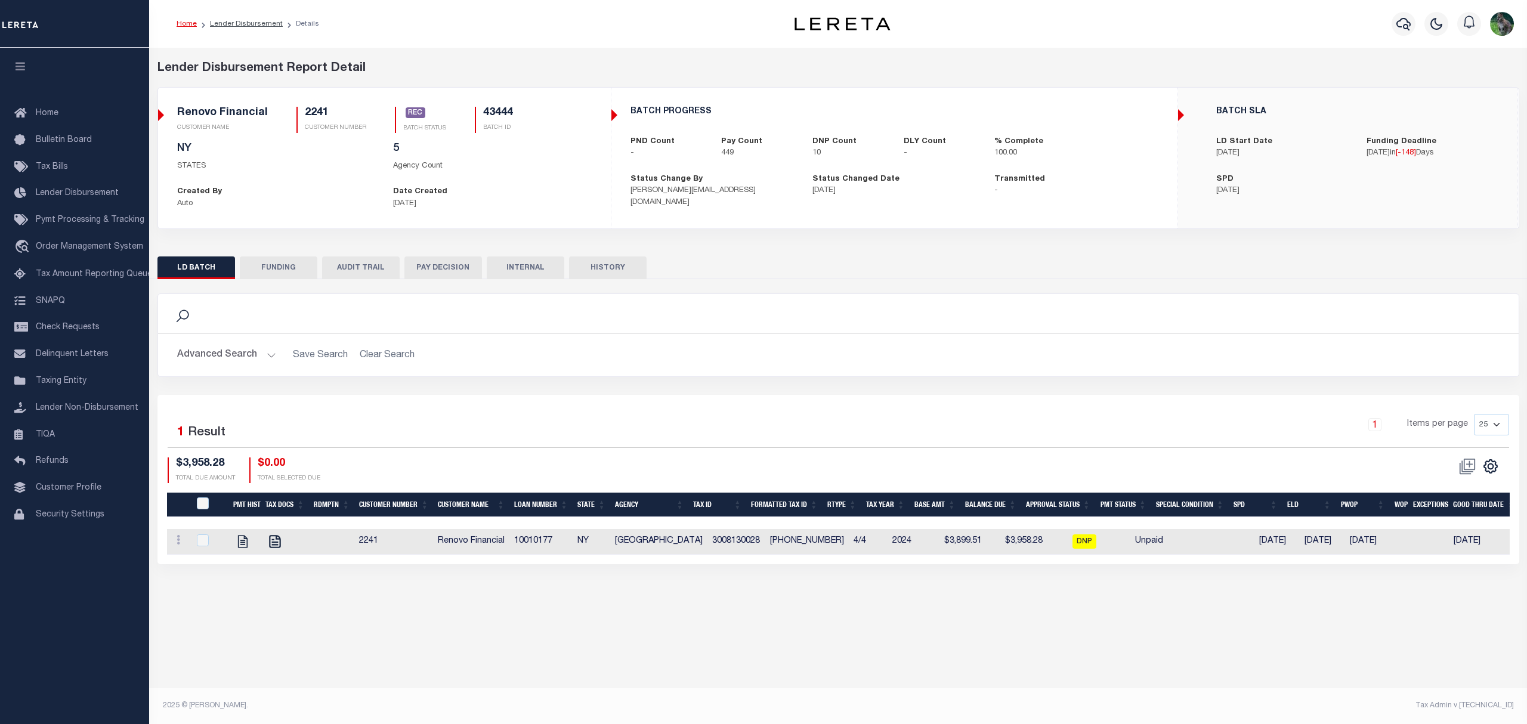
type input "[DATE]"
type input "20250317MMQFMP2700358303171659FT01"
type input "03/17/2025"
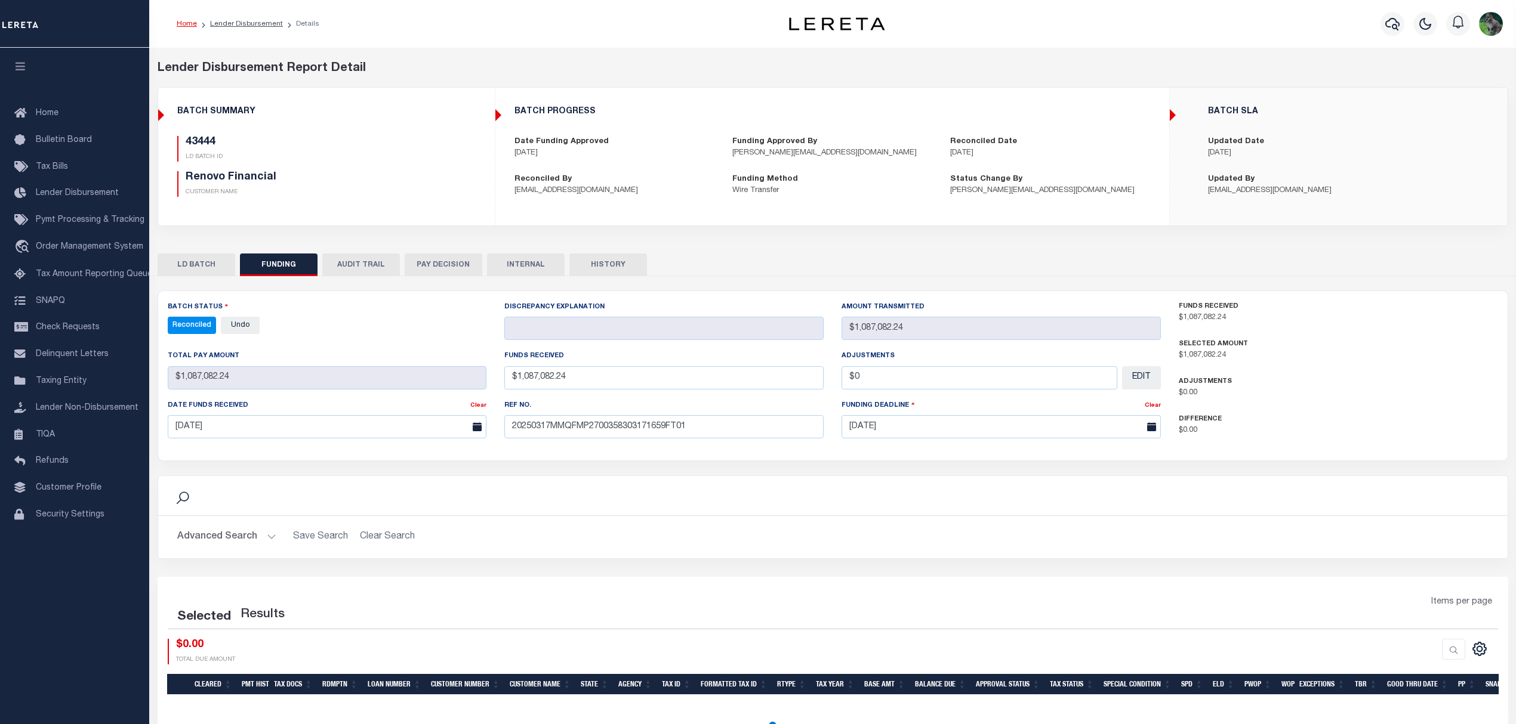
select select "100"
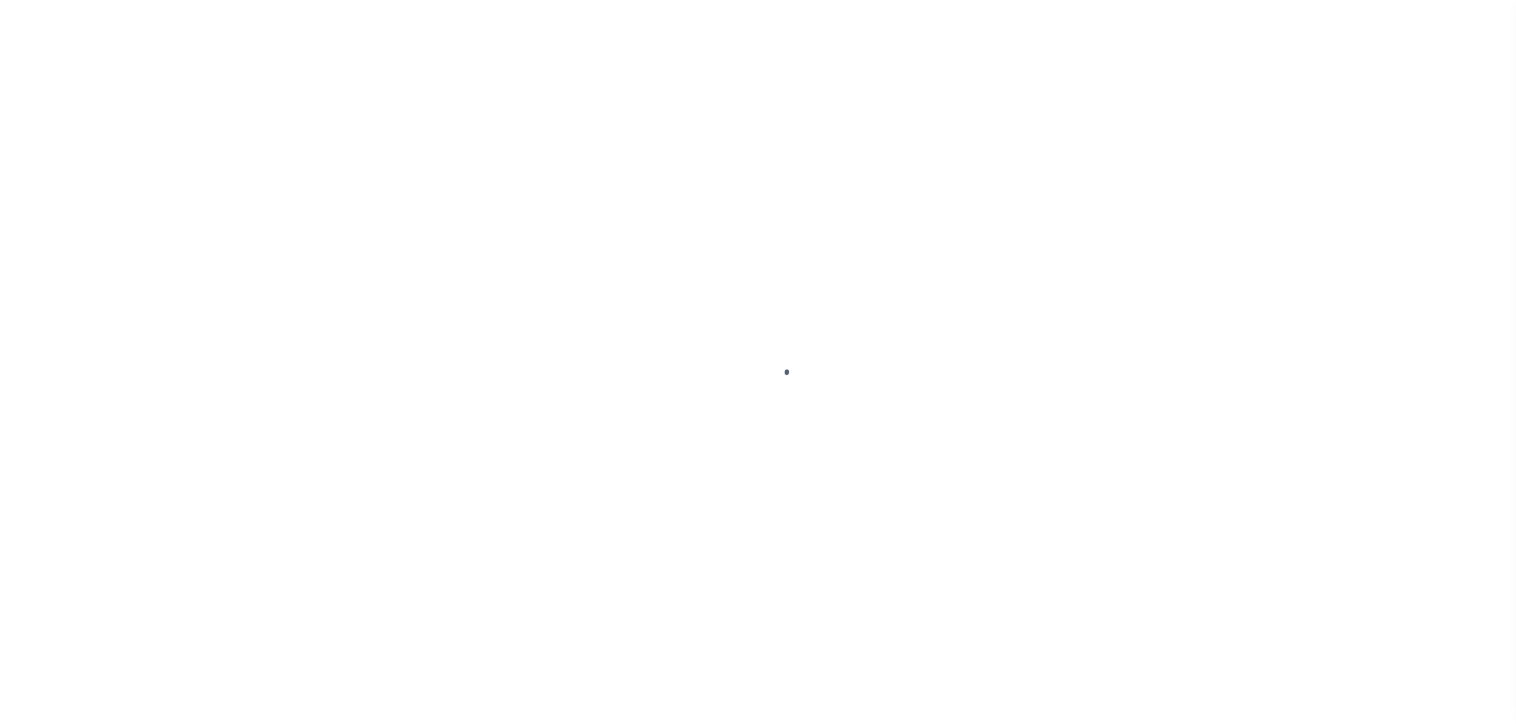
select select "DUE"
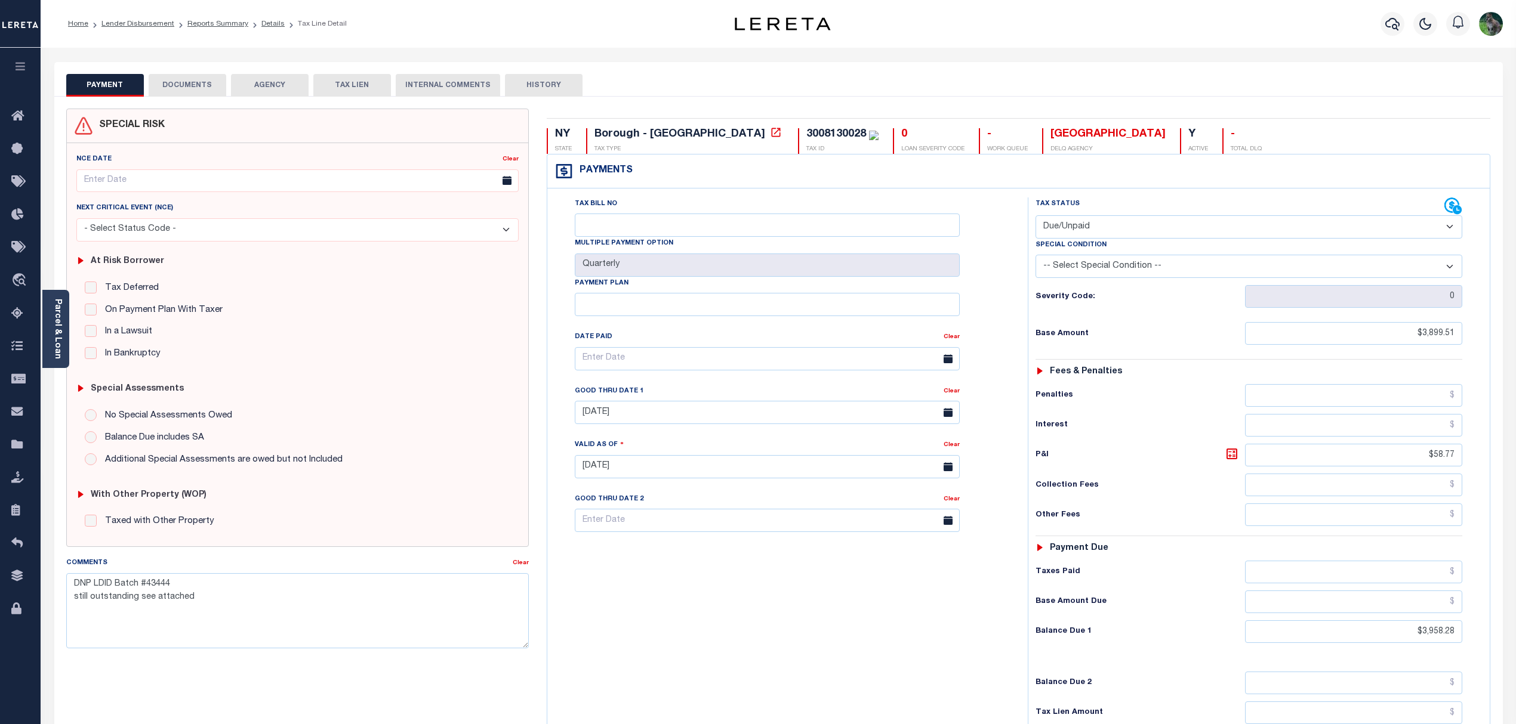
click at [181, 79] on button "DOCUMENTS" at bounding box center [188, 85] width 78 height 23
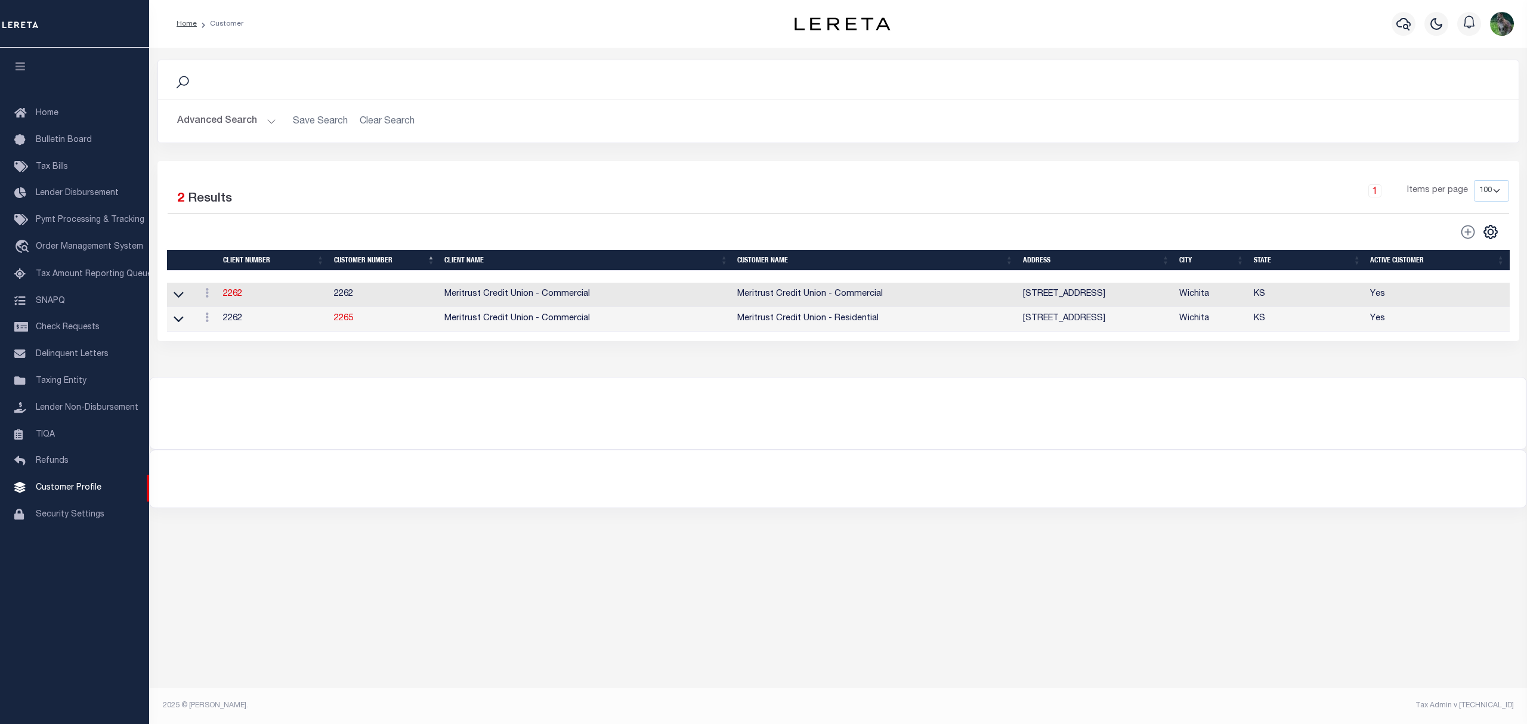
click at [234, 116] on button "Advanced Search" at bounding box center [226, 121] width 99 height 23
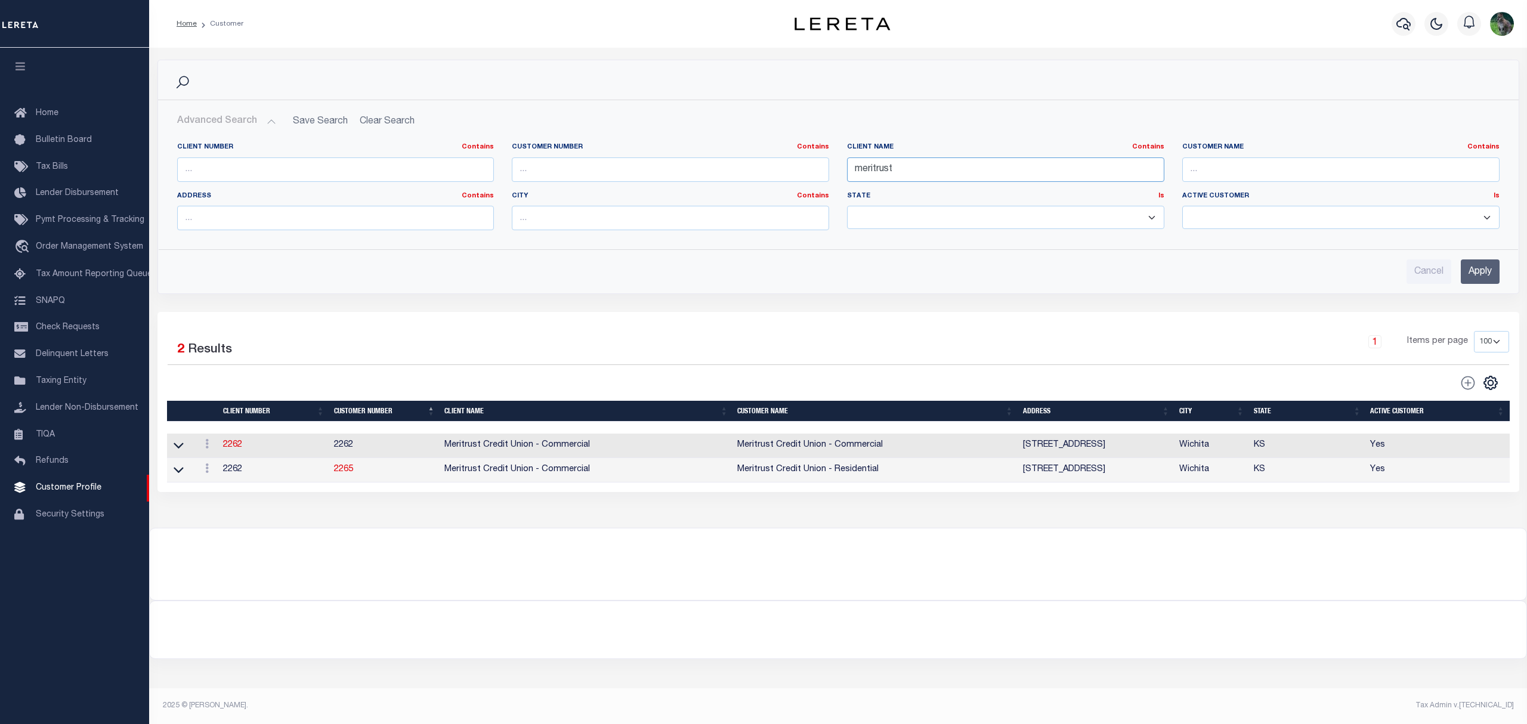
drag, startPoint x: 950, startPoint y: 170, endPoint x: 767, endPoint y: 181, distance: 183.5
click at [767, 181] on div "Client Number Contains Contains Is Customer Number Contains Contains Is Contains" at bounding box center [838, 191] width 1341 height 97
paste input "First Citizens Bank"
type input "First Citizens Bank"
click at [1481, 275] on input "Apply" at bounding box center [1480, 272] width 39 height 24
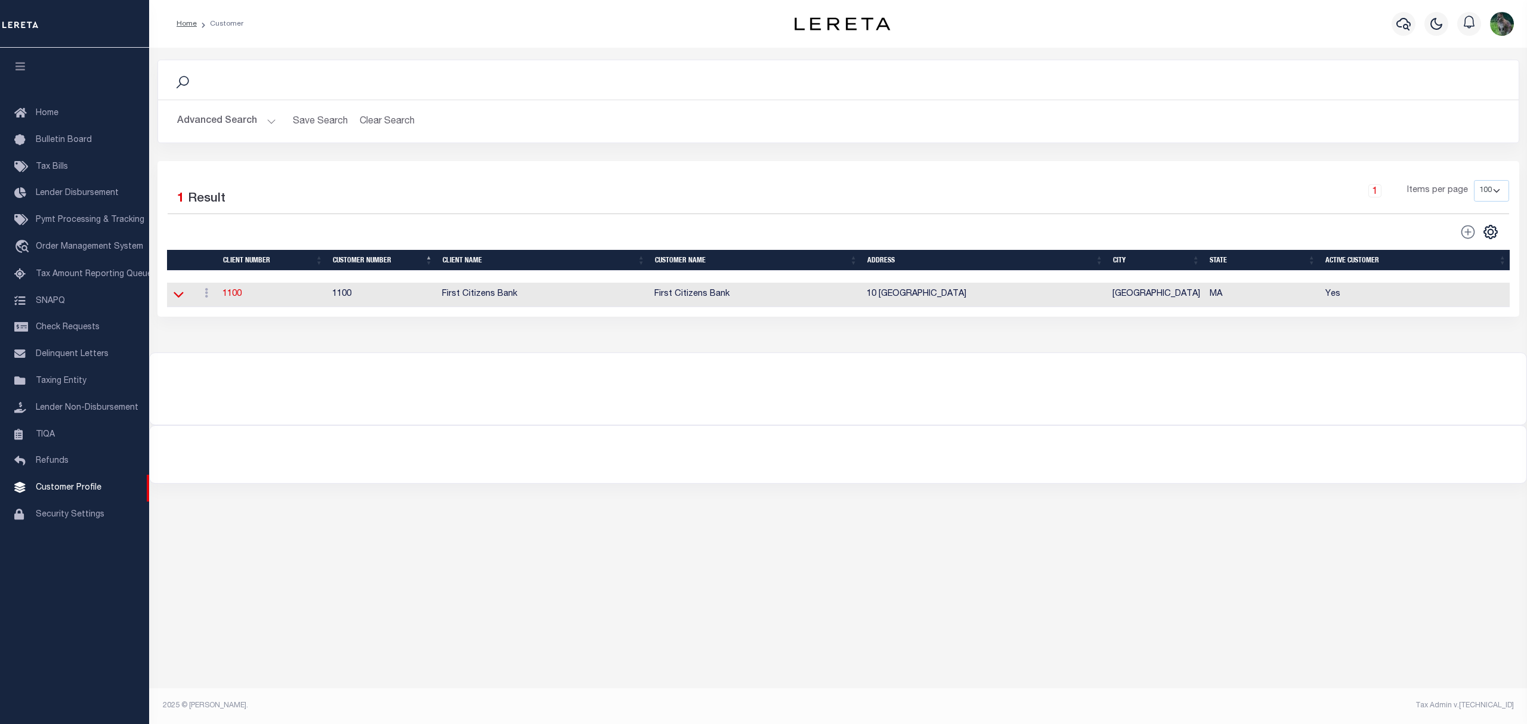
click at [181, 295] on icon at bounding box center [179, 294] width 10 height 13
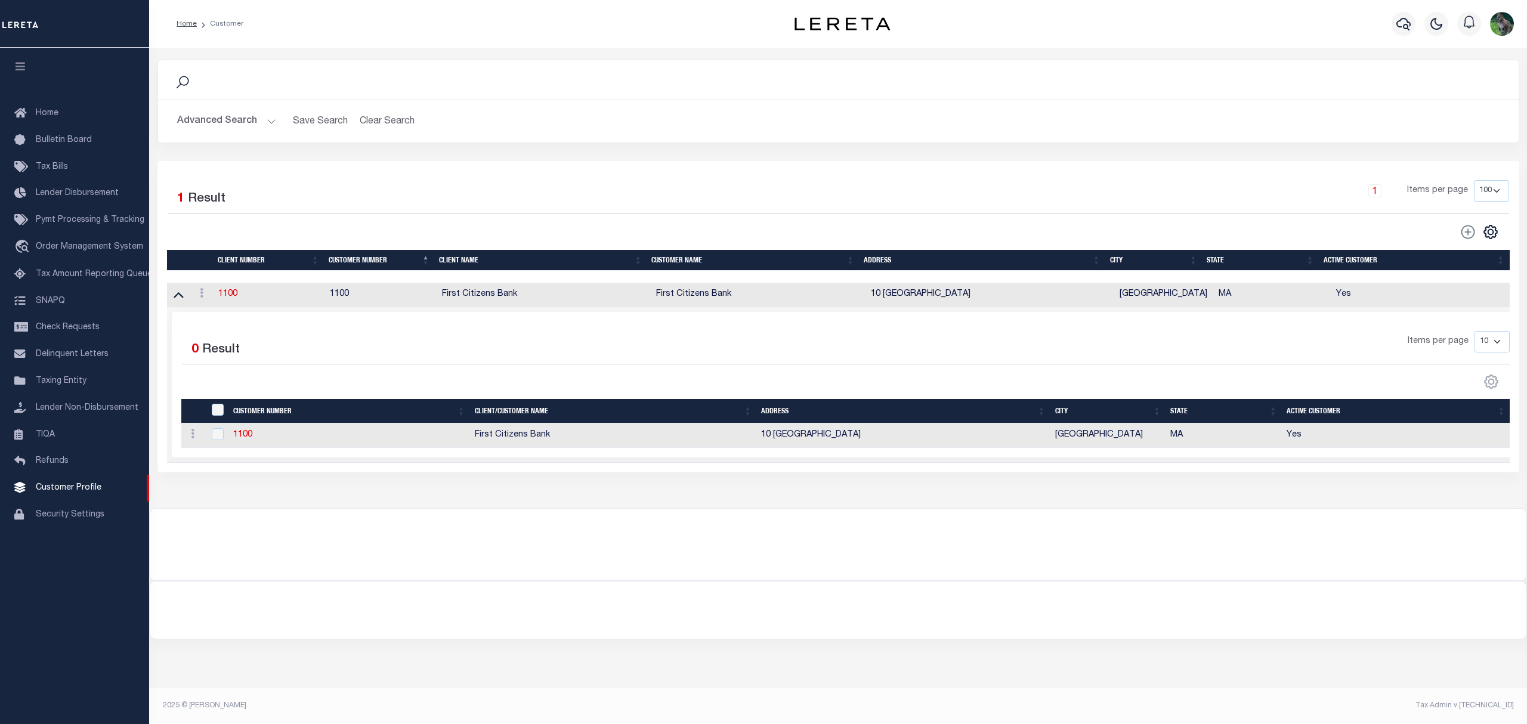
click at [242, 297] on td "1100" at bounding box center [270, 295] width 112 height 24
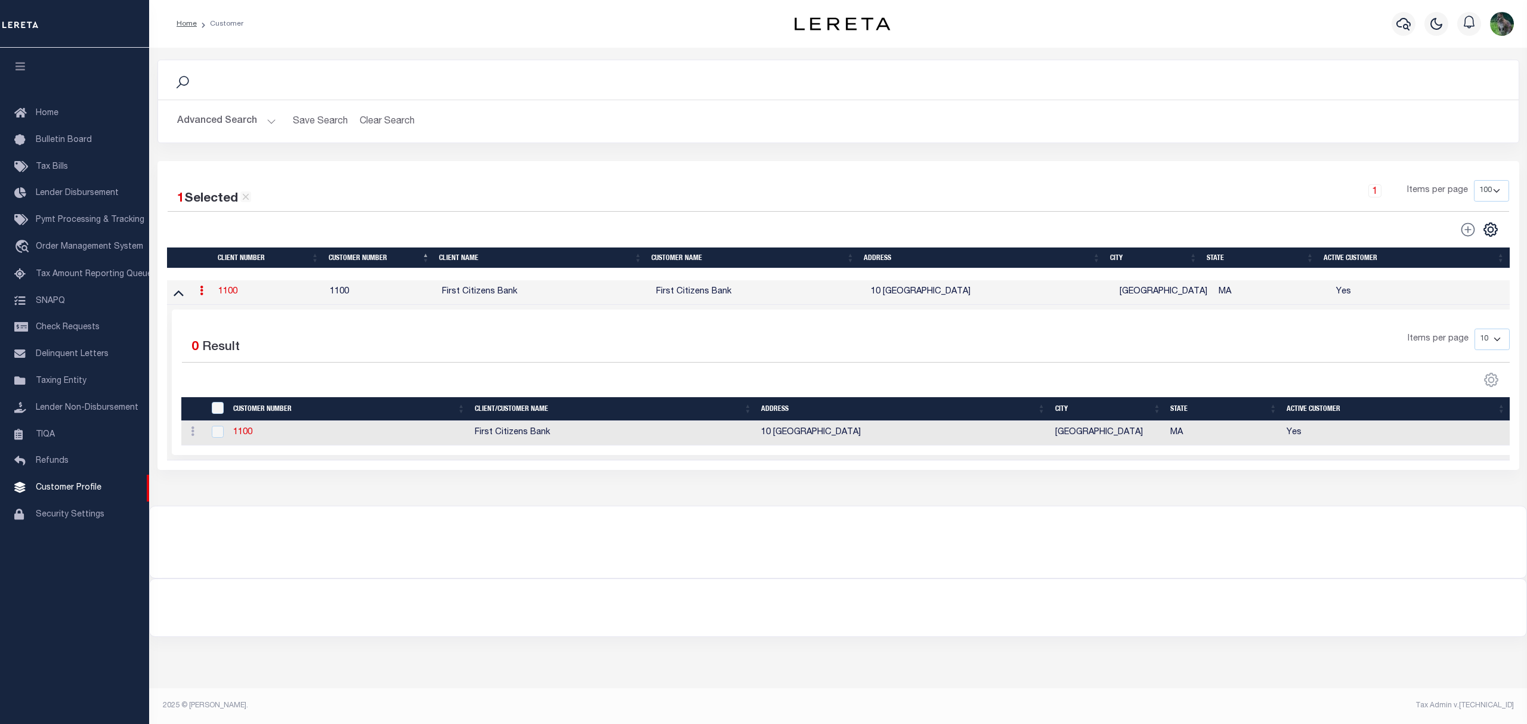
click at [233, 296] on link "1100" at bounding box center [227, 292] width 19 height 8
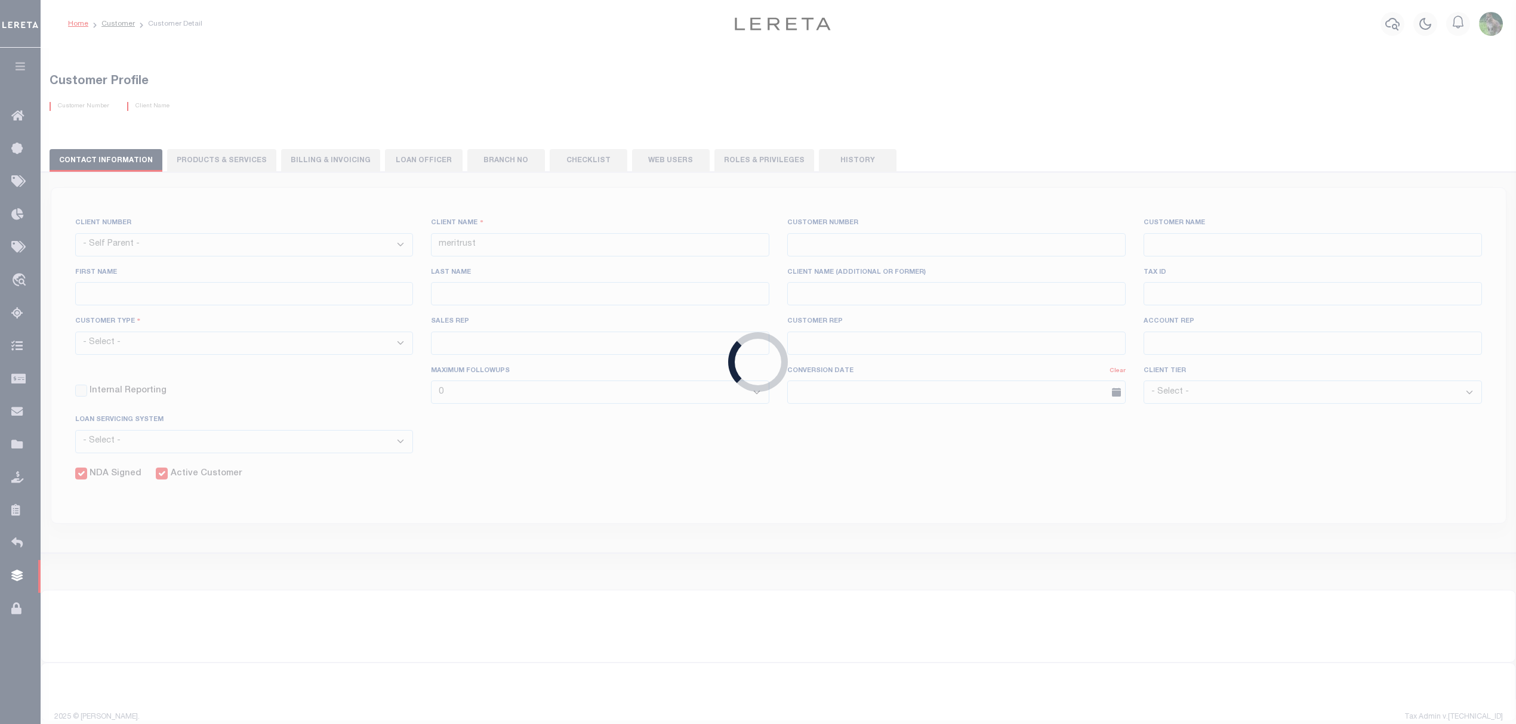
select select
type input "First Citizens Bank"
type input "1100"
type input "First Citizens Bank"
type input "Armine"
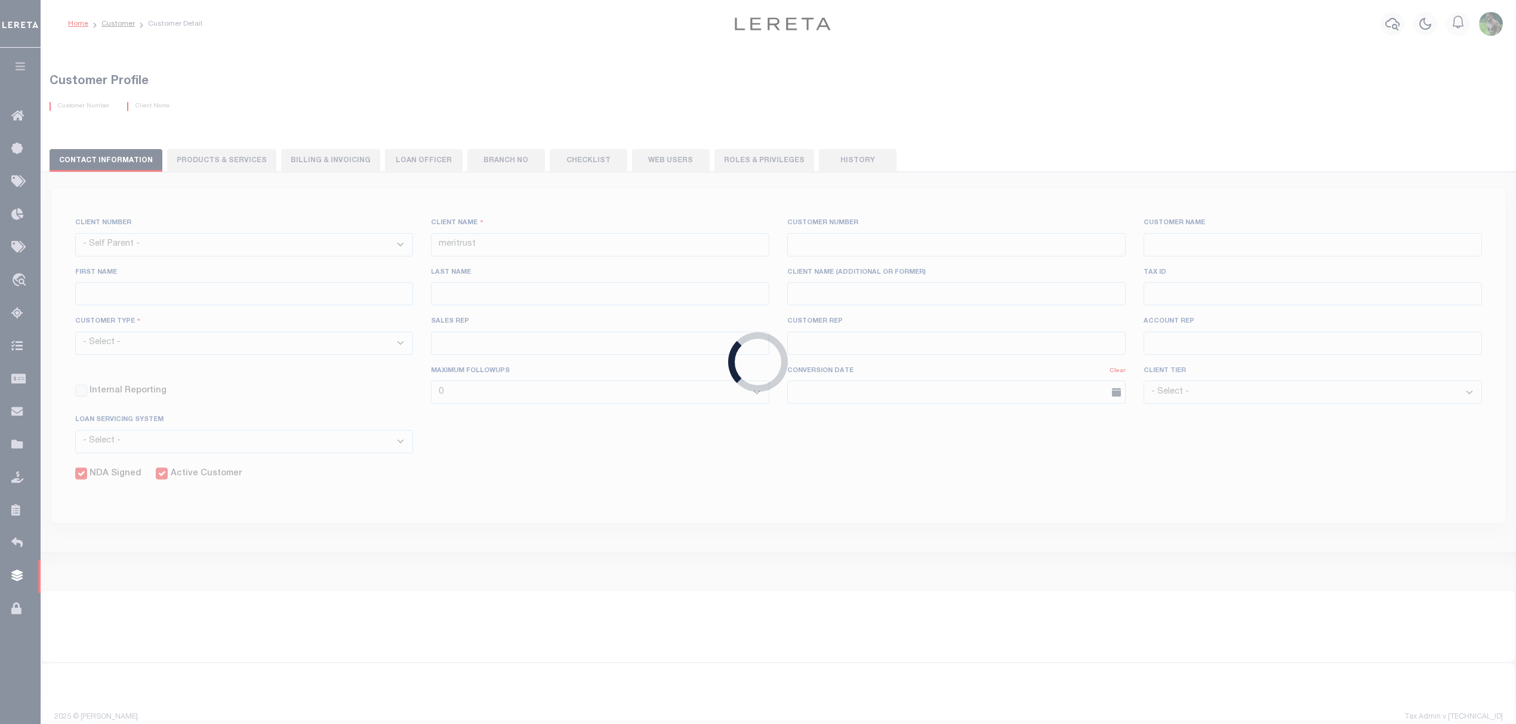
type input "Mankerian"
select select "Mixed Portfolio"
type input "Barbara Kendrick"
type input "Beth Wiebe"
checkbox input "true"
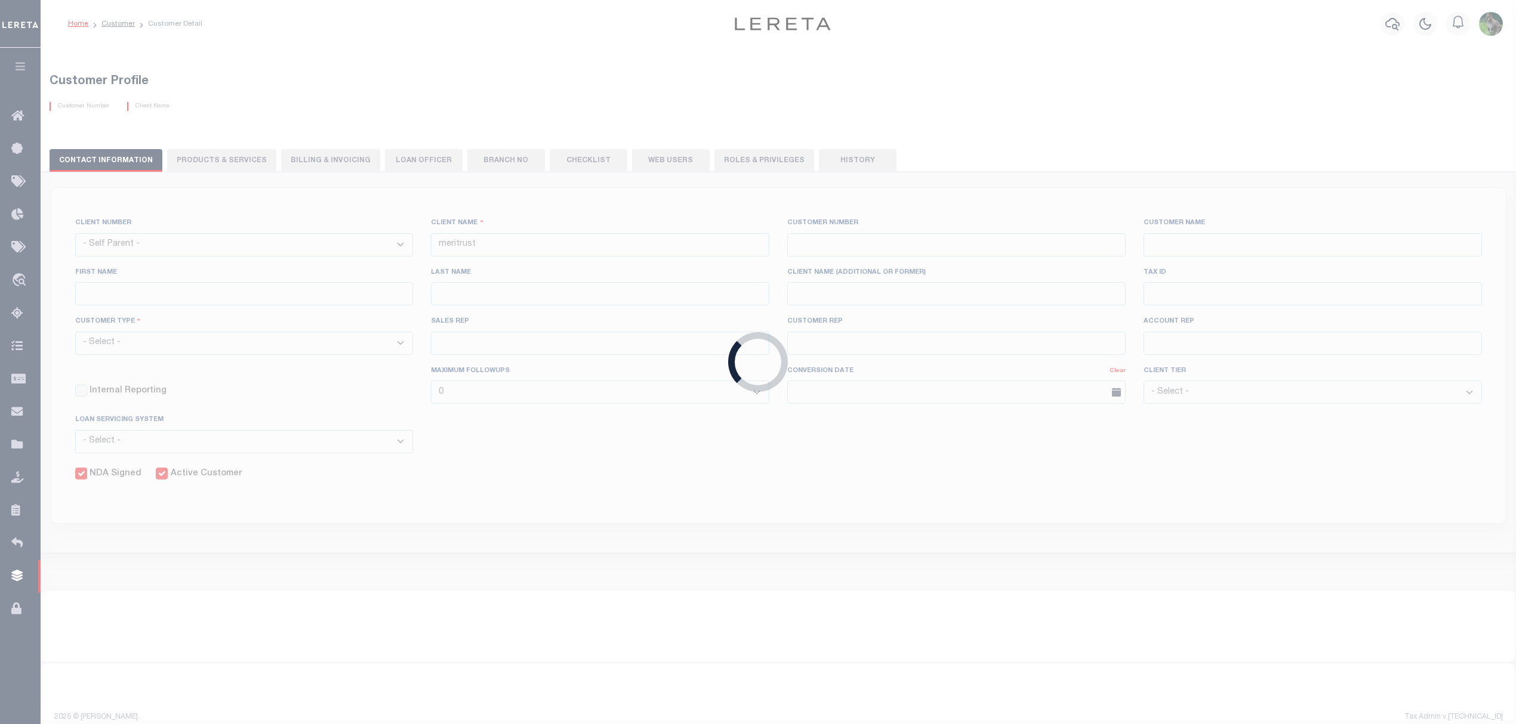
checkbox input "true"
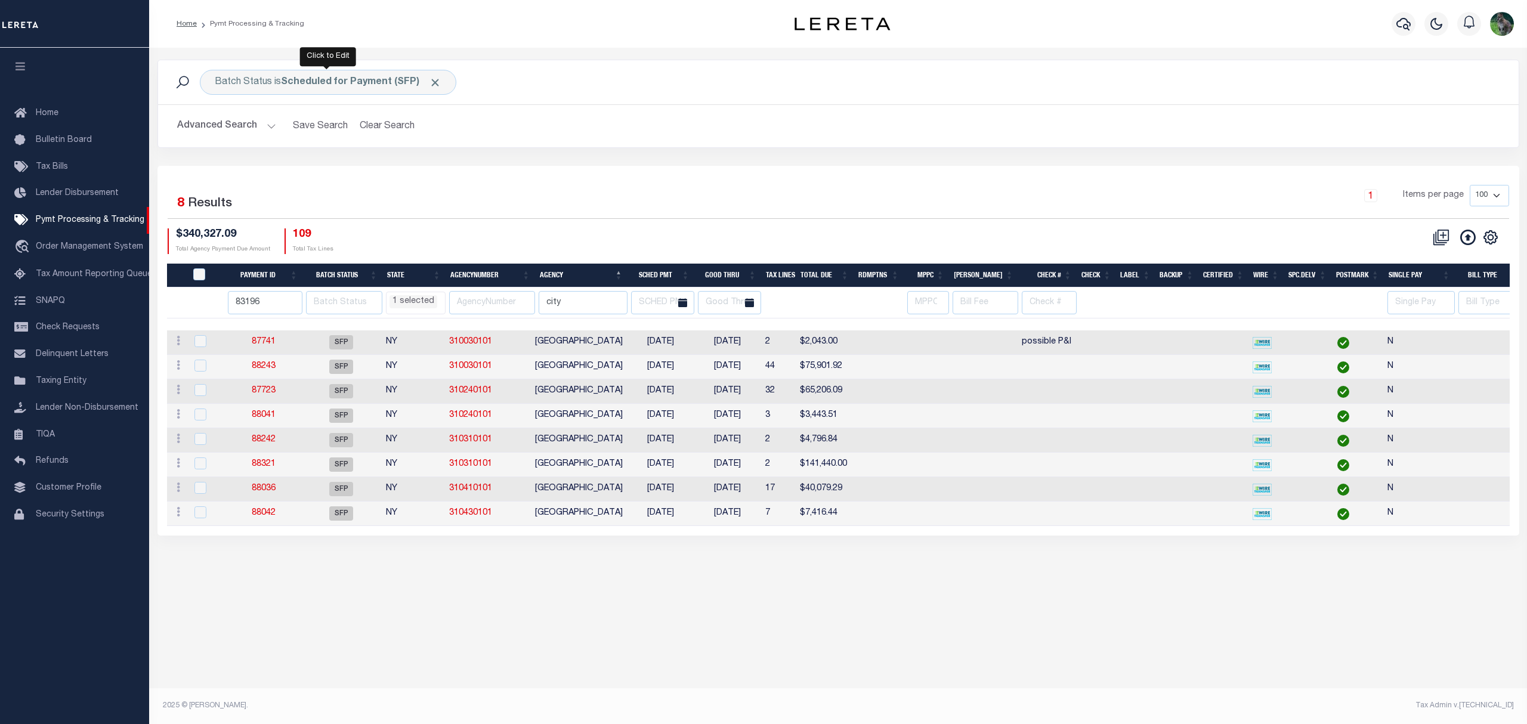
select select "NY"
select select
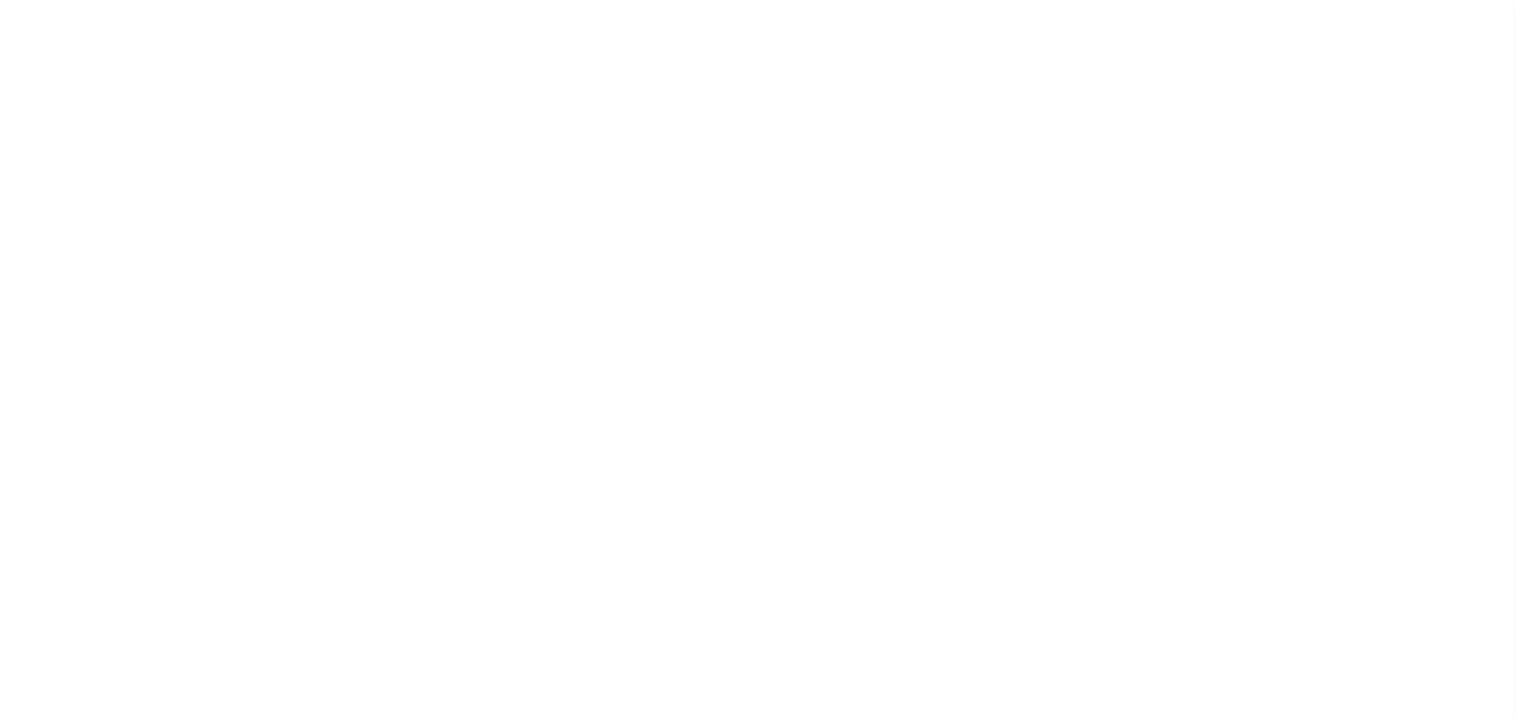
select select "SFP"
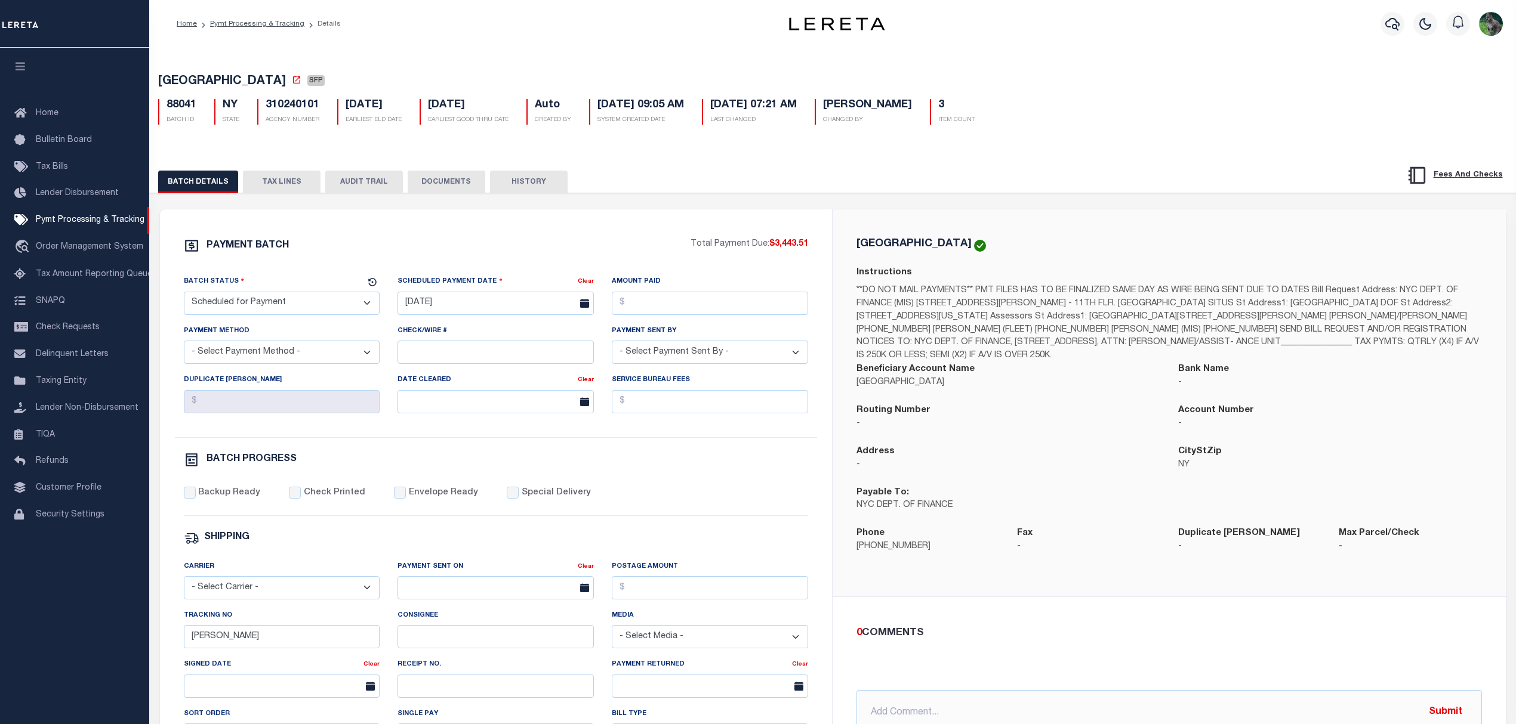
click at [284, 184] on button "TAX LINES" at bounding box center [282, 182] width 78 height 23
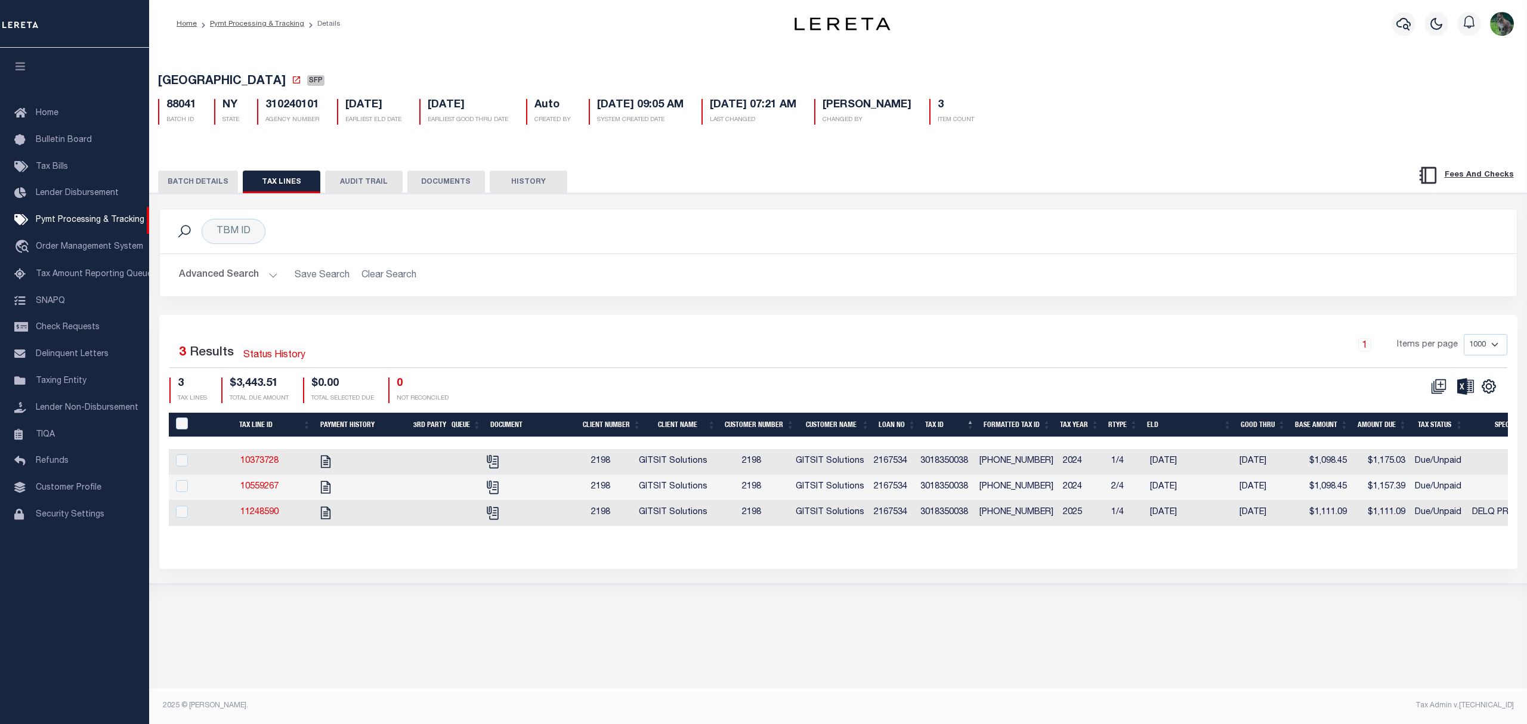
click at [703, 261] on div "Advanced Search Save Search Clear Search Loan No Equals Equals Is Not Equal To …" at bounding box center [838, 275] width 1357 height 42
click at [666, 208] on div "PAYMENT BATCH Total Payment Due: $3,443.51 Batch Status" at bounding box center [839, 388] width 1390 height 391
